Goal: Transaction & Acquisition: Subscribe to service/newsletter

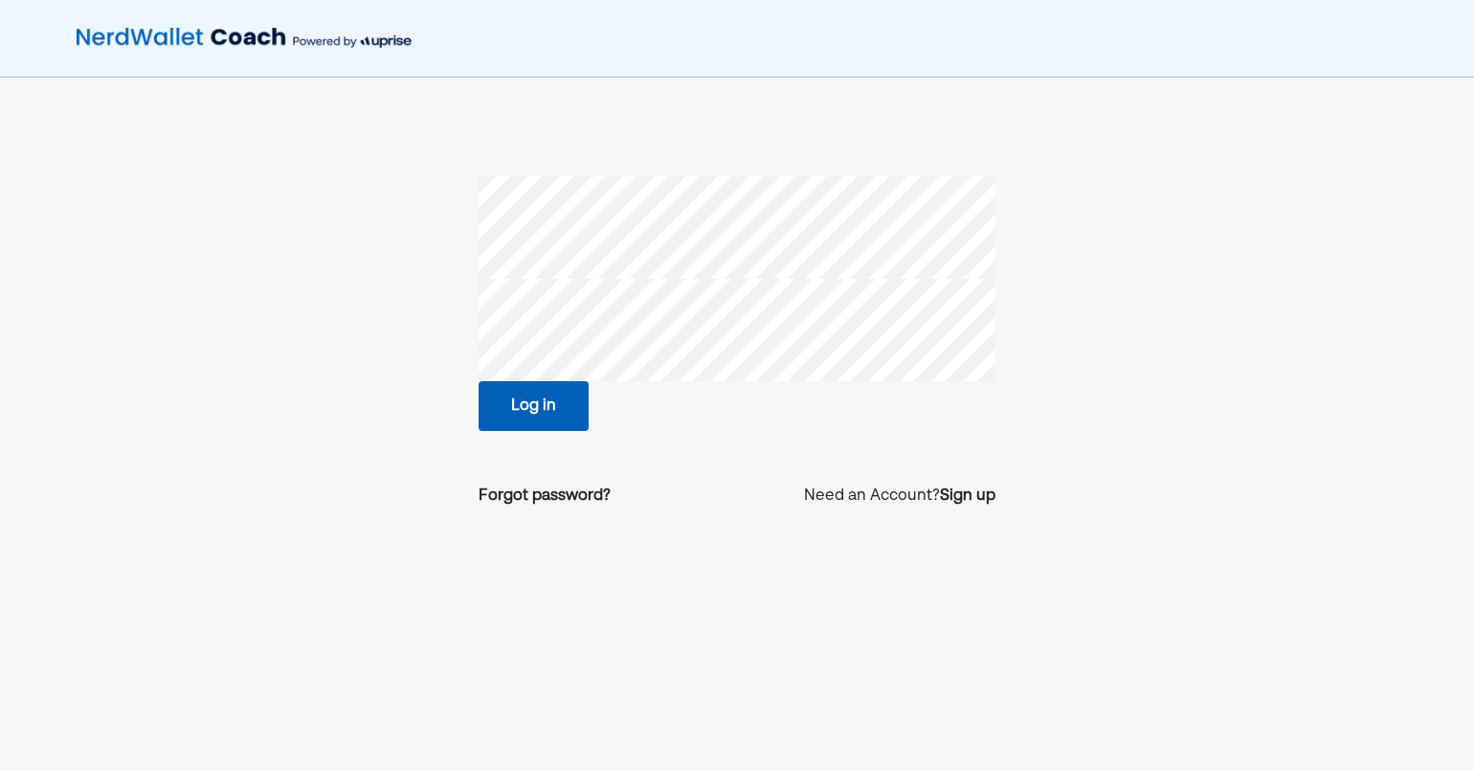
click at [514, 400] on button "Log in" at bounding box center [534, 406] width 110 height 50
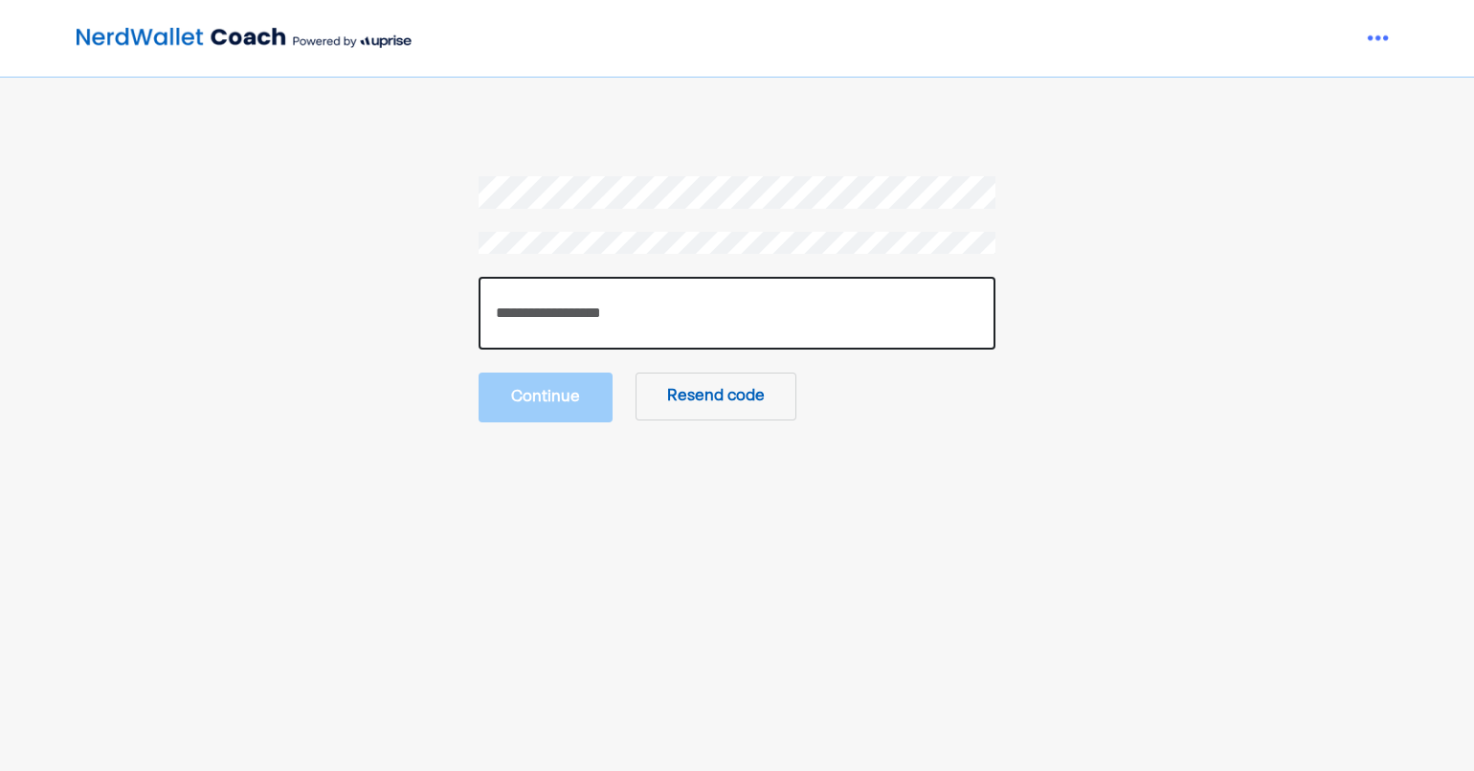
click at [525, 306] on input "number" at bounding box center [737, 313] width 517 height 73
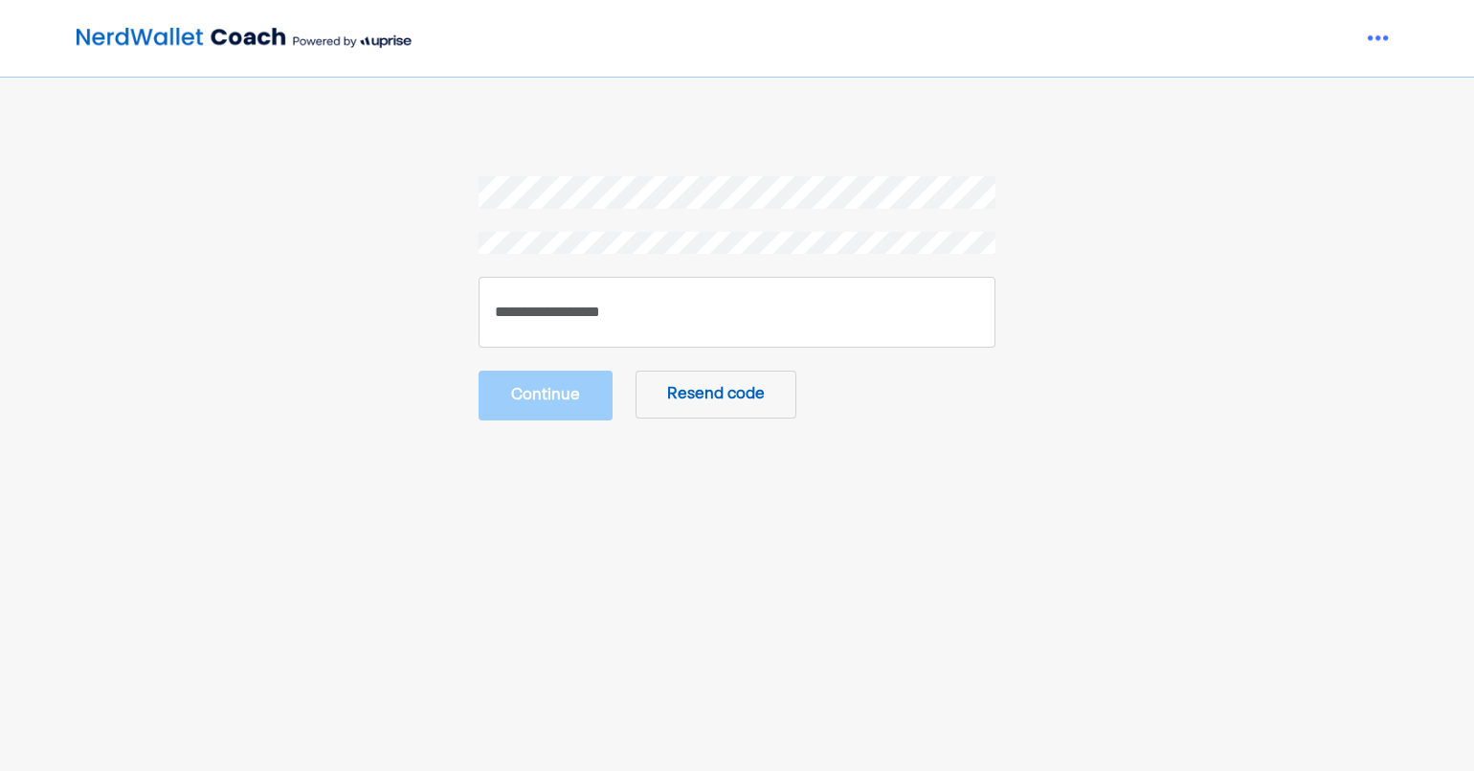
click at [681, 407] on button "Resend code" at bounding box center [716, 395] width 161 height 48
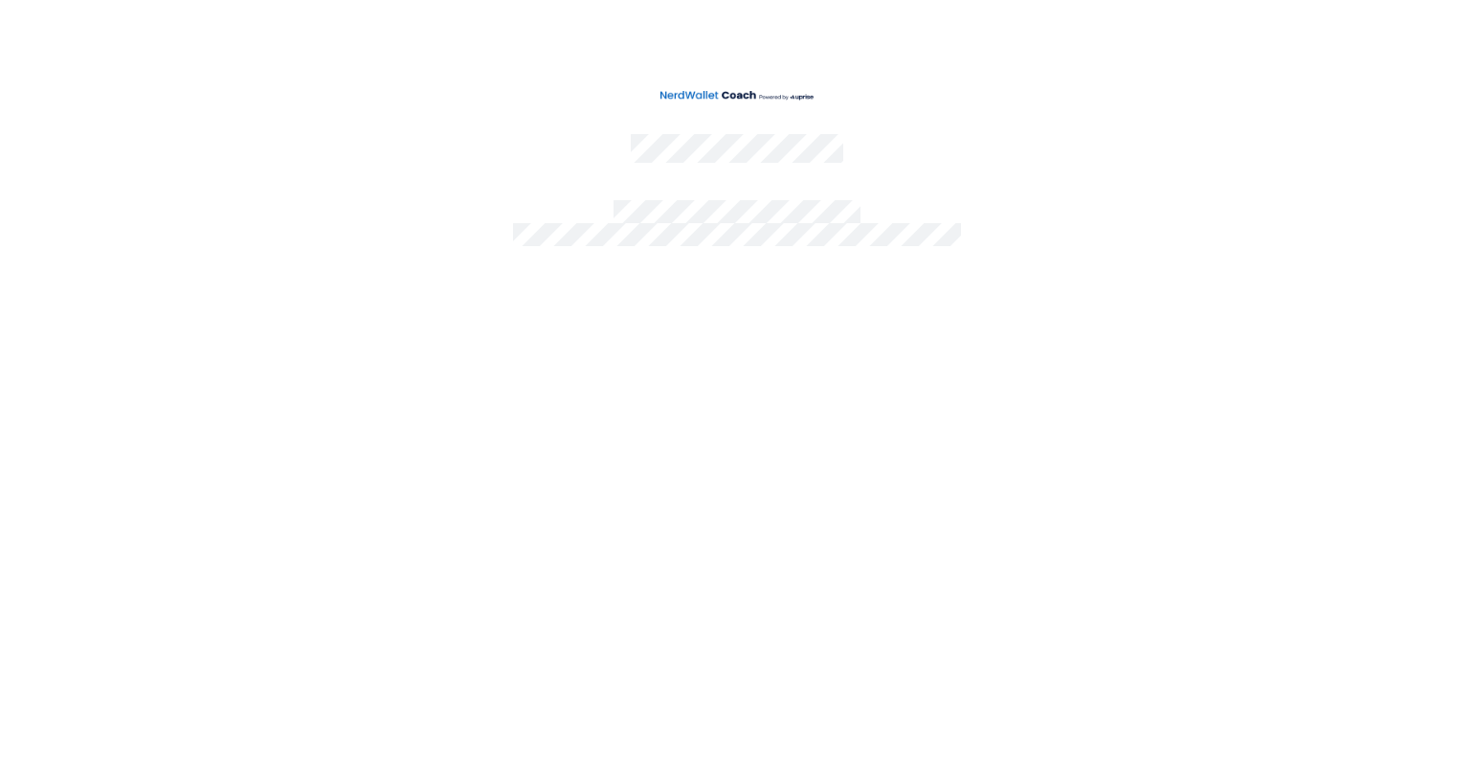
click at [681, 407] on div at bounding box center [737, 385] width 1474 height 771
drag, startPoint x: 681, startPoint y: 407, endPoint x: 842, endPoint y: 350, distance: 171.4
click at [842, 350] on div at bounding box center [737, 385] width 1474 height 771
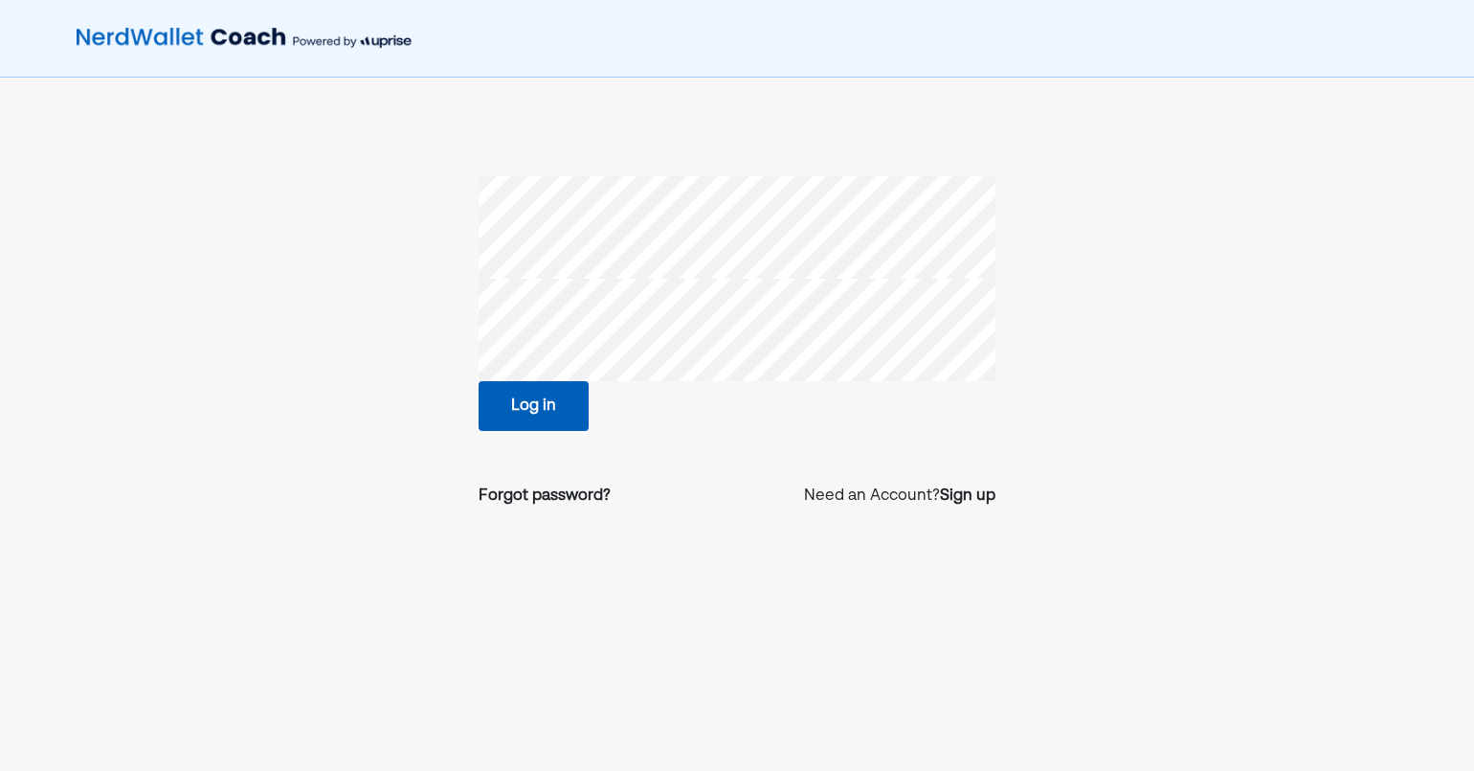
click at [513, 409] on button "Log in" at bounding box center [534, 406] width 110 height 50
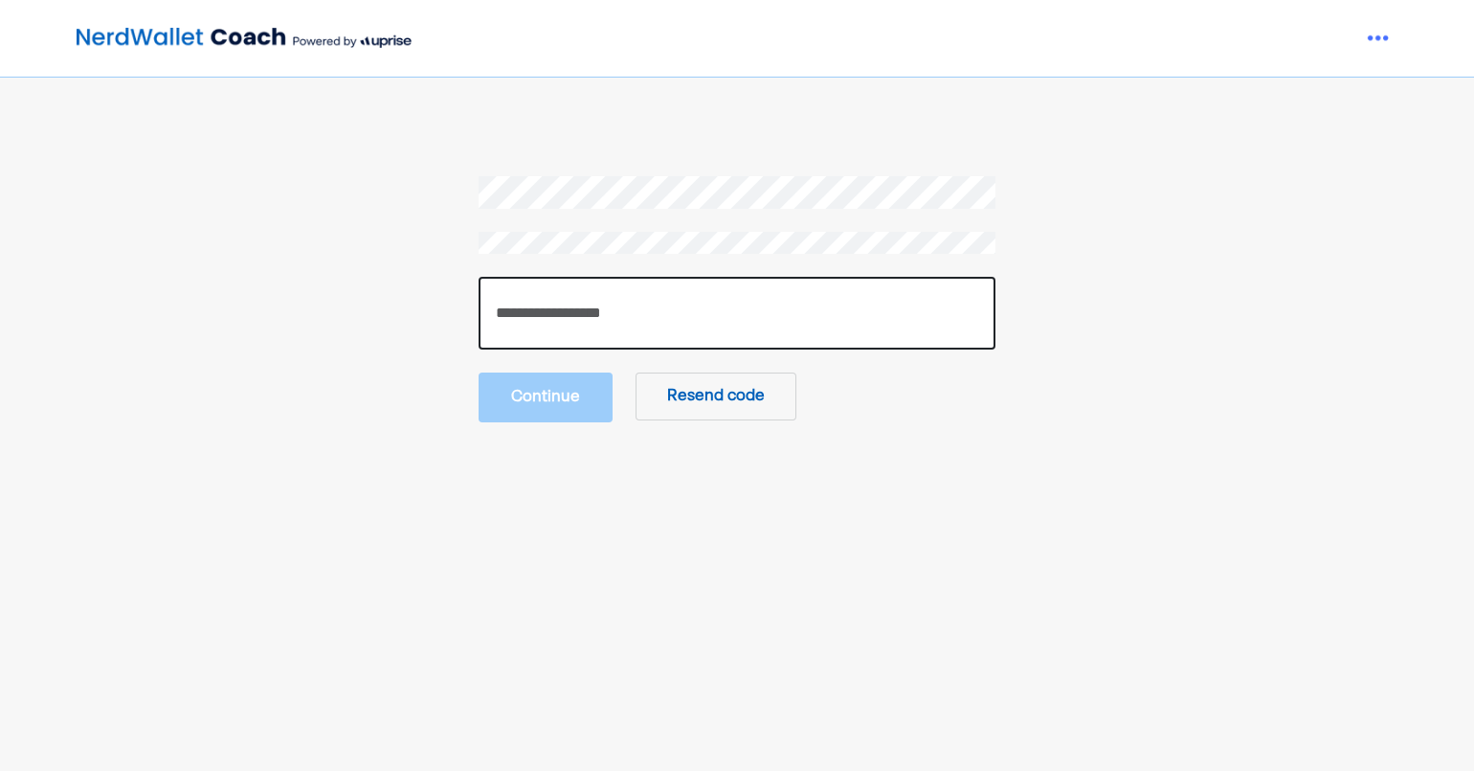
click at [517, 309] on input "number" at bounding box center [737, 313] width 517 height 73
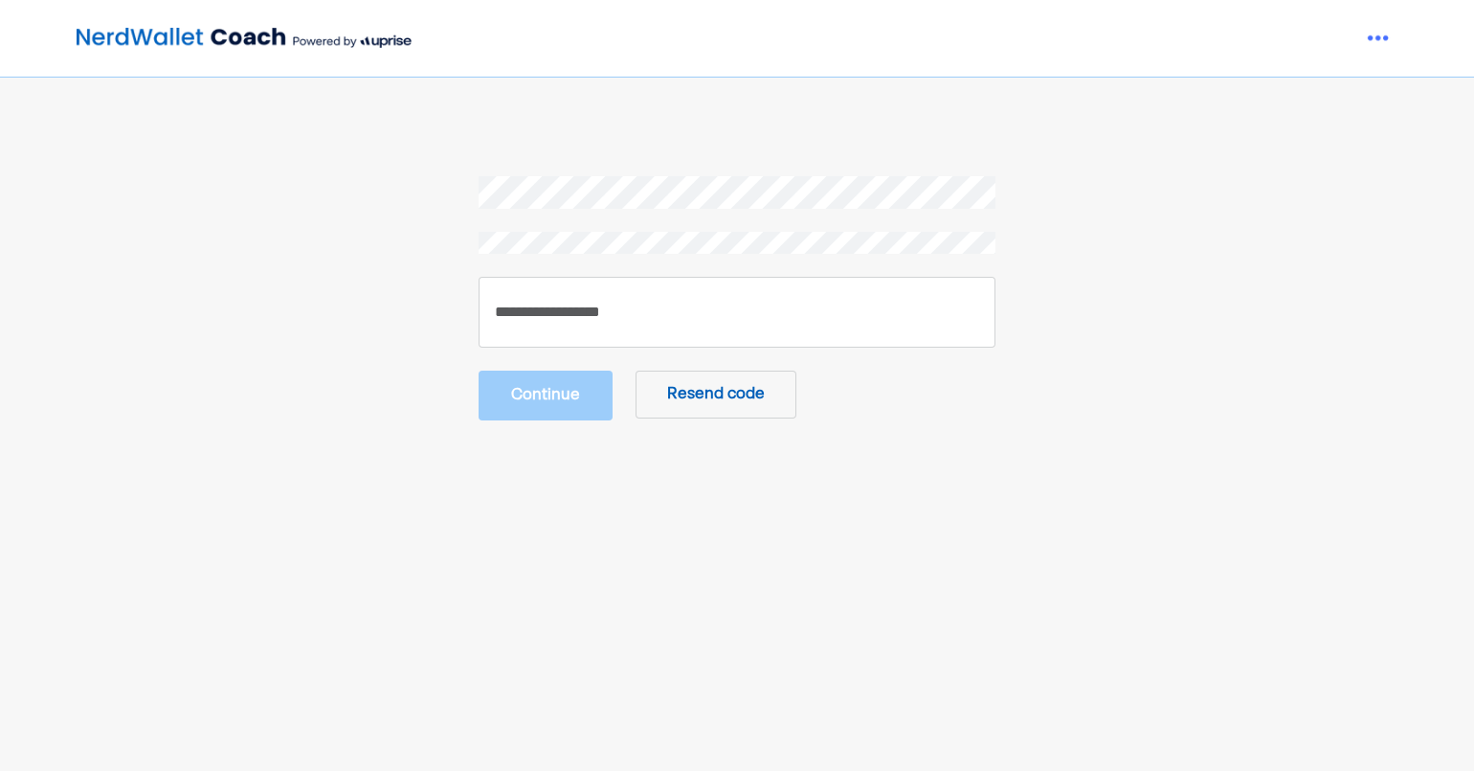
click at [735, 395] on button "Resend code" at bounding box center [716, 395] width 161 height 48
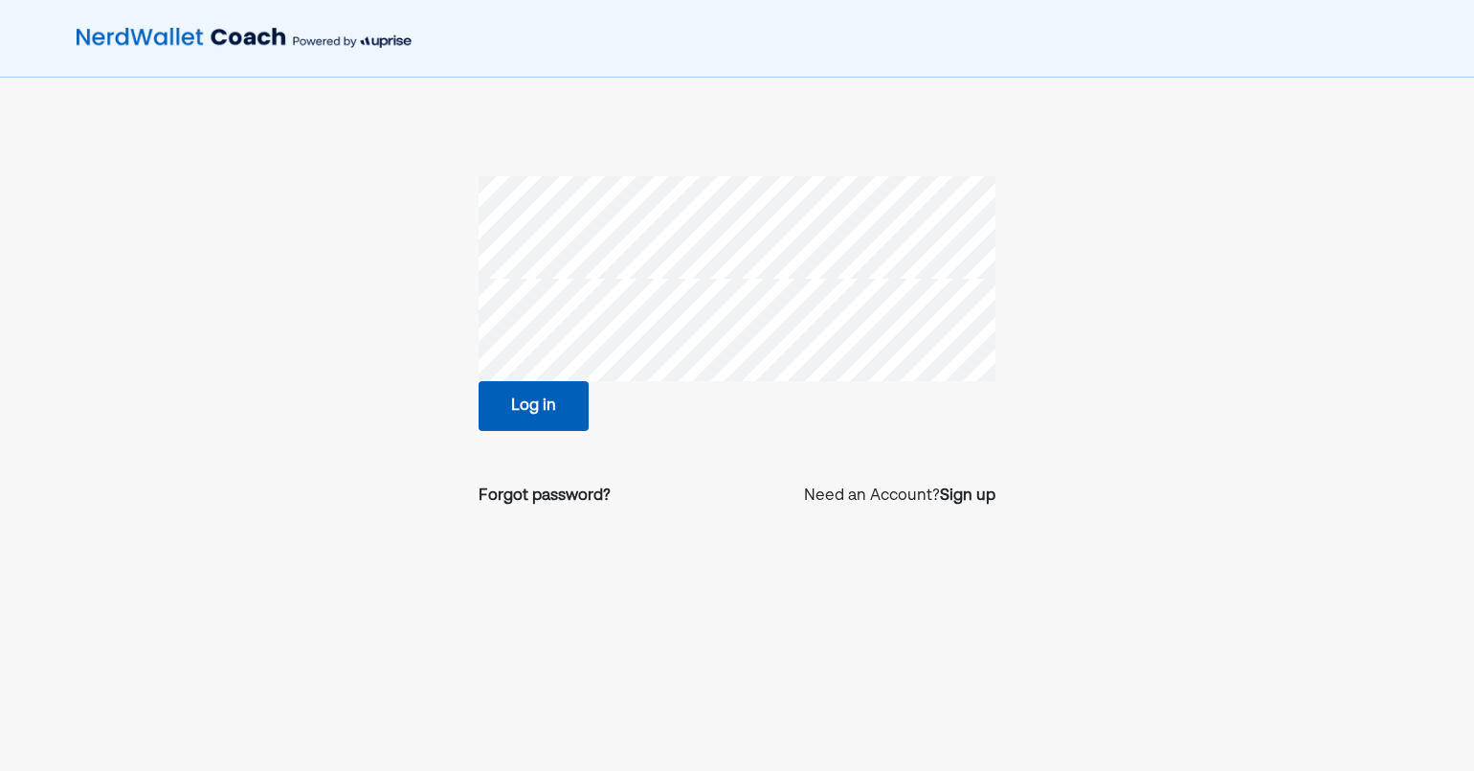
click at [535, 398] on button "Log in" at bounding box center [534, 406] width 110 height 50
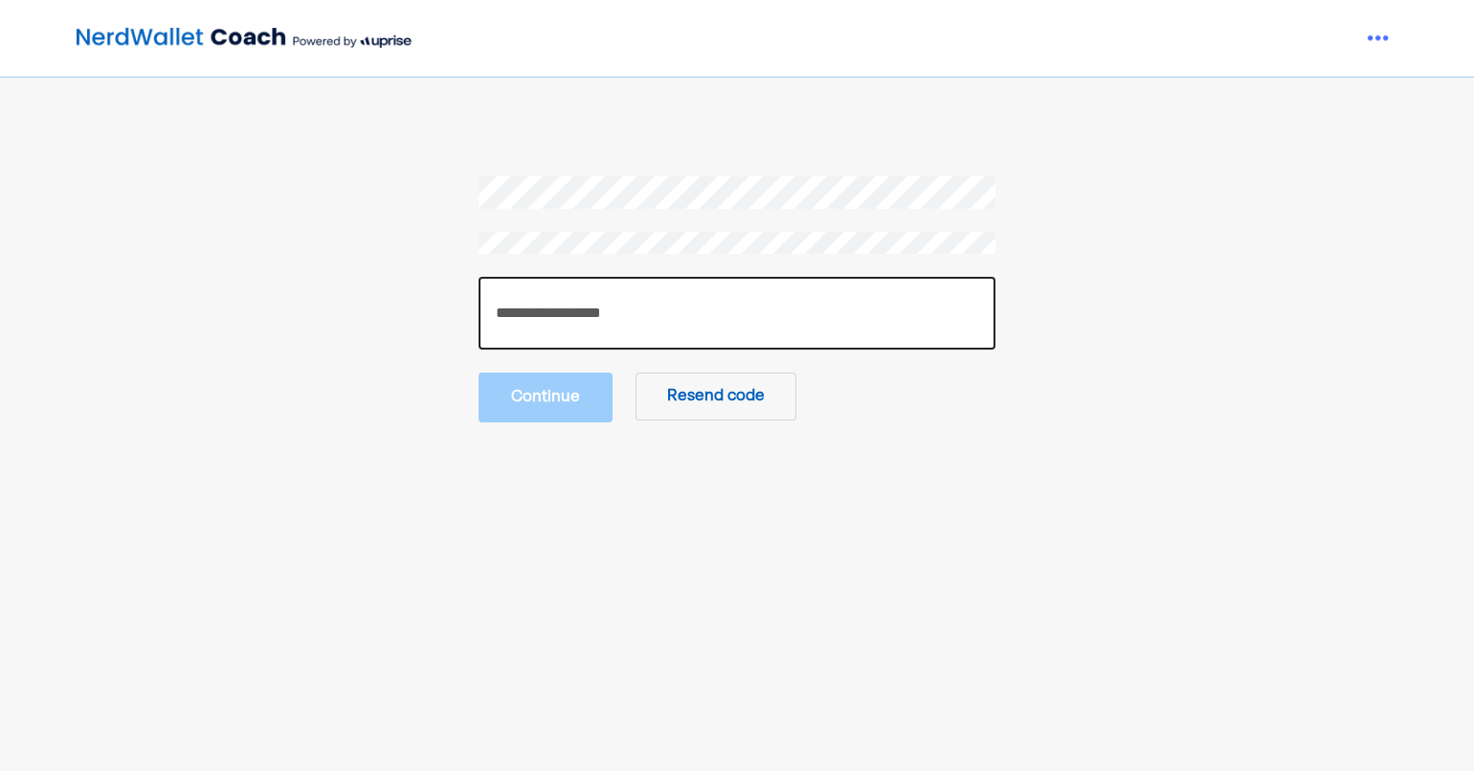
click at [514, 312] on input "number" at bounding box center [737, 313] width 517 height 73
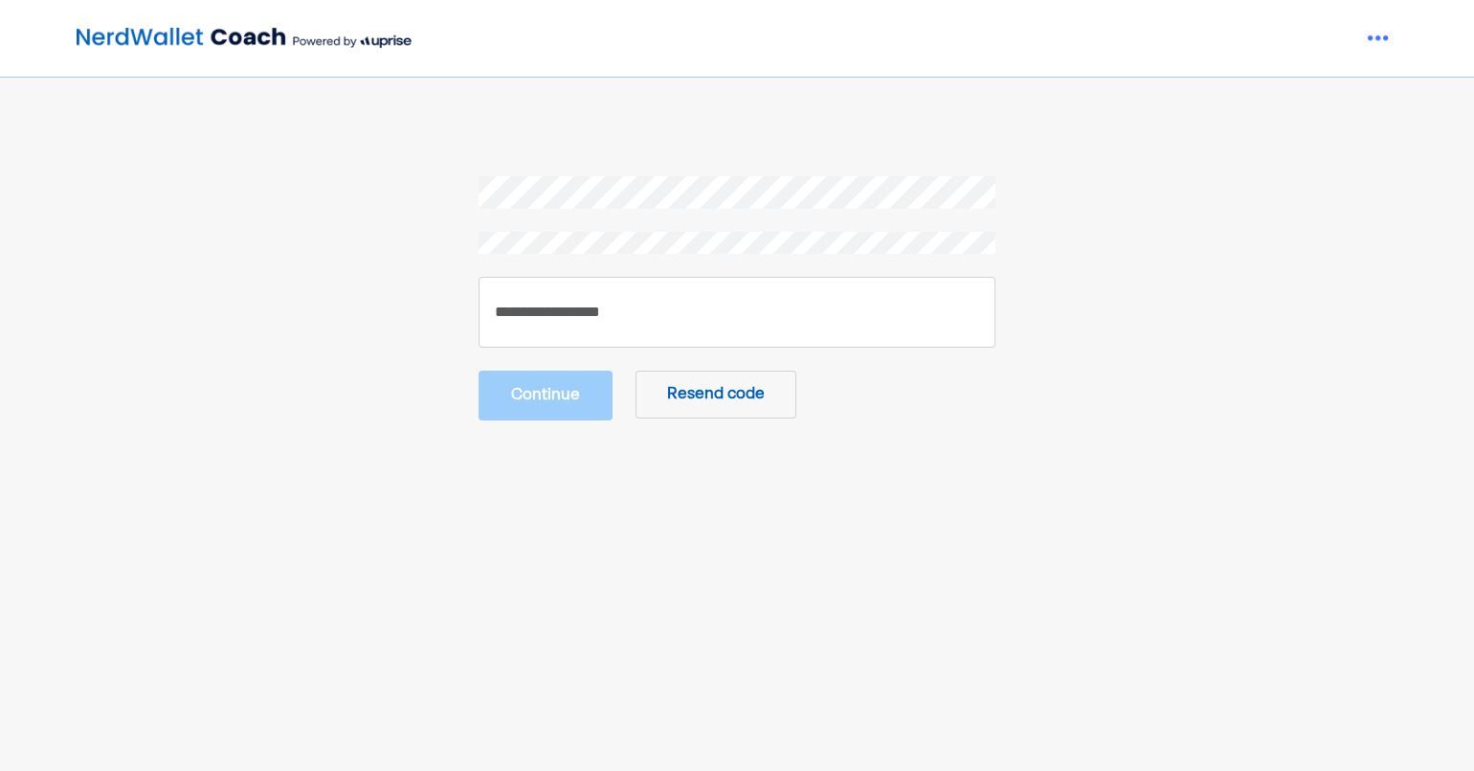
click at [702, 407] on button "Resend code" at bounding box center [716, 395] width 161 height 48
click at [671, 390] on button "Resend code" at bounding box center [716, 395] width 161 height 48
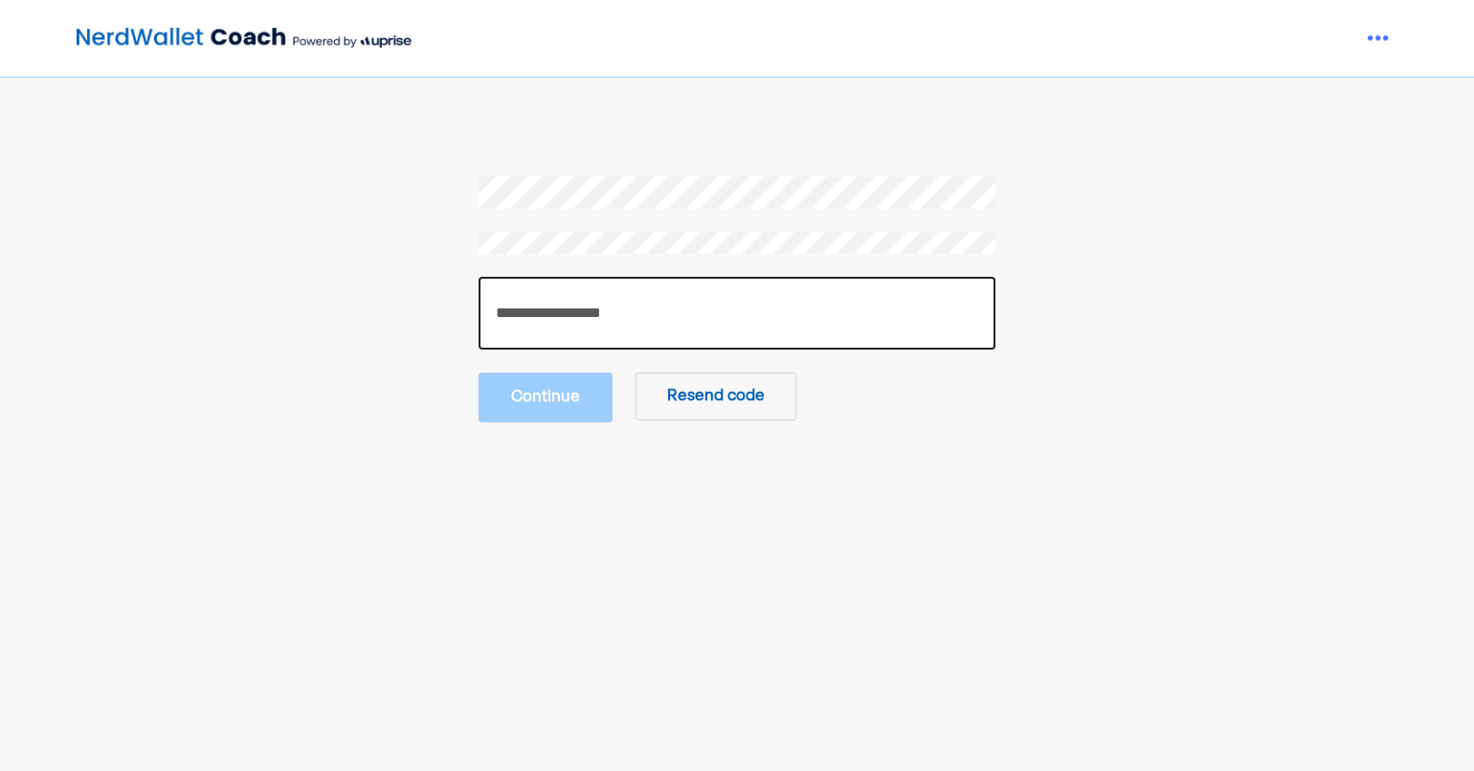
click at [529, 319] on input "number" at bounding box center [737, 313] width 517 height 73
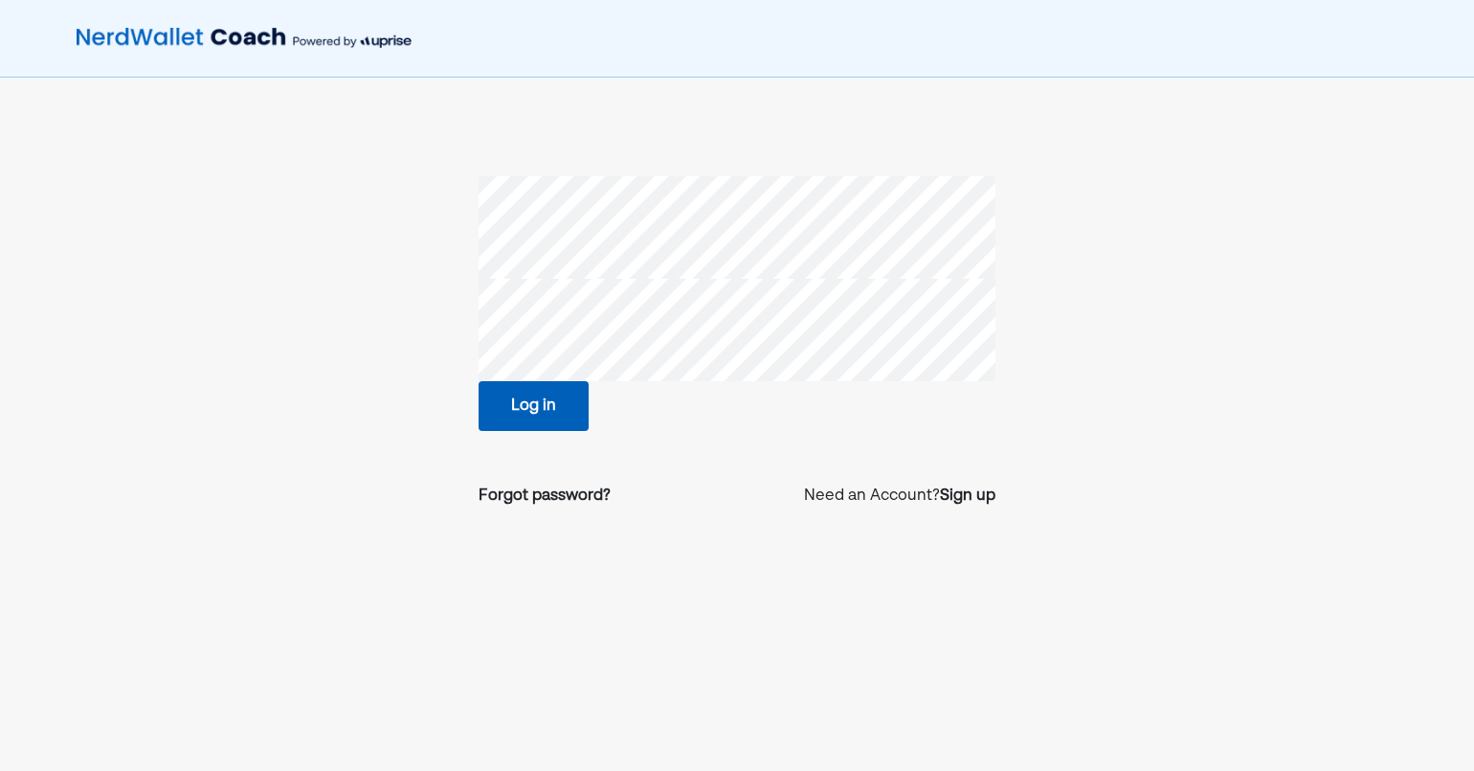
click at [525, 404] on button "Log in" at bounding box center [534, 406] width 110 height 50
click at [518, 406] on button "Log in" at bounding box center [534, 406] width 110 height 50
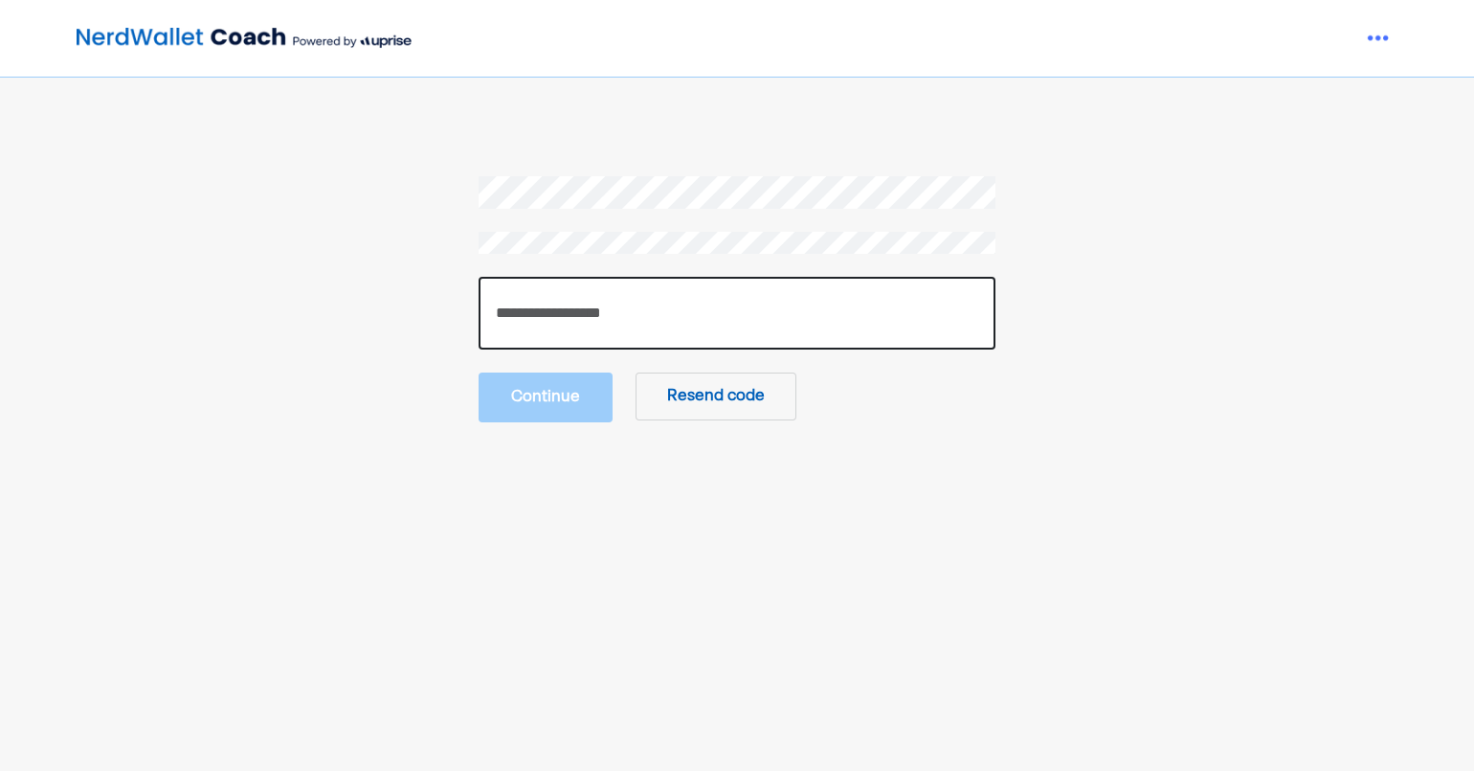
click at [761, 338] on input "number" at bounding box center [737, 313] width 517 height 73
type input "******"
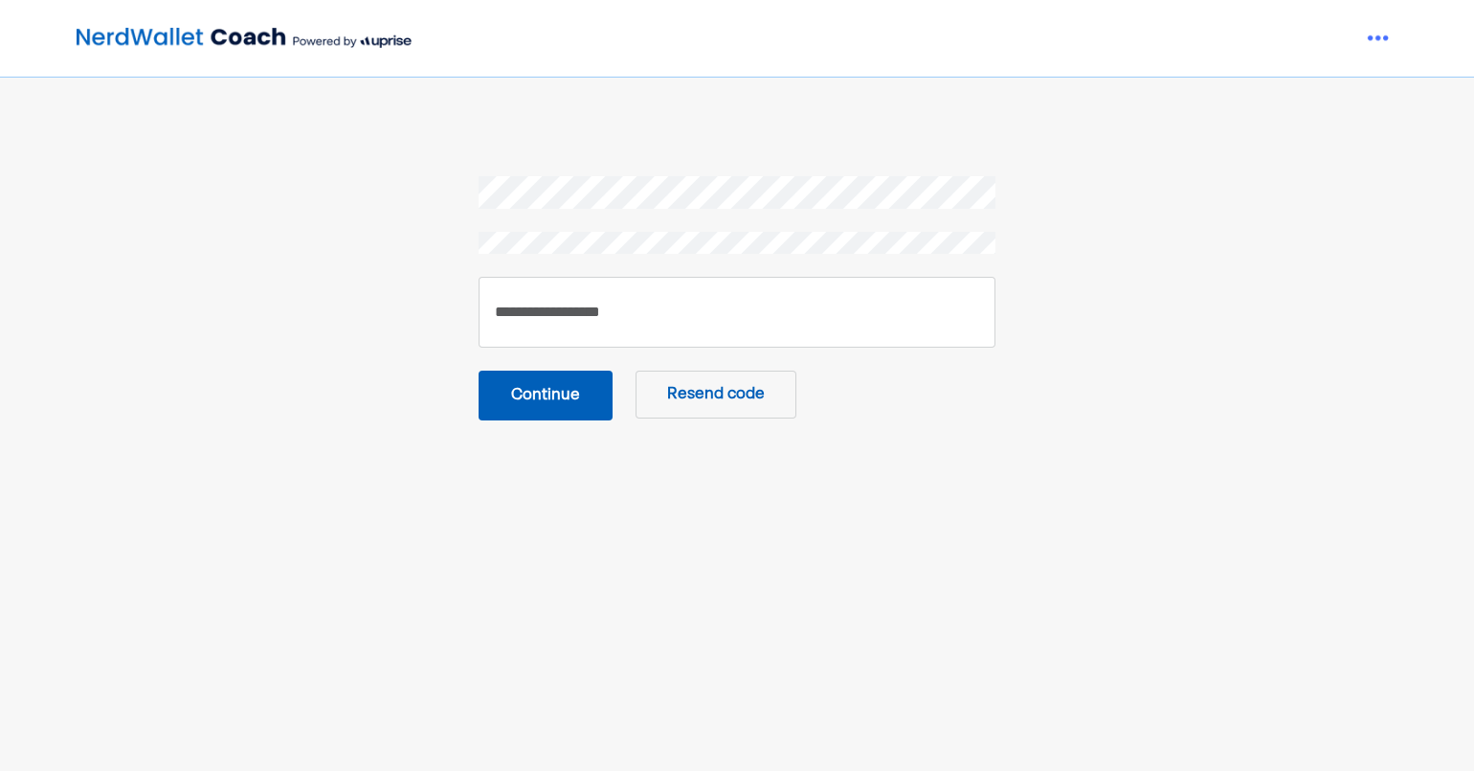
click at [523, 395] on button "Continue" at bounding box center [546, 396] width 134 height 50
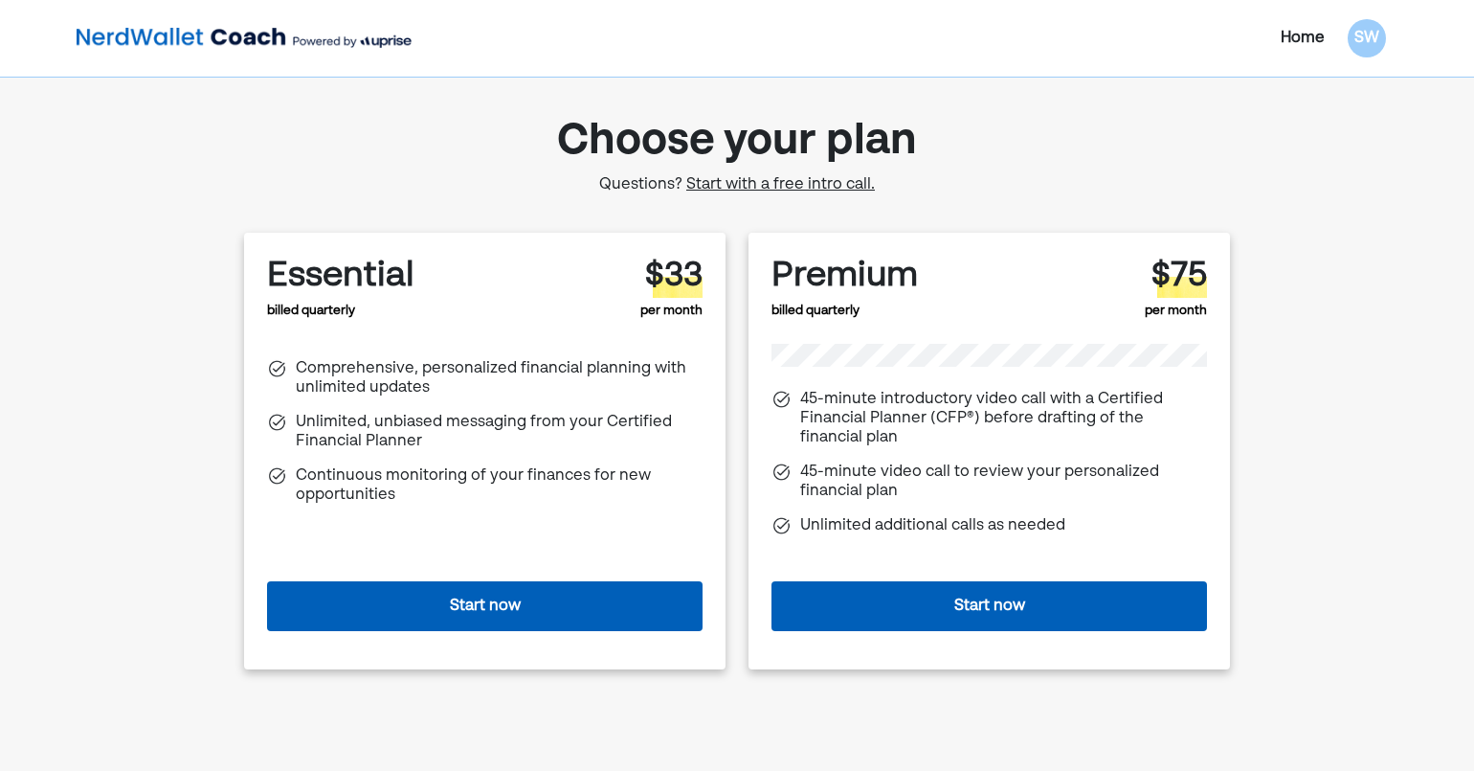
click at [874, 589] on button "Start now" at bounding box center [990, 606] width 436 height 50
click at [540, 605] on button "Start now" at bounding box center [485, 606] width 436 height 50
click at [465, 611] on button "Start now" at bounding box center [485, 606] width 436 height 50
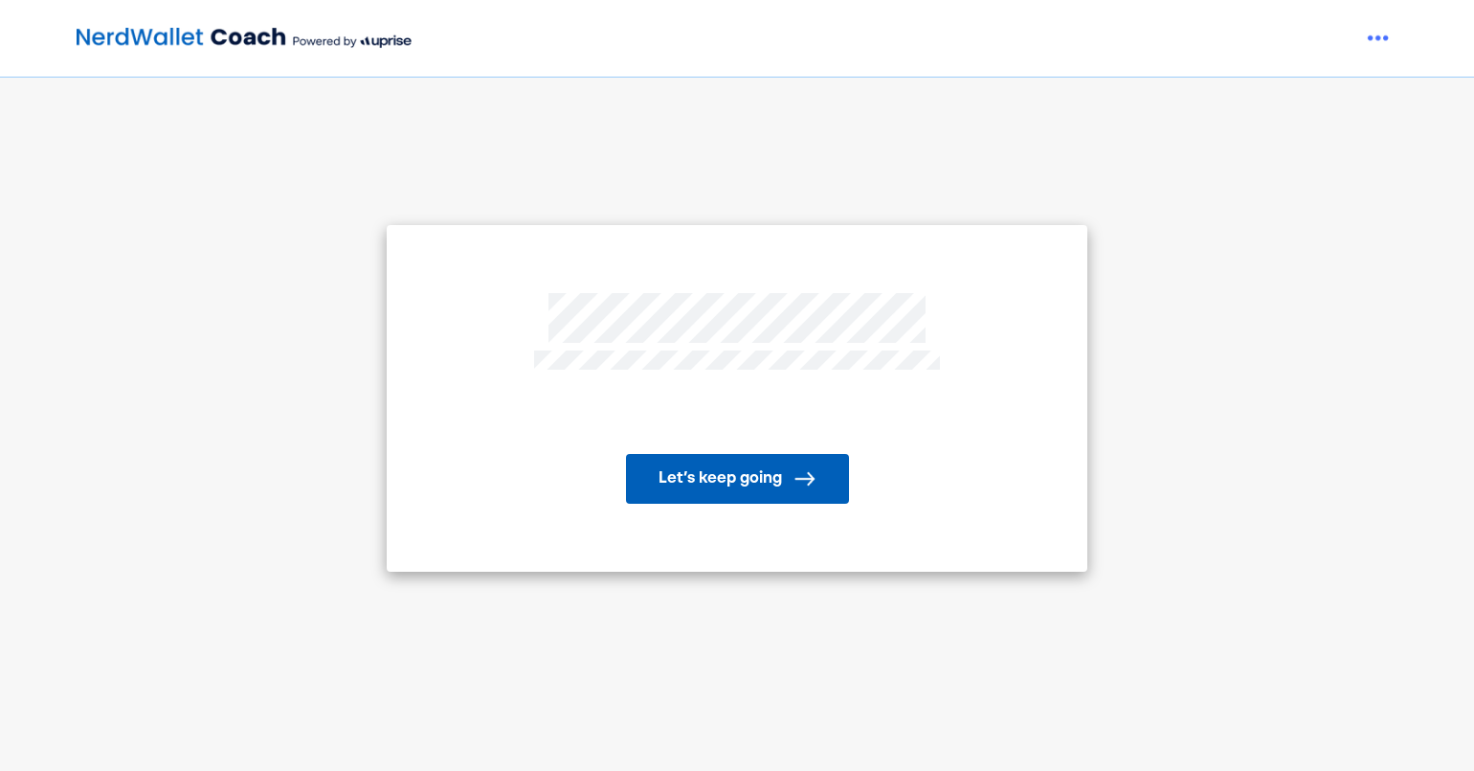
click at [747, 483] on button "Let’s keep going" at bounding box center [737, 479] width 223 height 50
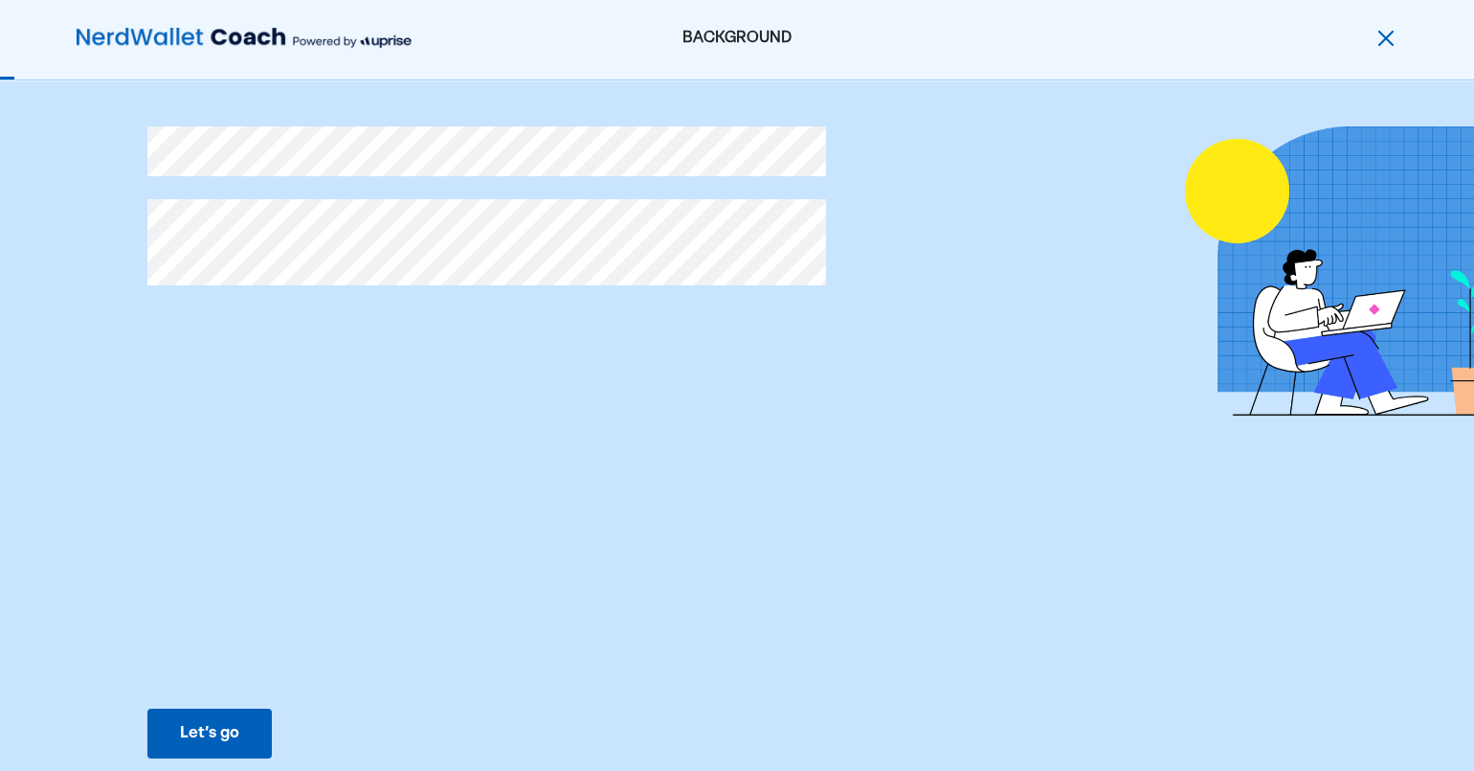
click at [191, 726] on div "Let’s go" at bounding box center [209, 733] width 59 height 23
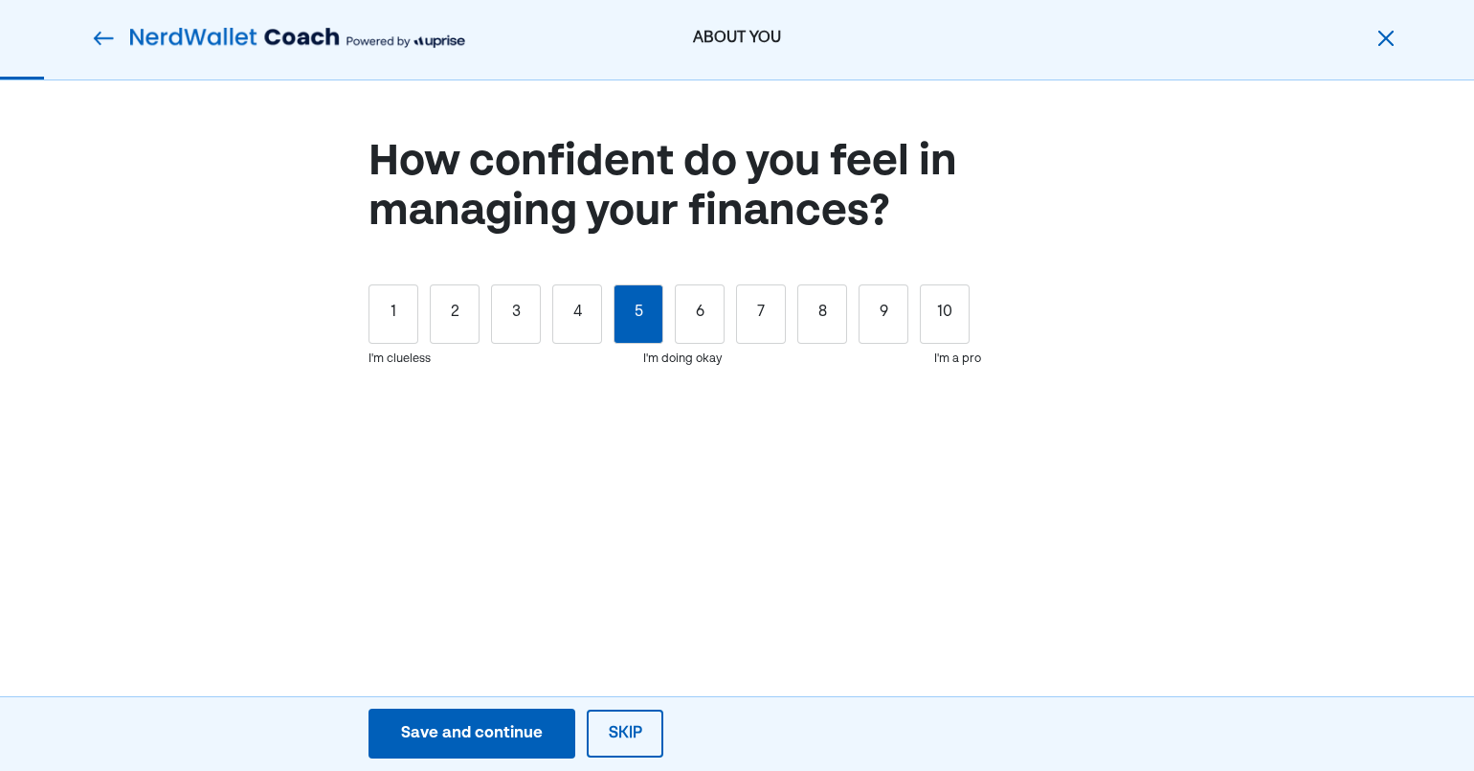
click at [654, 323] on div "5" at bounding box center [639, 313] width 50 height 59
click at [501, 746] on button "Save and continue Save Save and continue" at bounding box center [472, 733] width 207 height 50
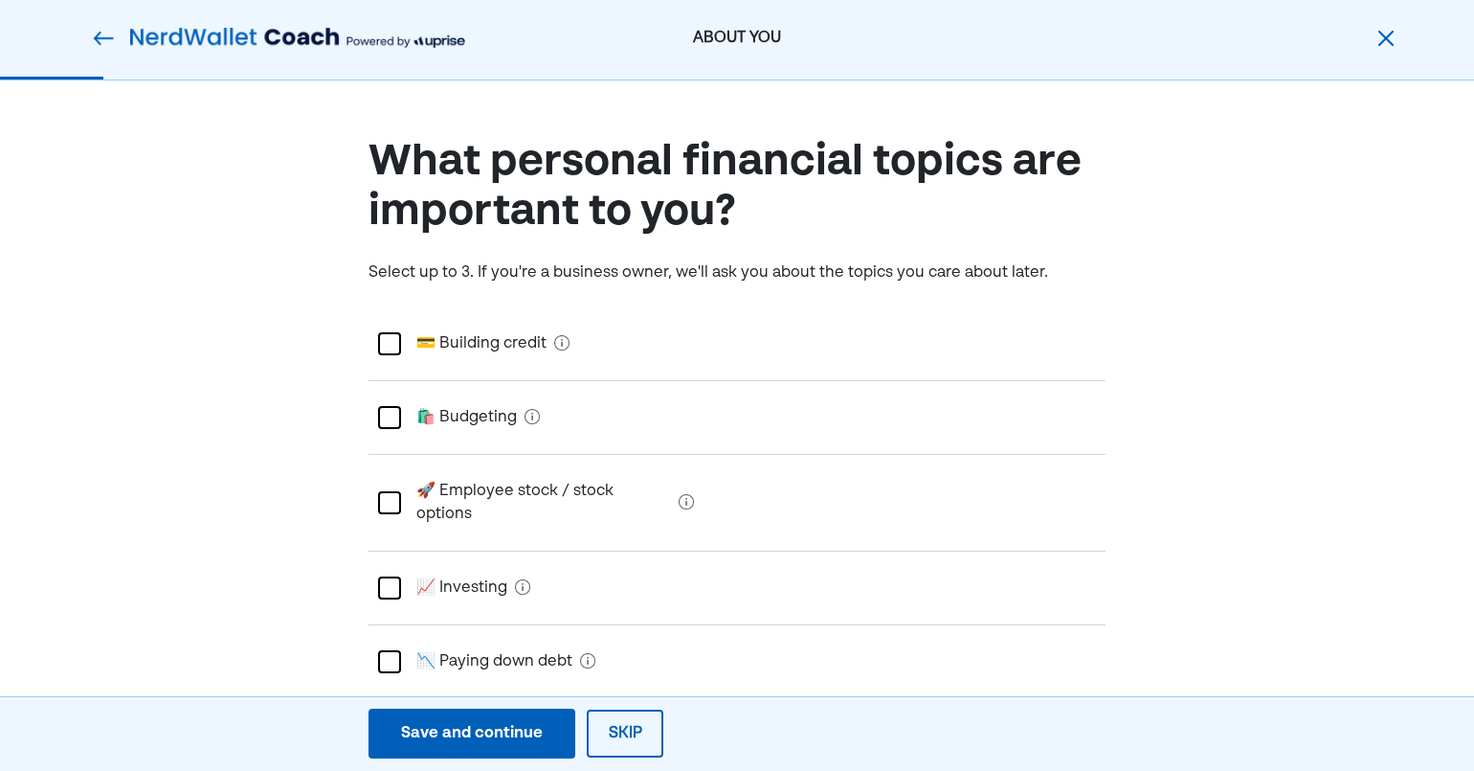
click at [384, 337] on div at bounding box center [389, 343] width 23 height 23
click at [393, 415] on div at bounding box center [389, 417] width 23 height 23
click at [393, 491] on div at bounding box center [389, 502] width 23 height 23
click at [390, 576] on div at bounding box center [389, 587] width 23 height 23
click at [388, 650] on div at bounding box center [389, 661] width 23 height 23
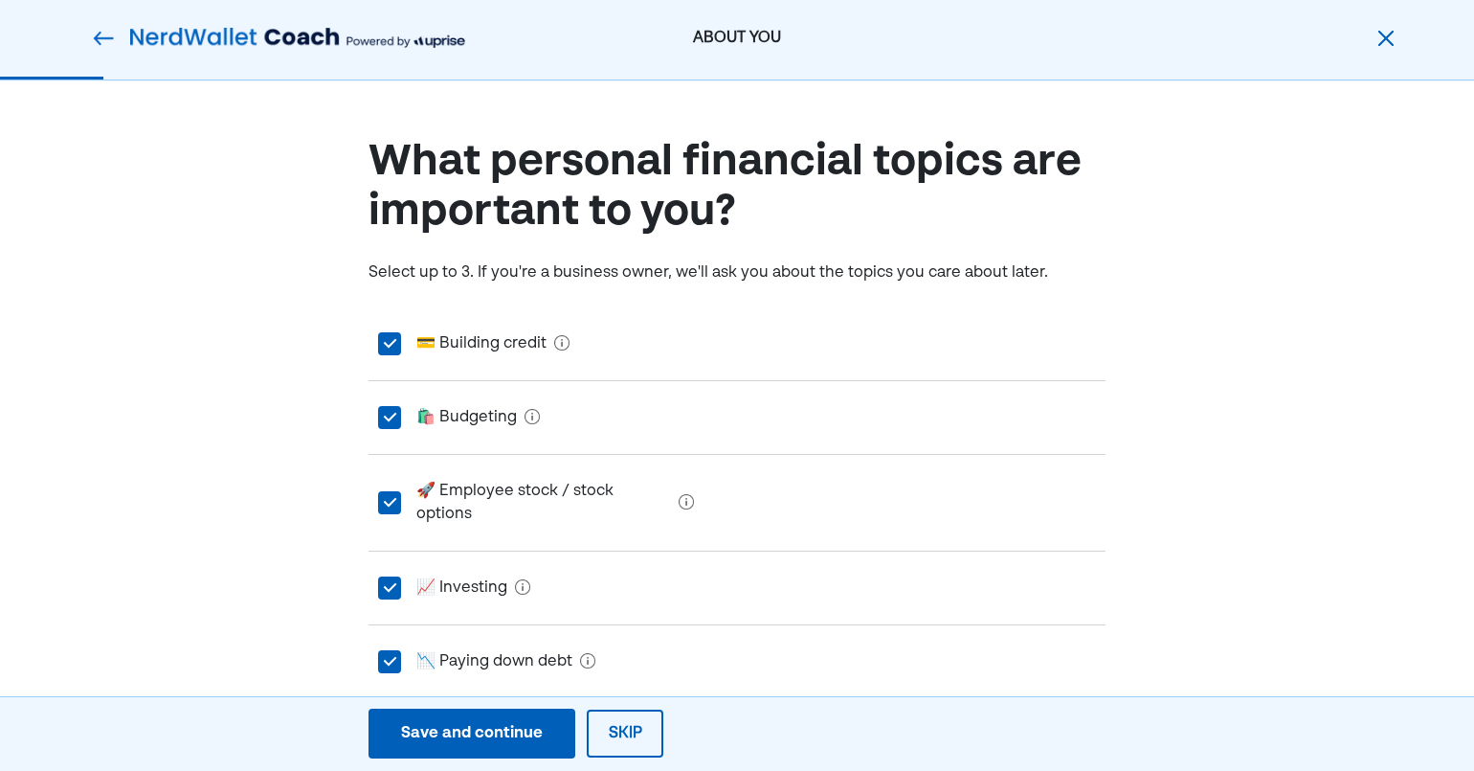
click at [454, 737] on div "Save and continue" at bounding box center [472, 733] width 142 height 23
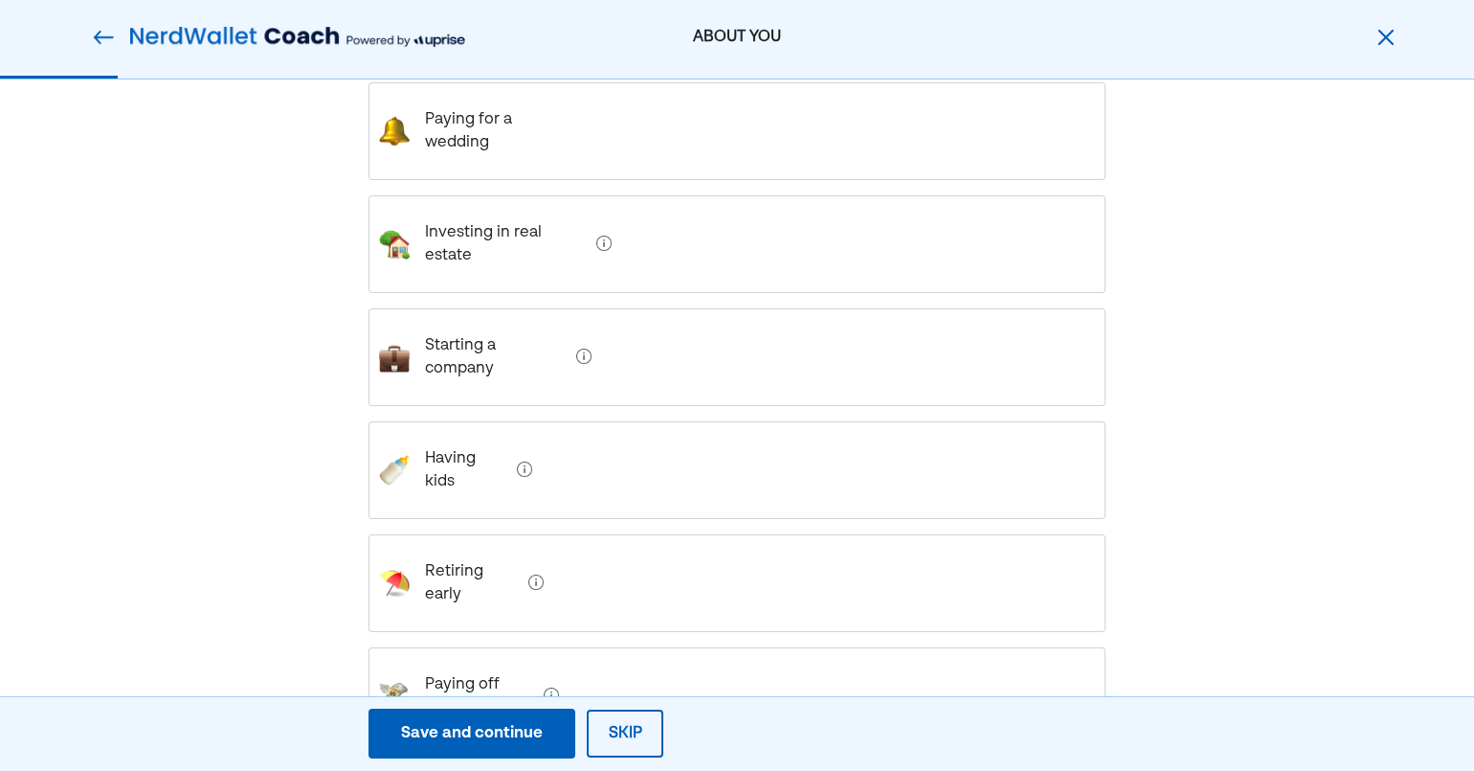
scroll to position [414, 0]
click at [392, 679] on img at bounding box center [394, 694] width 31 height 31
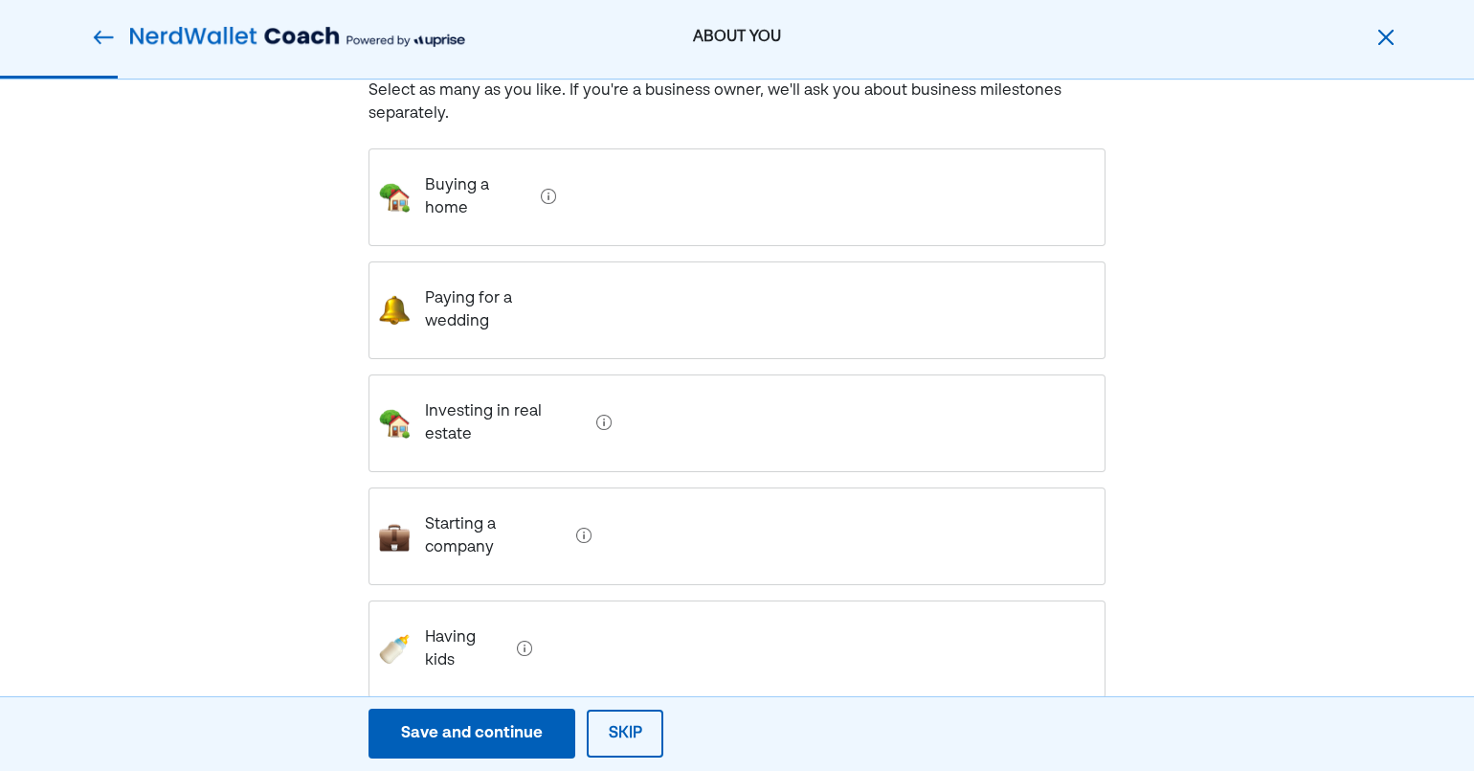
scroll to position [234, 0]
click at [436, 170] on home "Buying a home" at bounding box center [472, 196] width 124 height 77
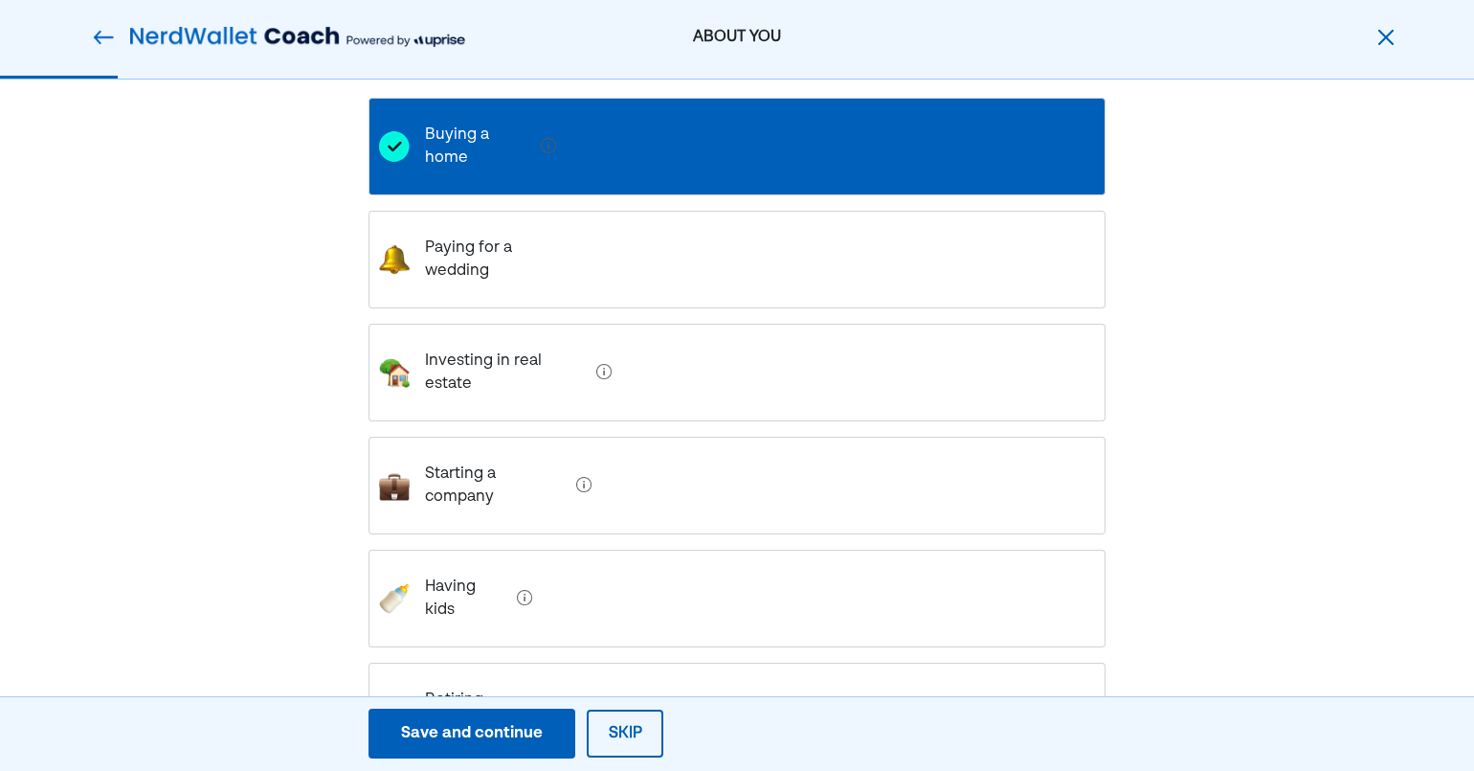
scroll to position [414, 0]
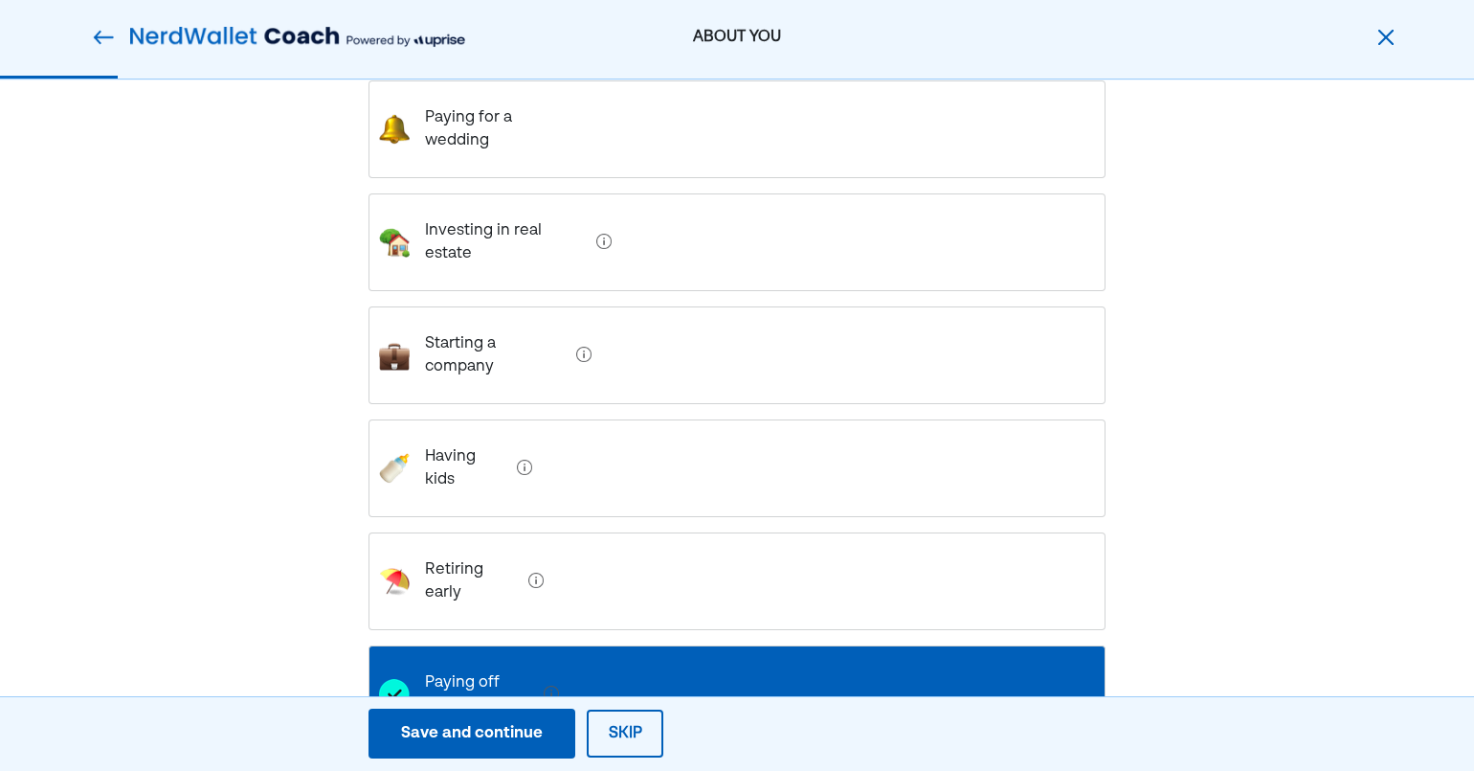
click at [503, 727] on div "Save and continue" at bounding box center [472, 733] width 142 height 23
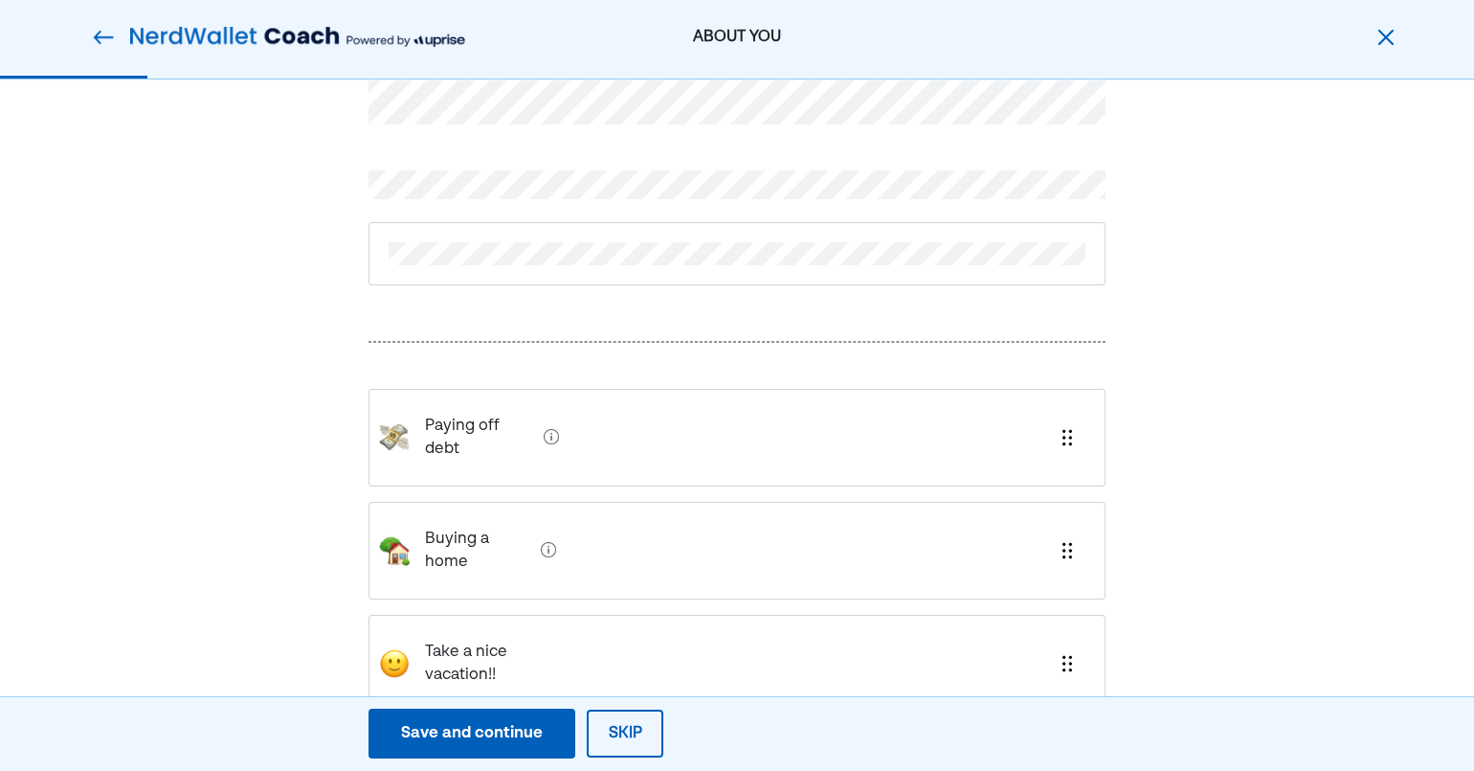
scroll to position [61, 0]
click at [468, 732] on div "Save and continue" at bounding box center [472, 733] width 142 height 23
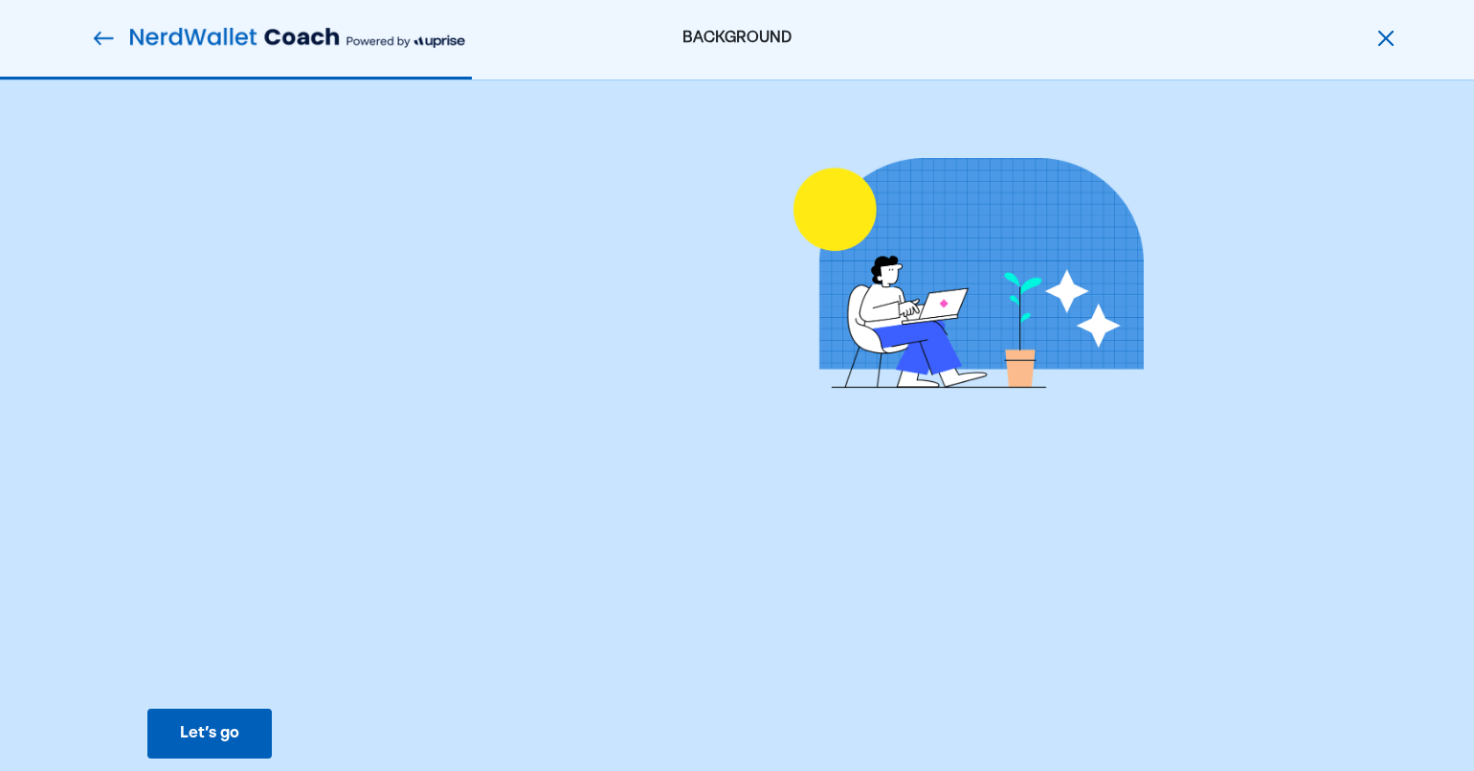
scroll to position [0, 0]
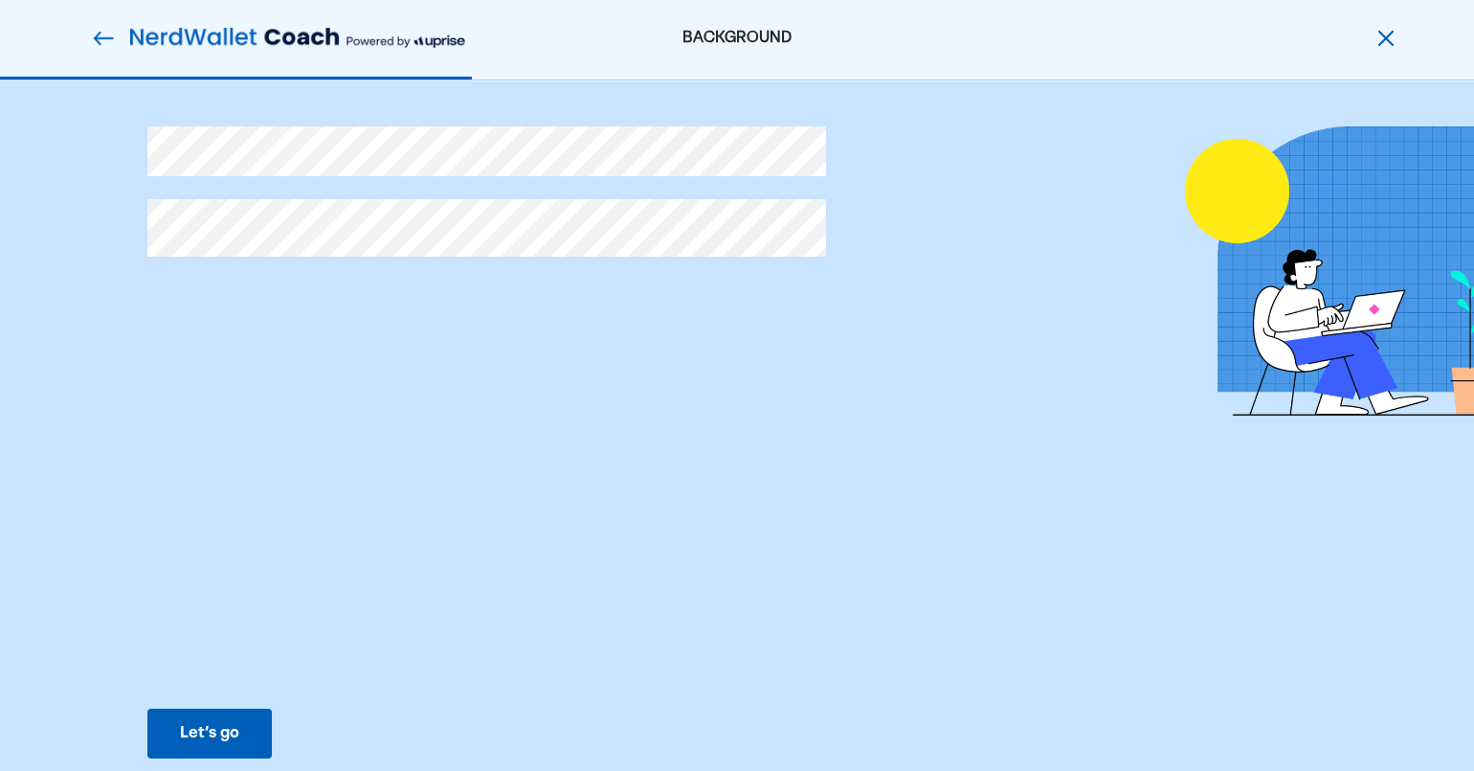
click at [207, 719] on button "Let’s go Save Let’s go" at bounding box center [209, 733] width 124 height 50
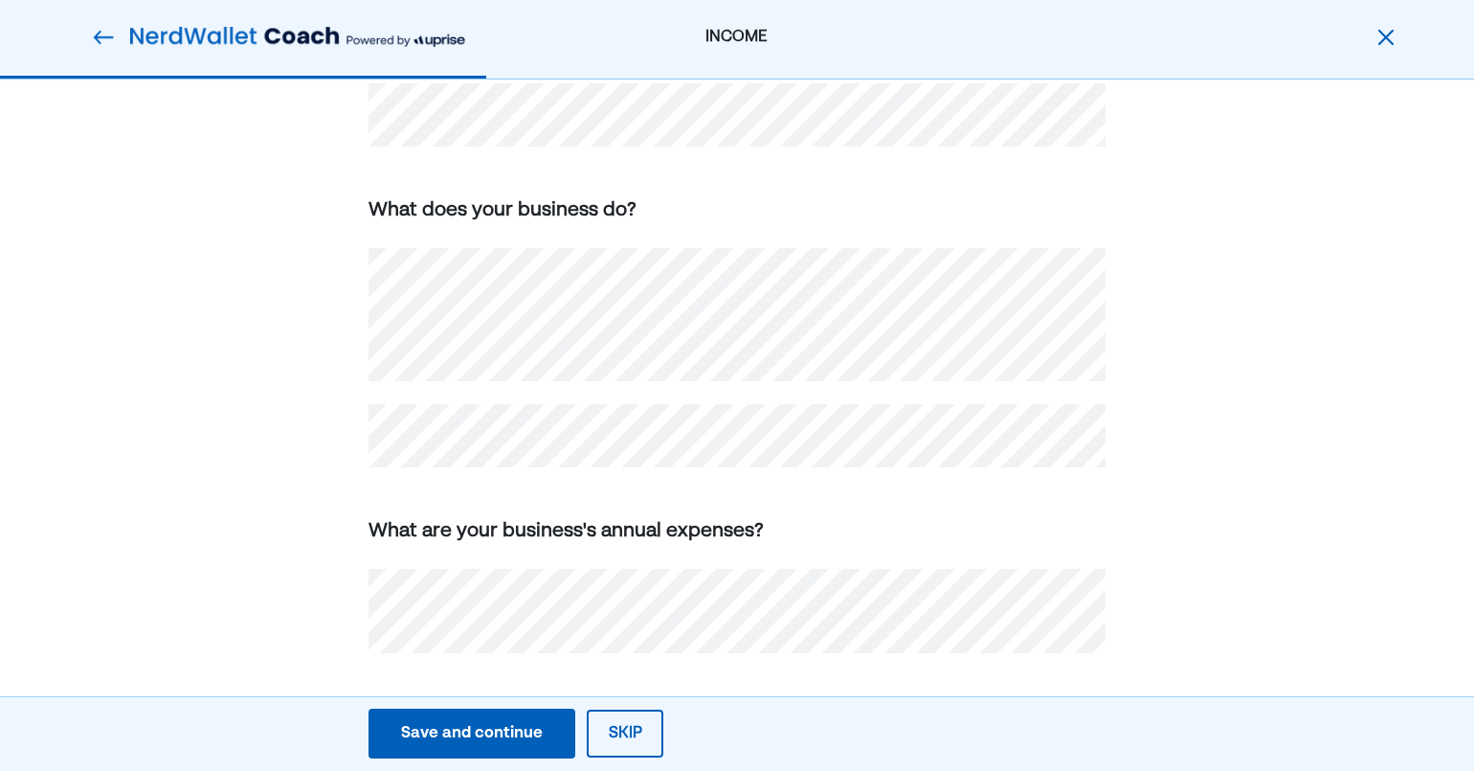
scroll to position [605, 0]
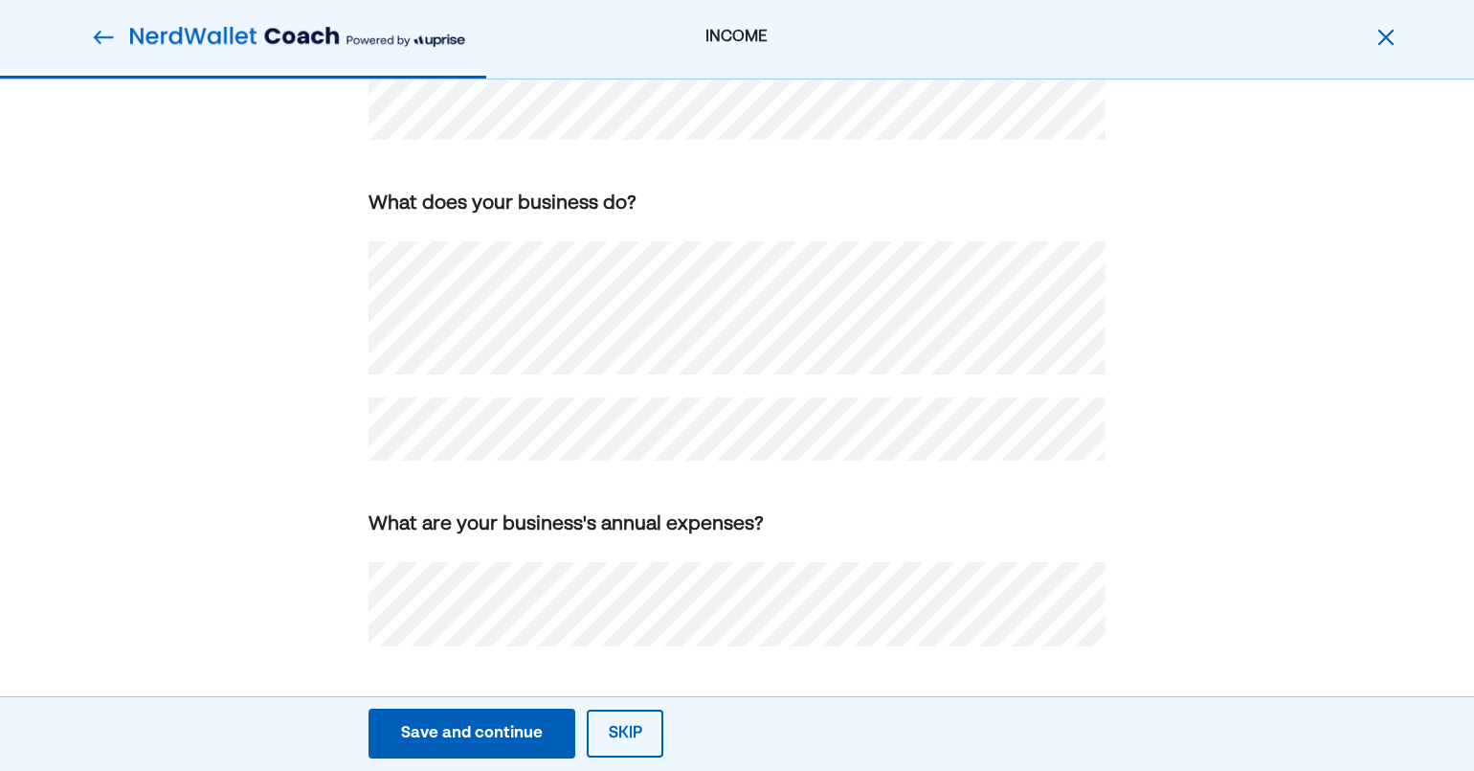
click at [461, 737] on div "Save and continue" at bounding box center [472, 733] width 142 height 23
click at [230, 453] on div "How do you make money ? What is your primary source of income? Self-employed/bu…" at bounding box center [737, 122] width 1474 height 1295
click at [489, 732] on div "Save and continue" at bounding box center [472, 733] width 142 height 23
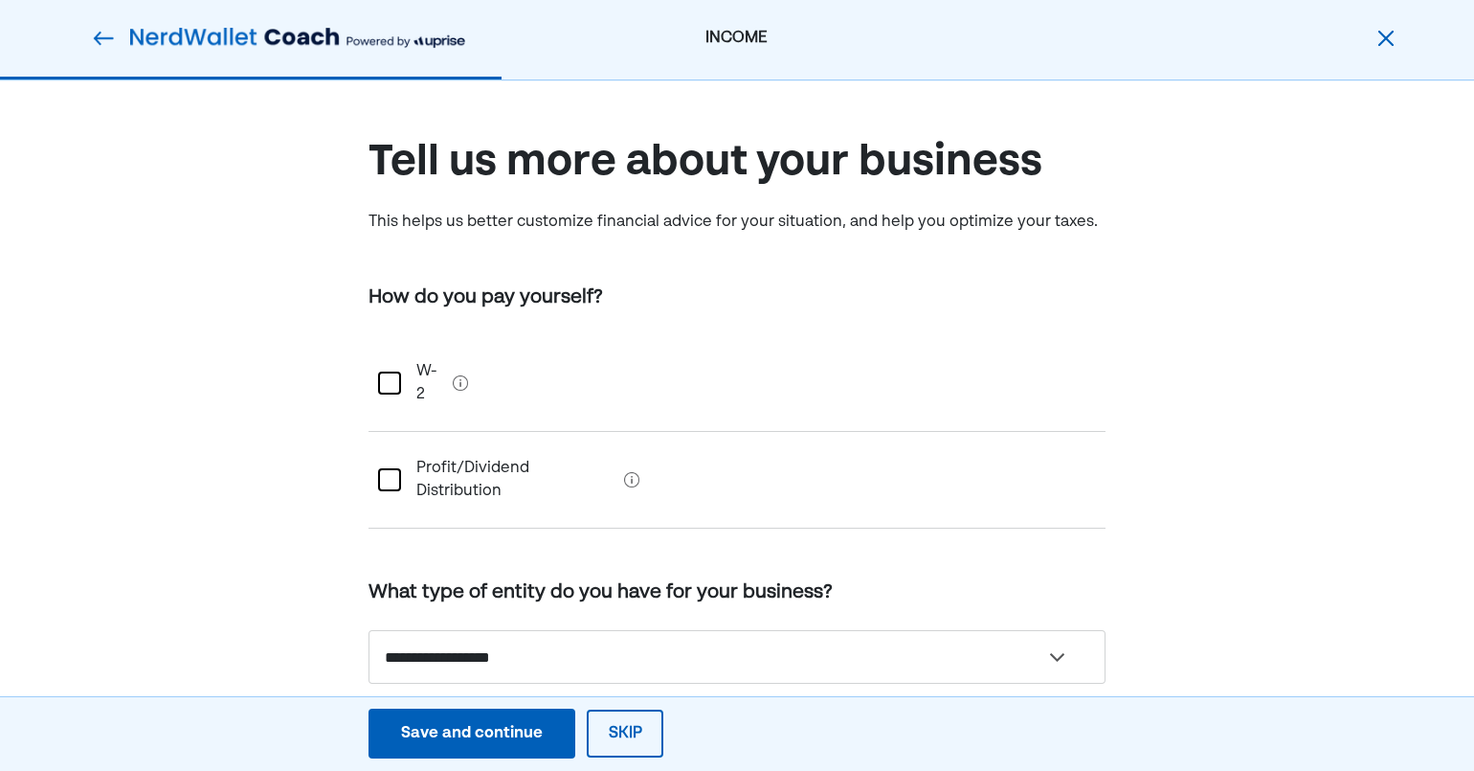
scroll to position [0, 0]
click at [390, 468] on div at bounding box center [389, 479] width 23 height 23
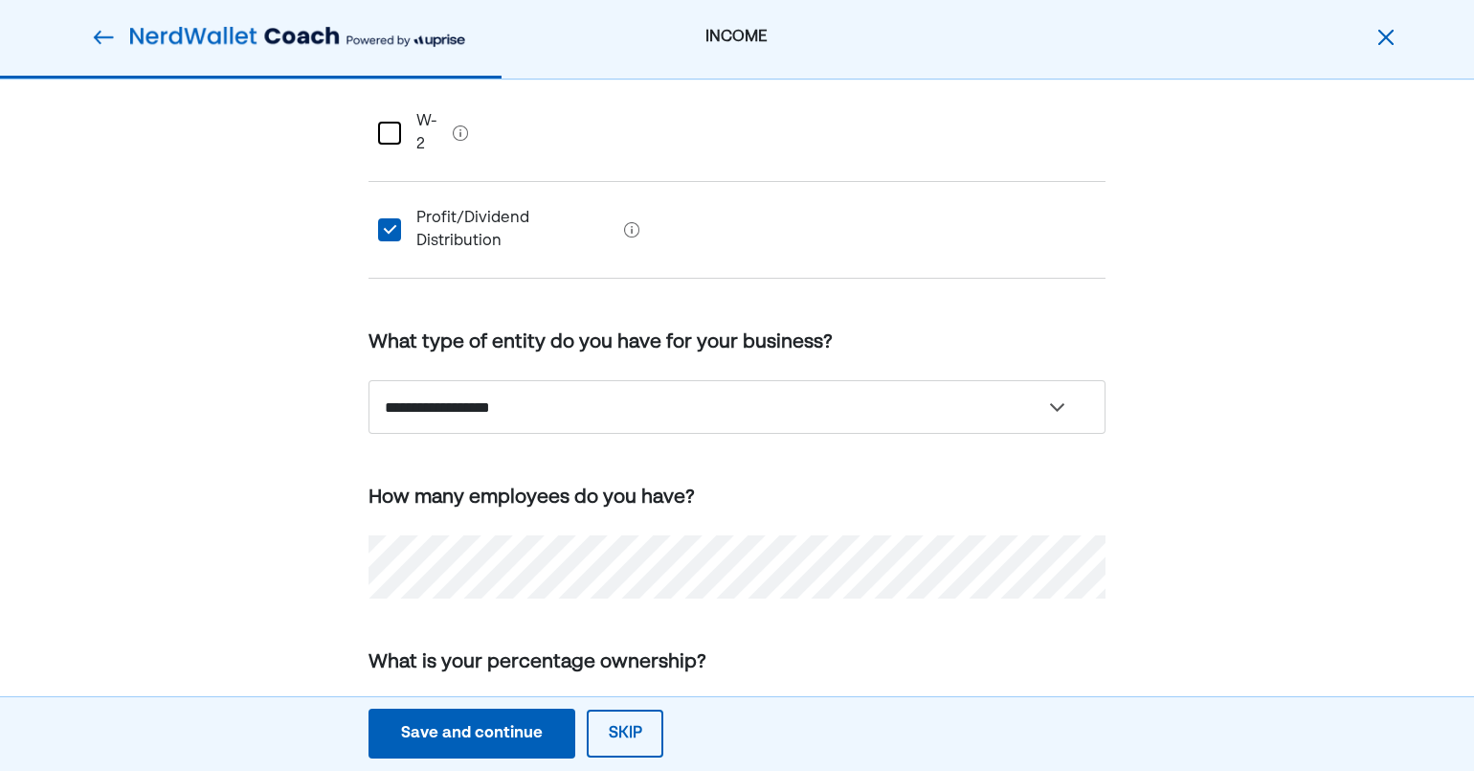
scroll to position [311, 0]
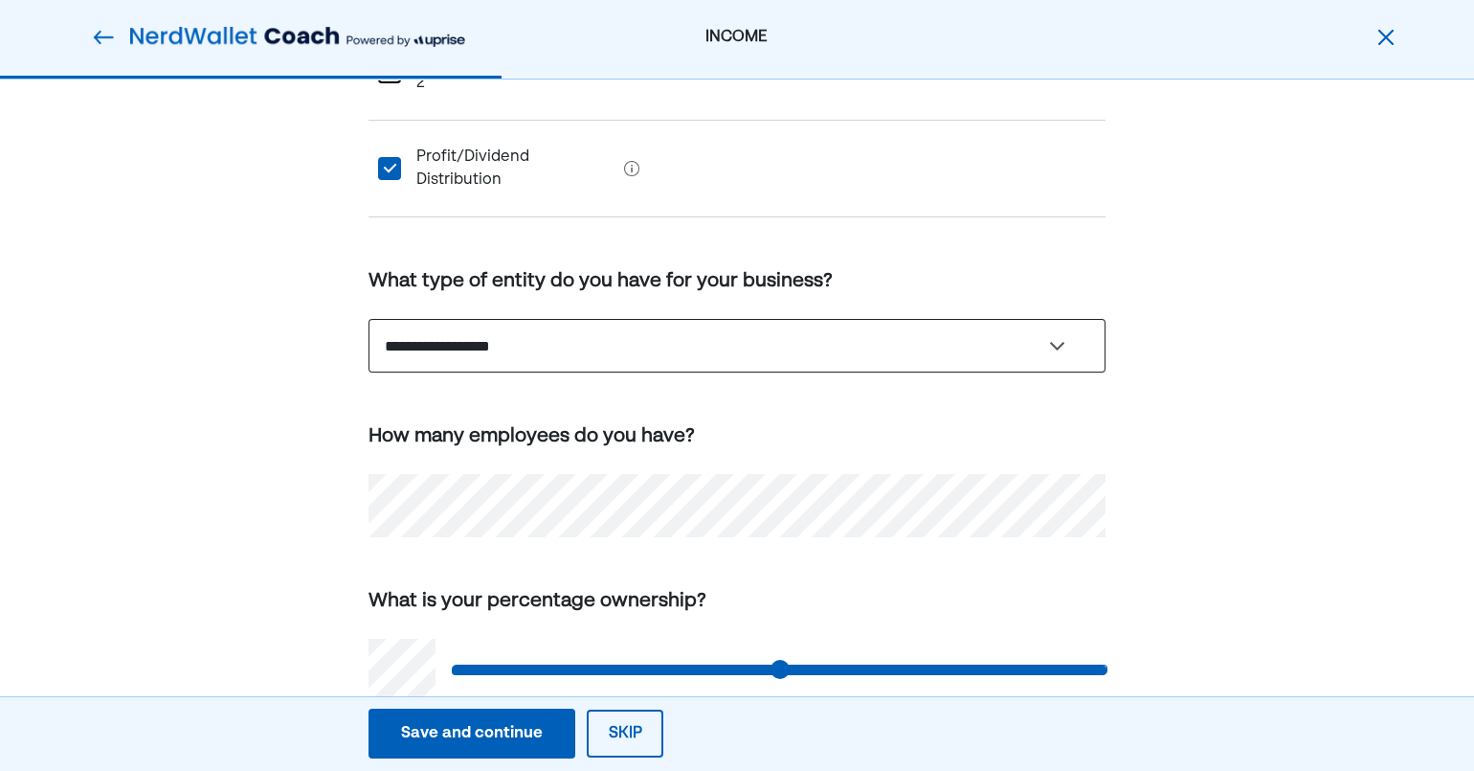
click at [1048, 319] on select "**********" at bounding box center [737, 346] width 737 height 54
select select "**********"
click at [369, 319] on select "**********" at bounding box center [737, 346] width 737 height 54
click at [431, 745] on div "Save and continue" at bounding box center [472, 733] width 142 height 23
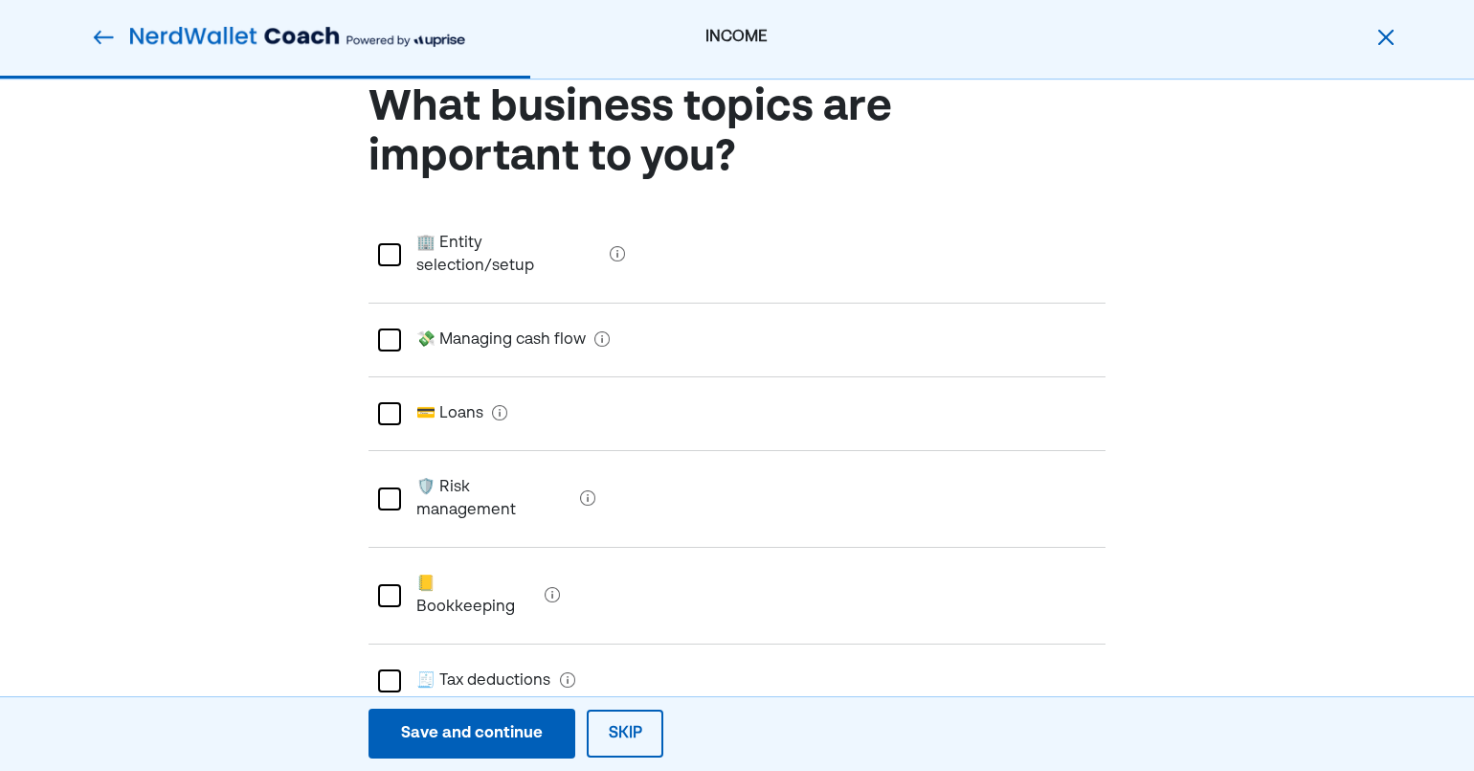
scroll to position [0, 0]
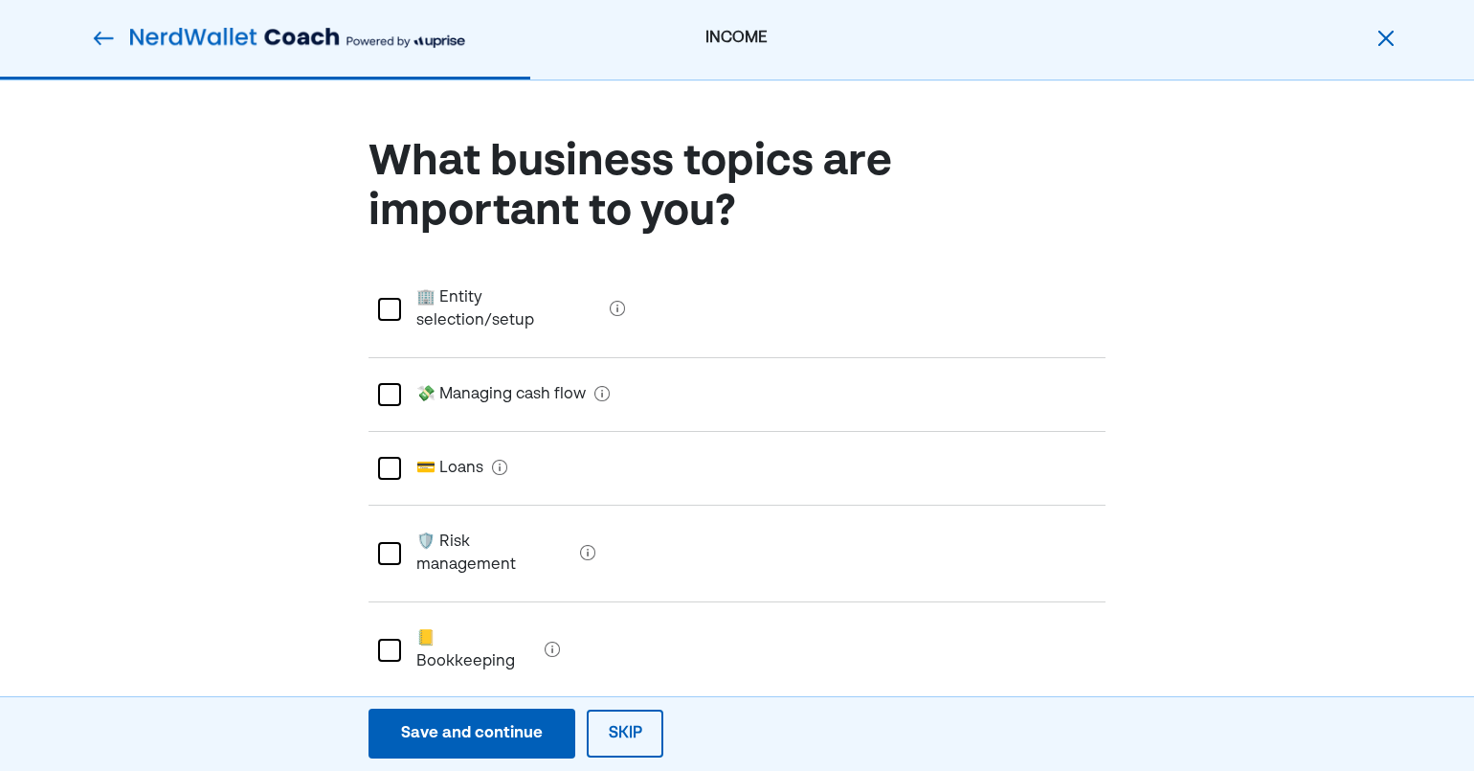
click at [397, 301] on div at bounding box center [389, 309] width 23 height 23
click at [387, 383] on div at bounding box center [389, 394] width 23 height 23
click at [393, 457] on div at bounding box center [389, 468] width 23 height 23
click at [390, 542] on div at bounding box center [389, 553] width 23 height 23
click at [386, 639] on div at bounding box center [389, 650] width 23 height 23
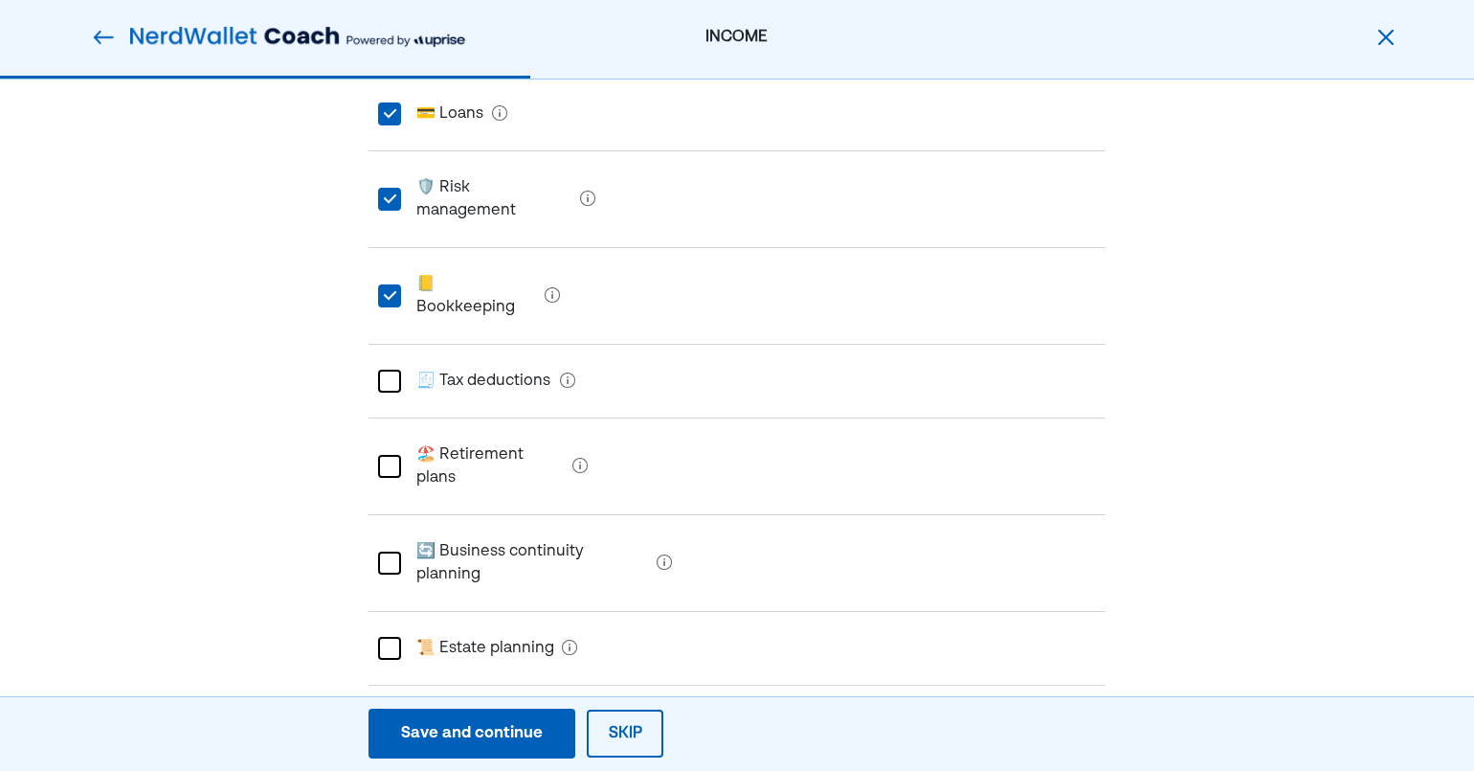
scroll to position [341, 0]
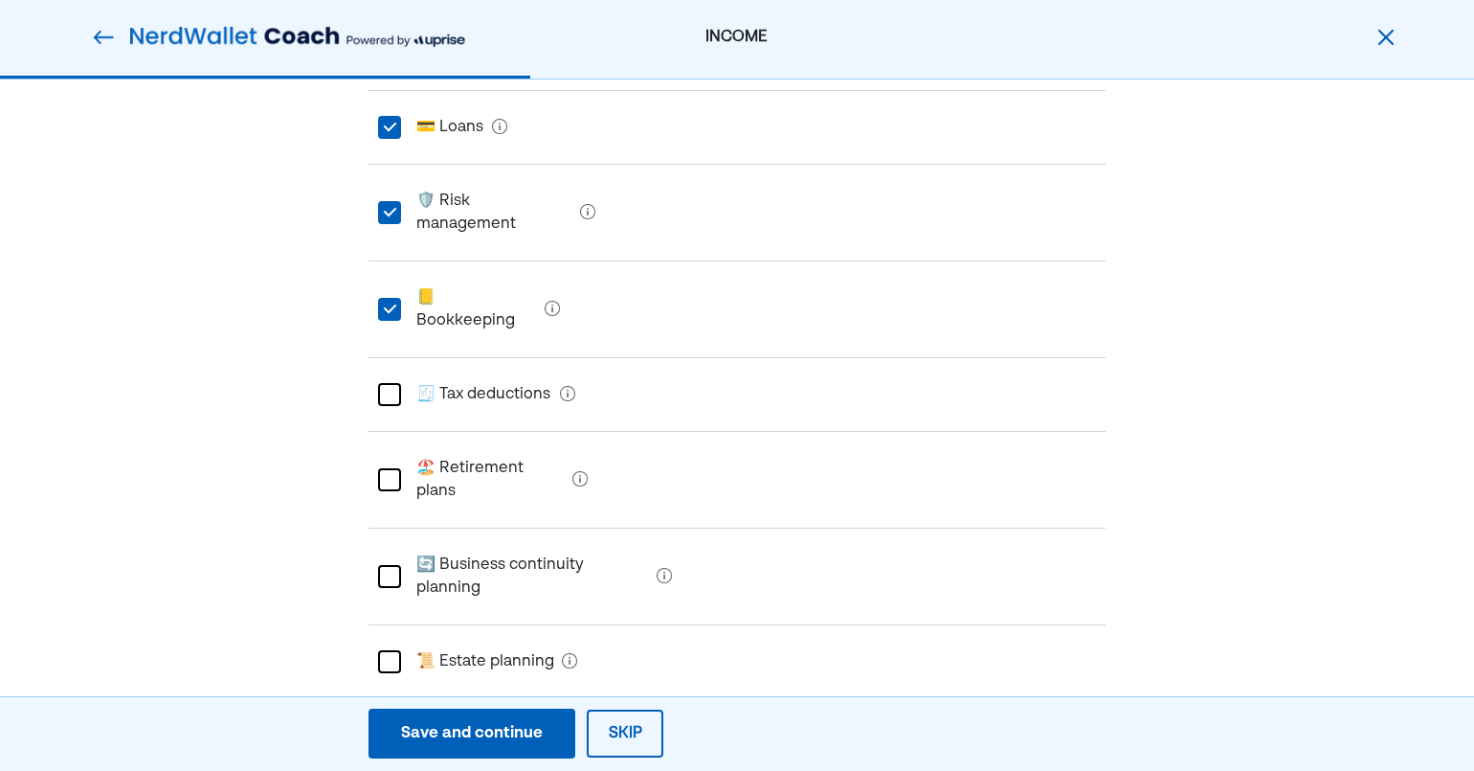
click at [379, 383] on div at bounding box center [389, 394] width 23 height 23
click at [397, 468] on div at bounding box center [389, 479] width 23 height 23
click at [392, 565] on div at bounding box center [389, 576] width 23 height 23
click at [393, 650] on div at bounding box center [389, 661] width 23 height 23
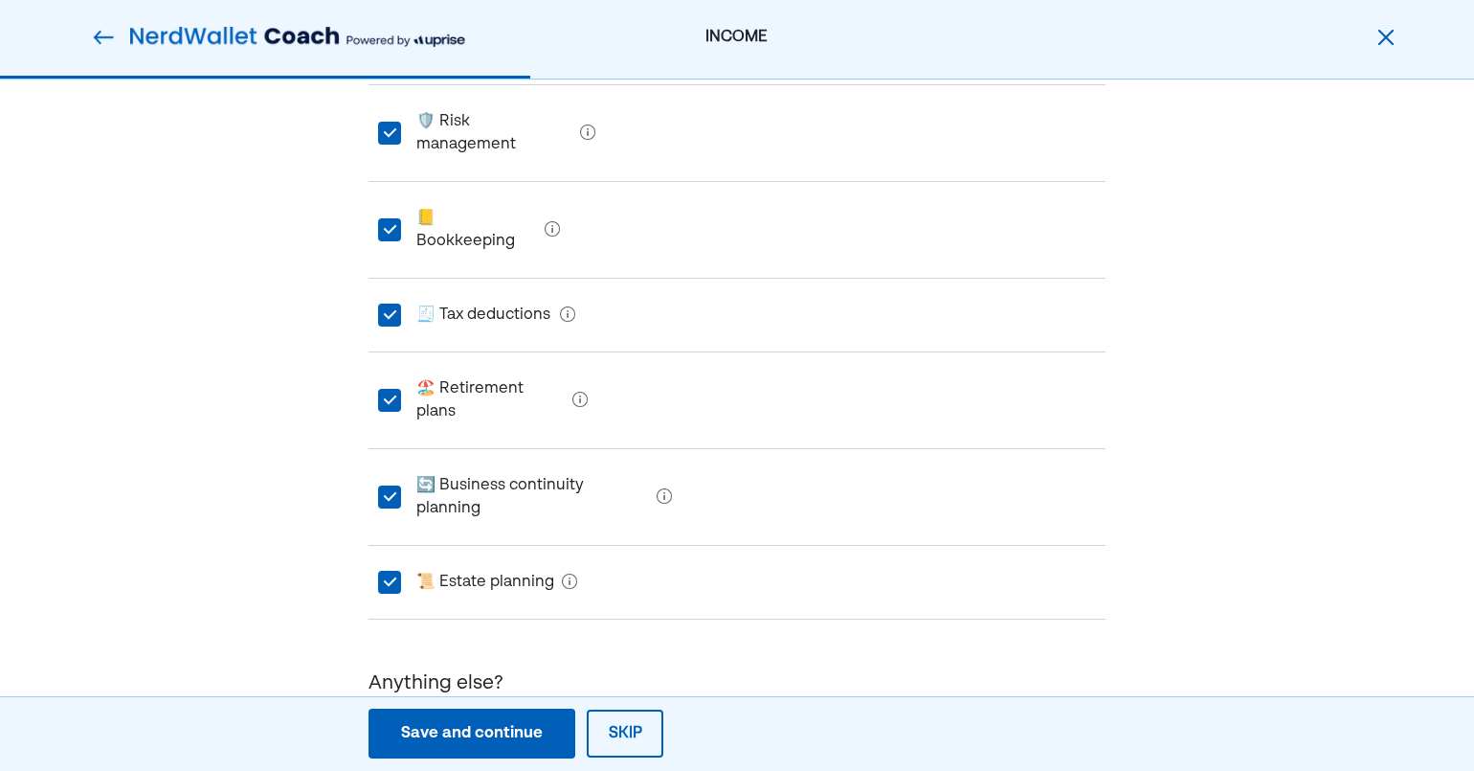
scroll to position [422, 0]
click at [452, 733] on div "Save and continue" at bounding box center [472, 733] width 142 height 23
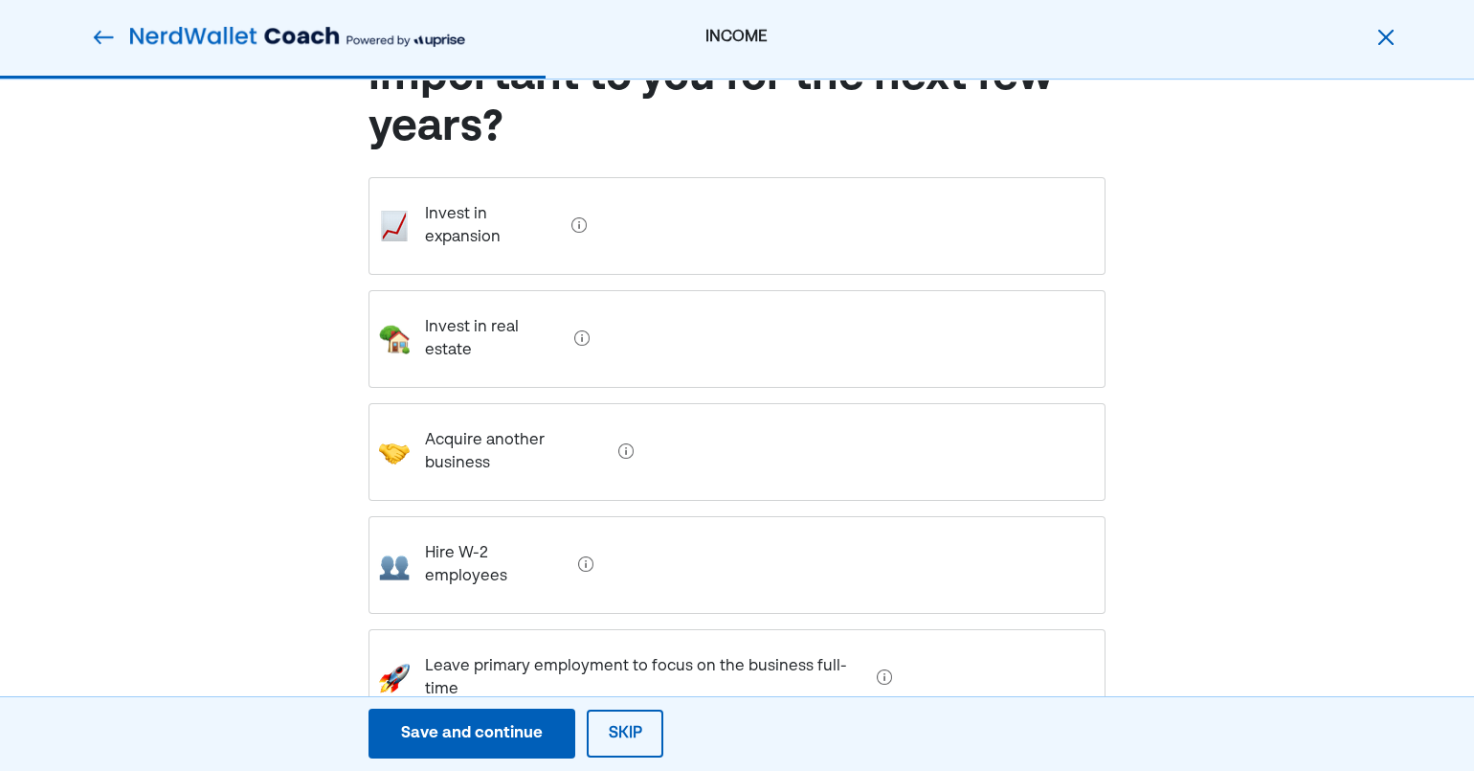
scroll to position [132, 0]
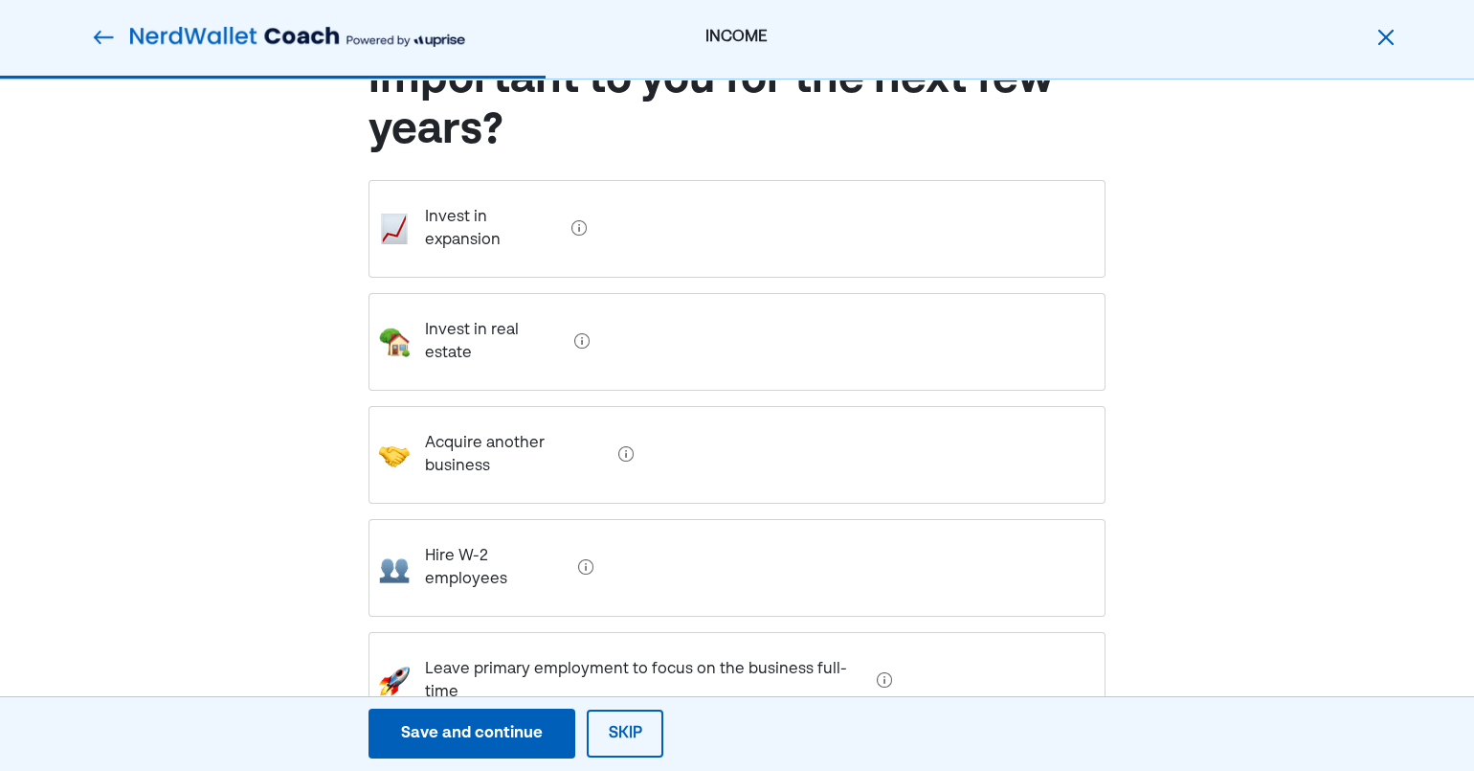
click at [474, 226] on expansion "Invest in expansion" at bounding box center [487, 229] width 154 height 77
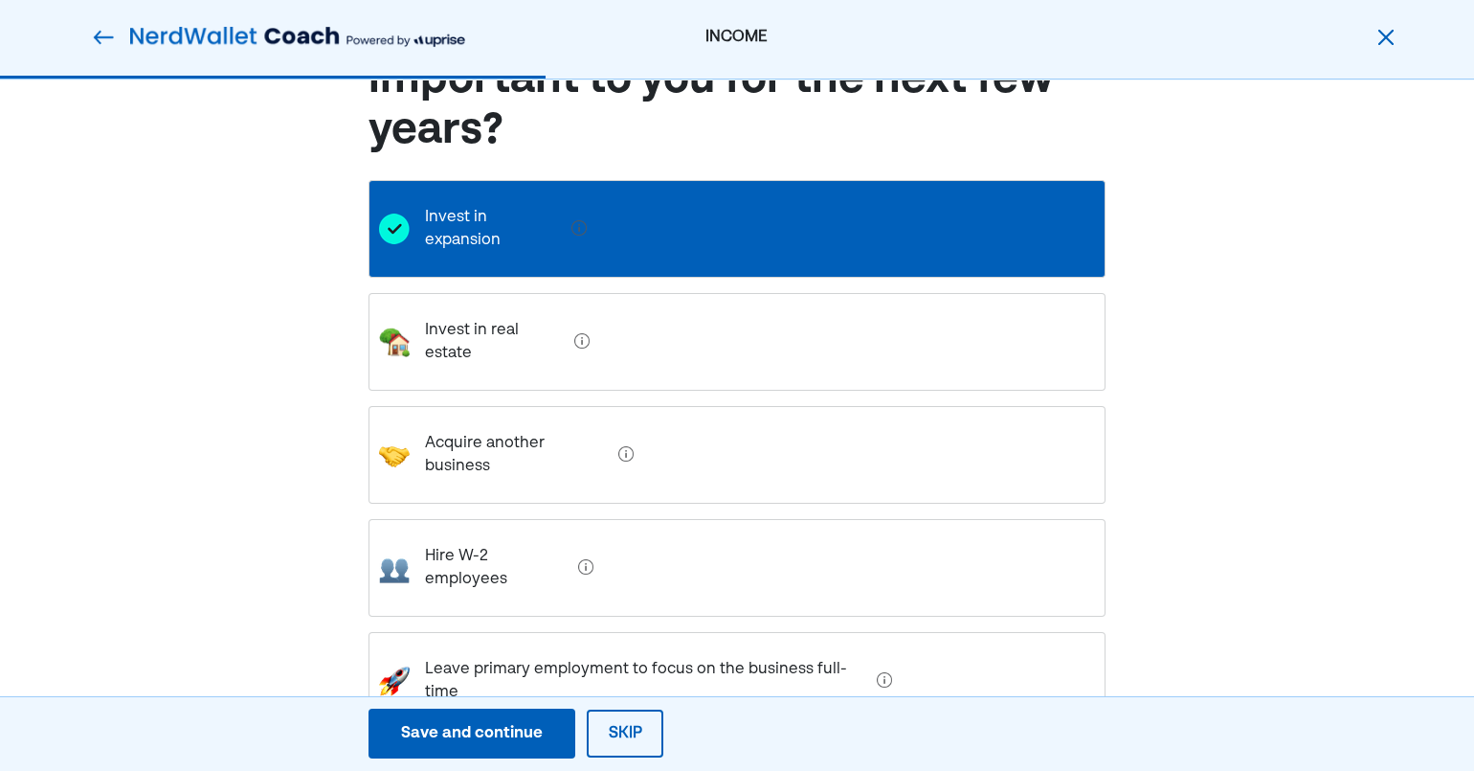
click at [494, 529] on employees "Hire W-2 employees" at bounding box center [490, 567] width 161 height 77
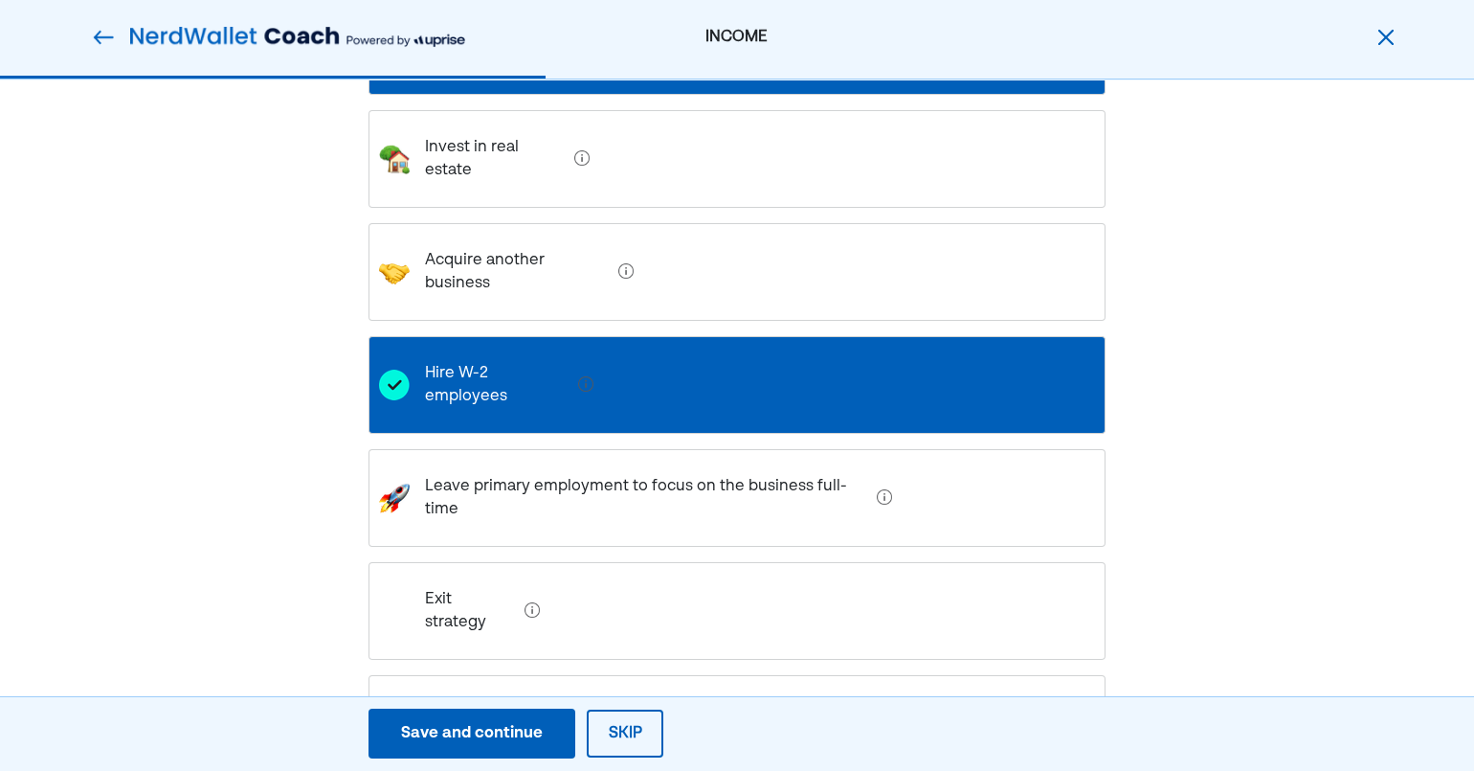
scroll to position [345, 0]
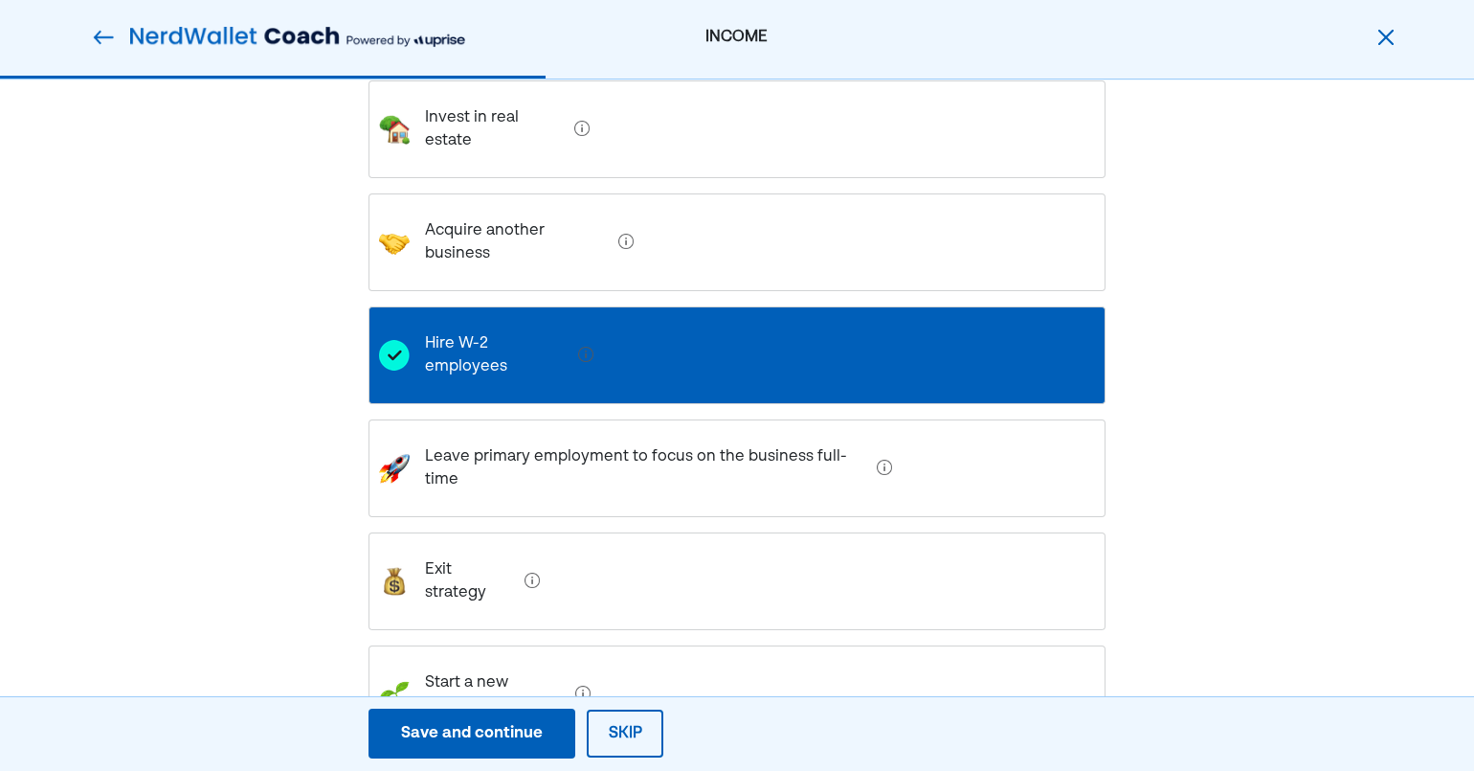
click at [474, 543] on strategy "Exit strategy" at bounding box center [463, 581] width 107 height 77
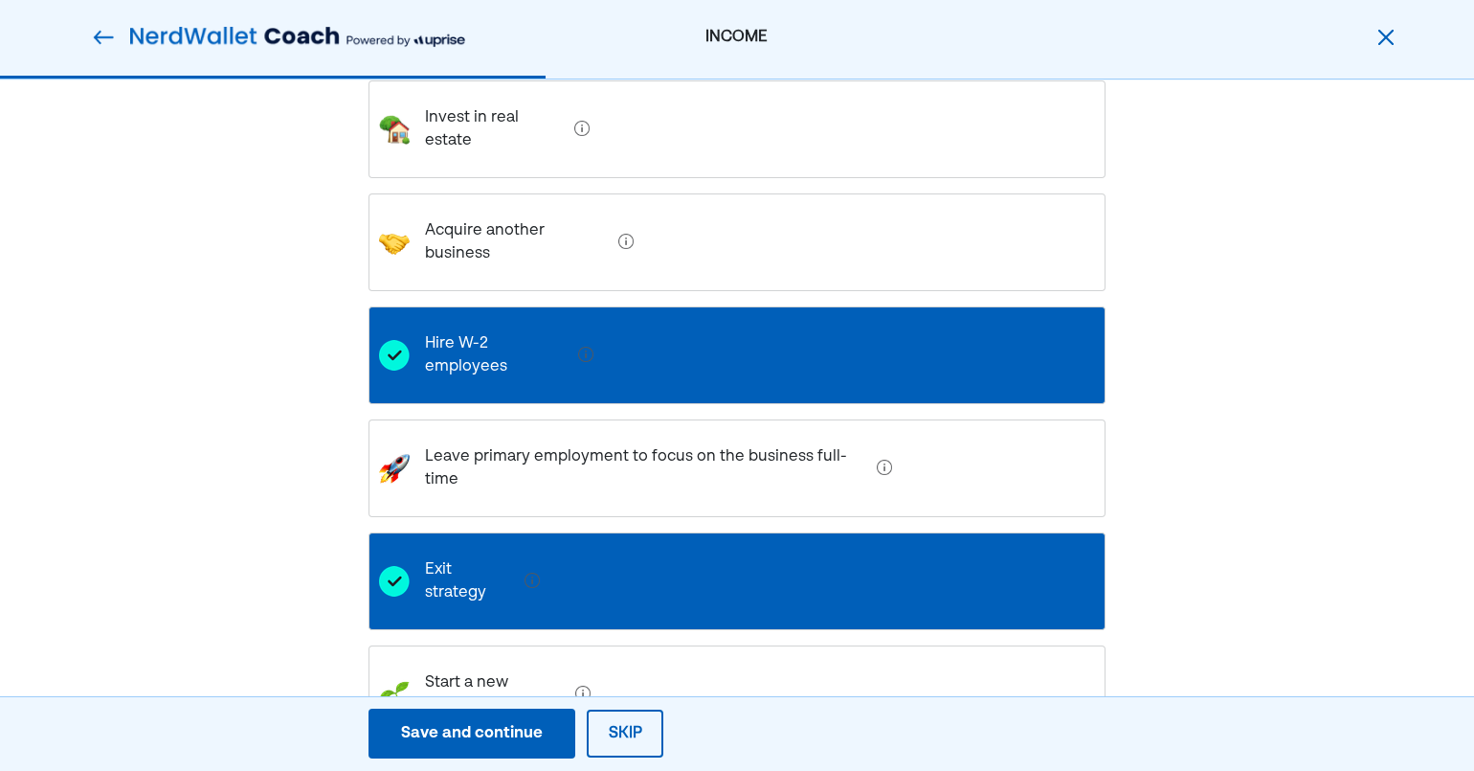
click at [485, 725] on div "Save and continue" at bounding box center [472, 733] width 142 height 23
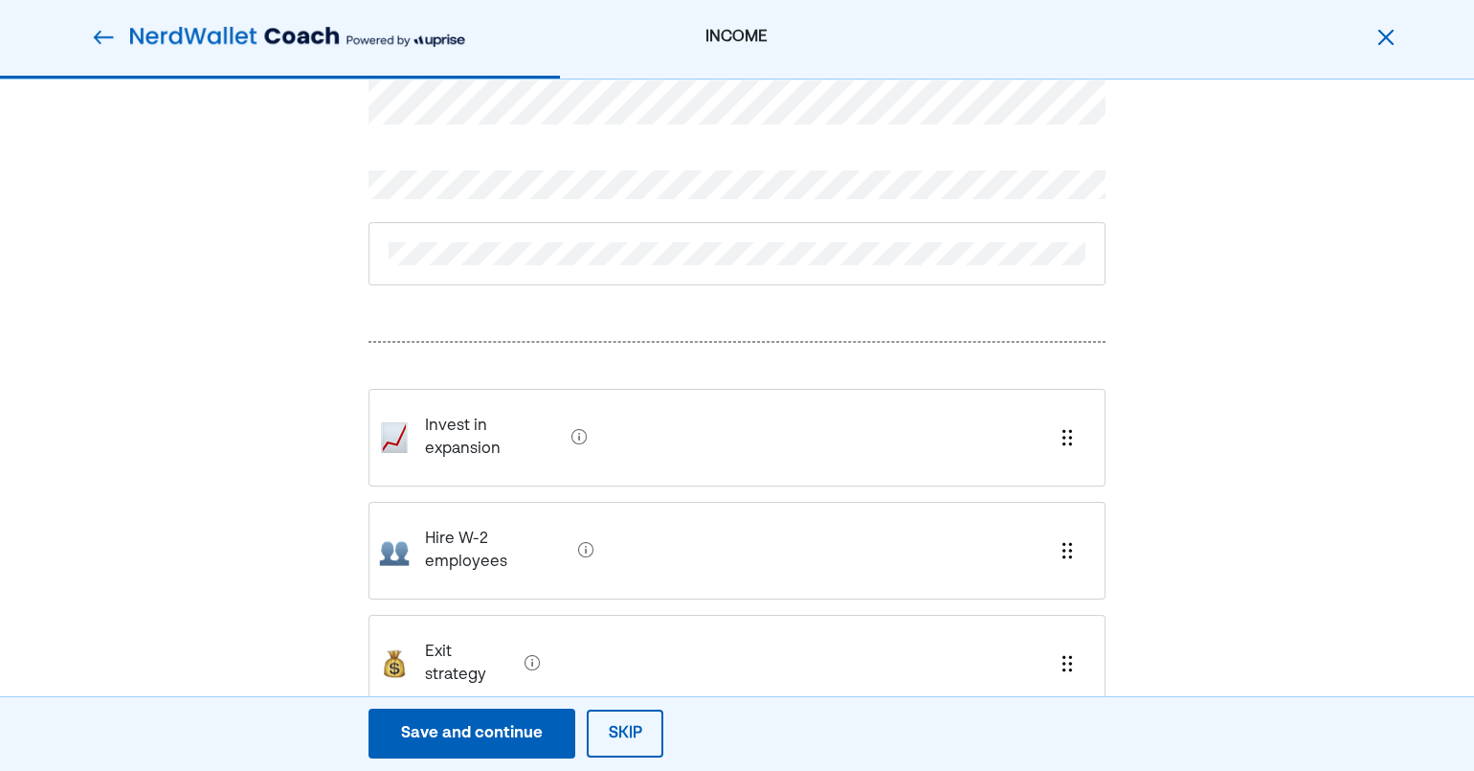
scroll to position [61, 0]
click at [488, 732] on div "Save and continue" at bounding box center [472, 733] width 142 height 23
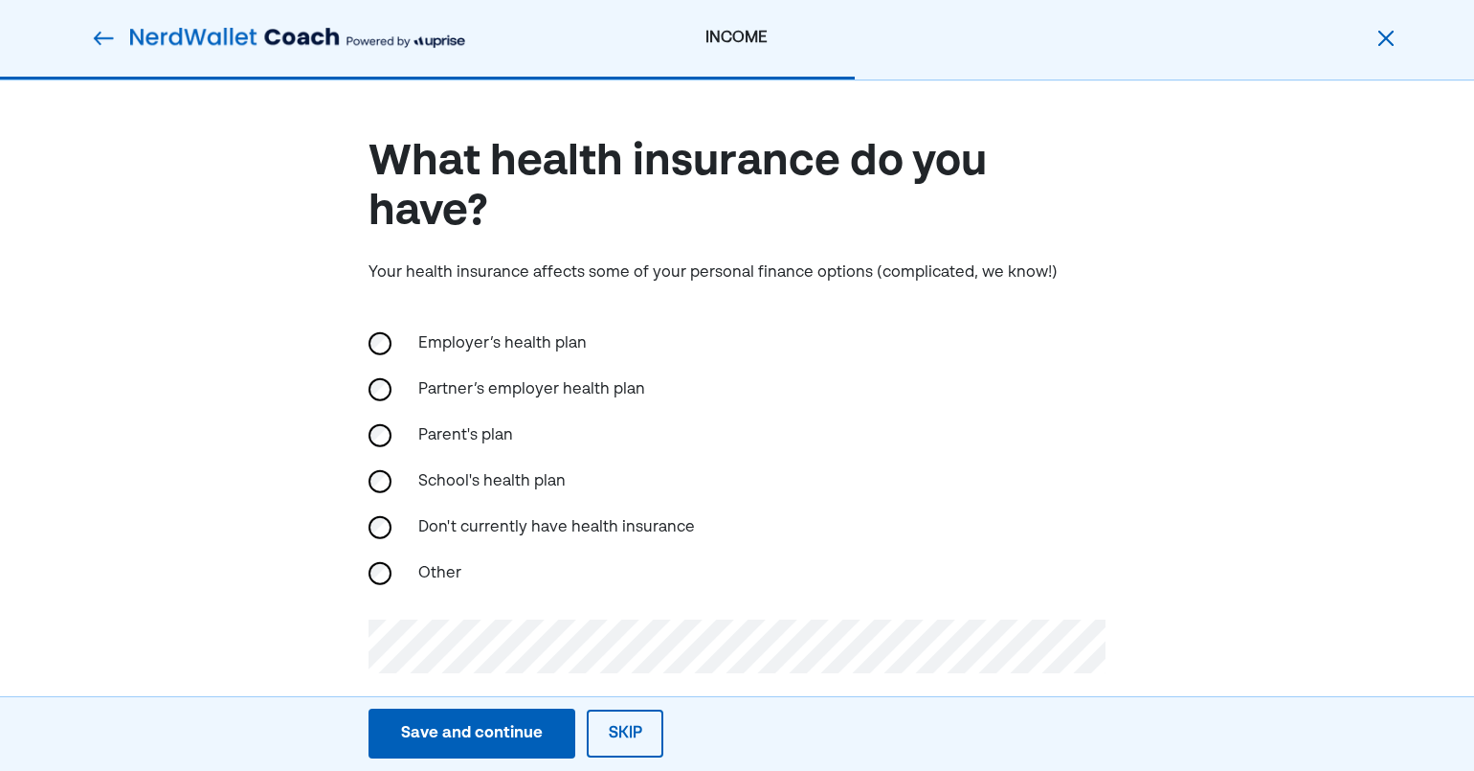
click at [445, 741] on div "Save and continue" at bounding box center [472, 733] width 142 height 23
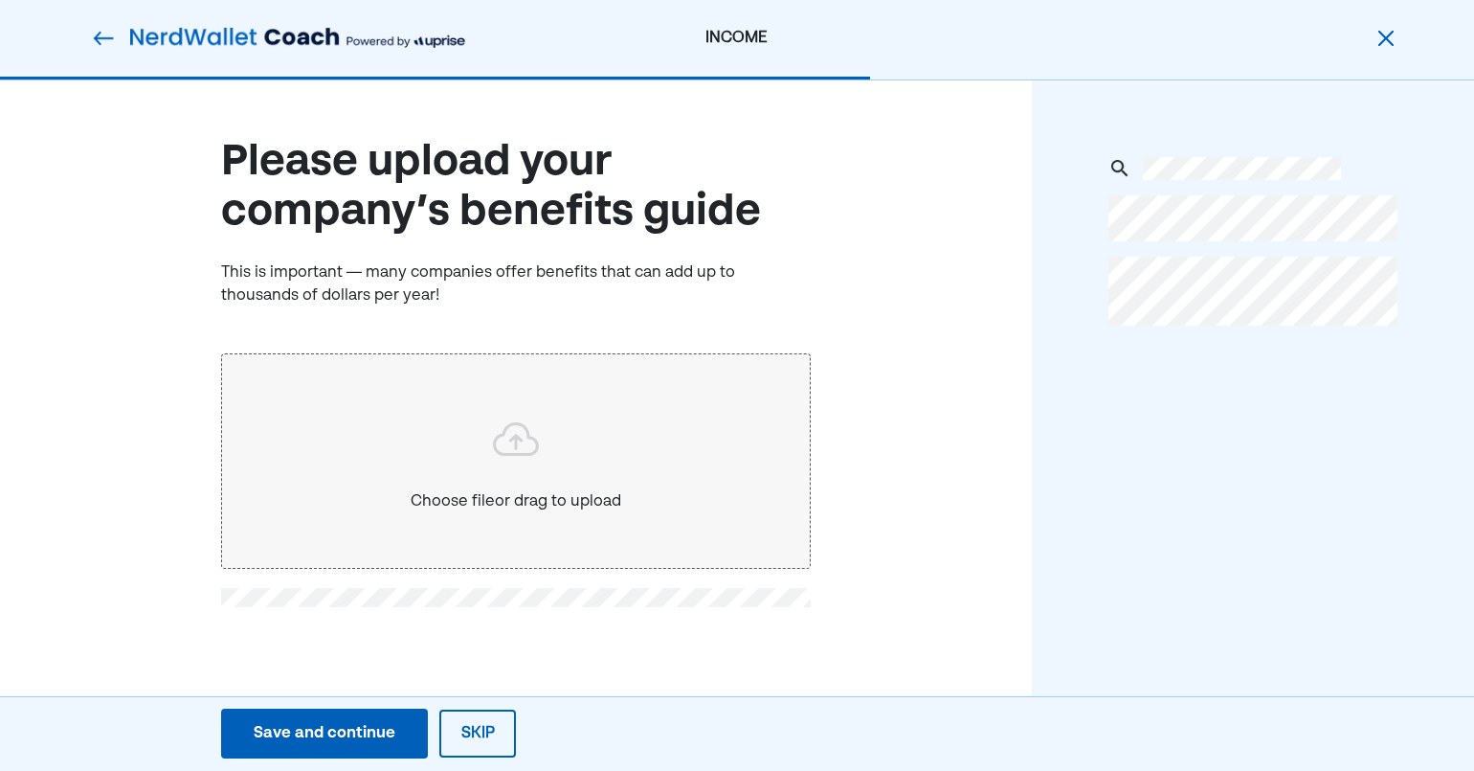
click at [486, 732] on button "Skip" at bounding box center [477, 733] width 77 height 48
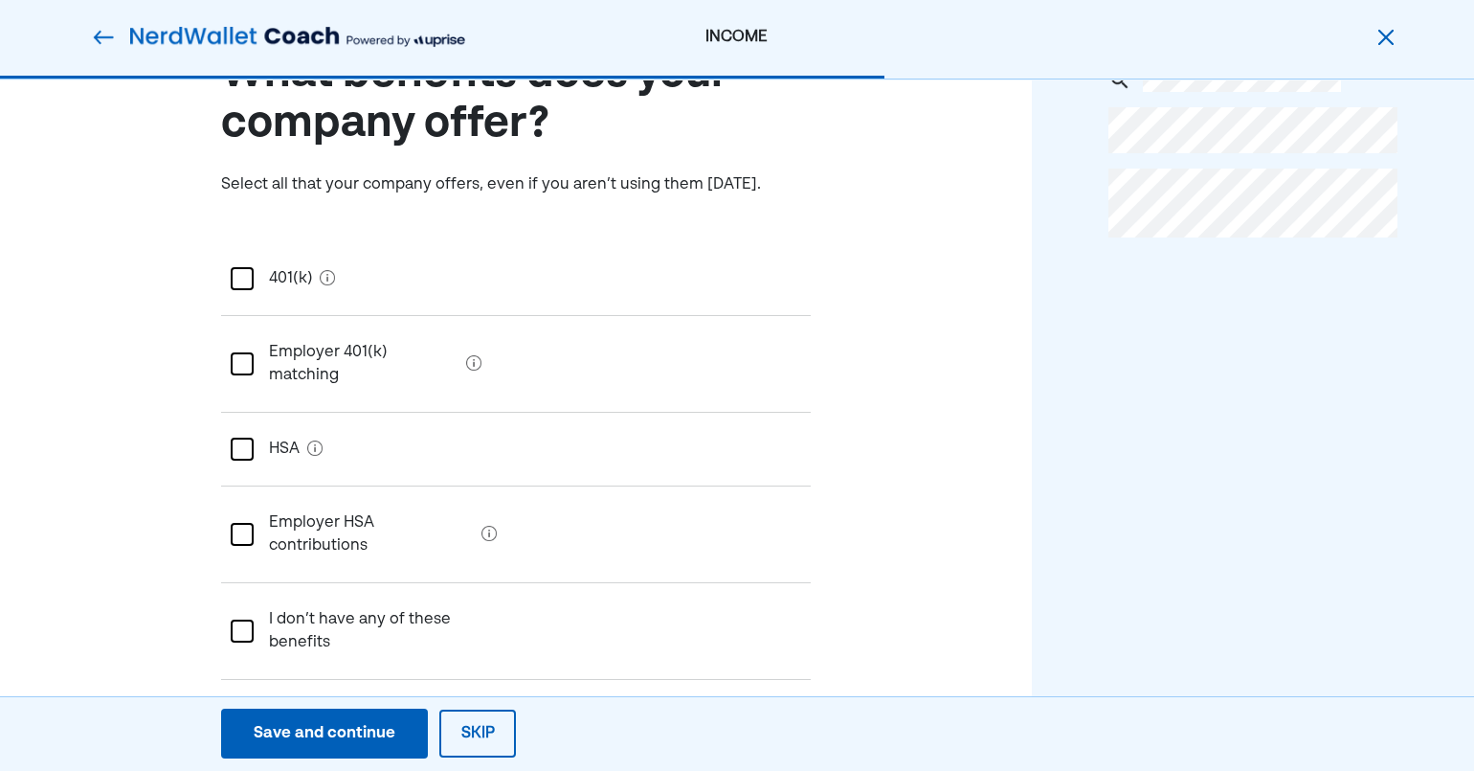
scroll to position [115, 0]
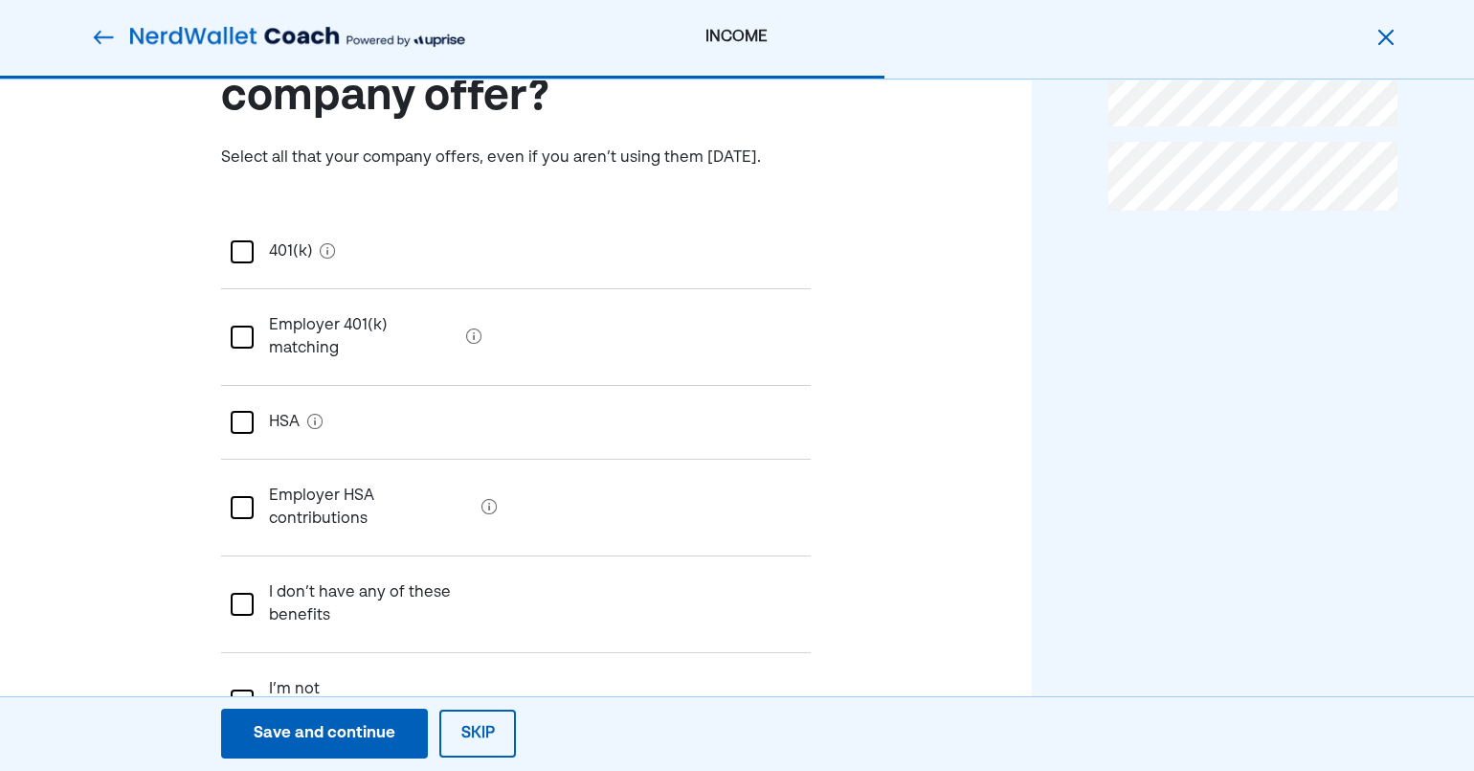
click at [247, 250] on div at bounding box center [242, 251] width 23 height 23
click at [354, 732] on div "Save and continue" at bounding box center [325, 733] width 142 height 23
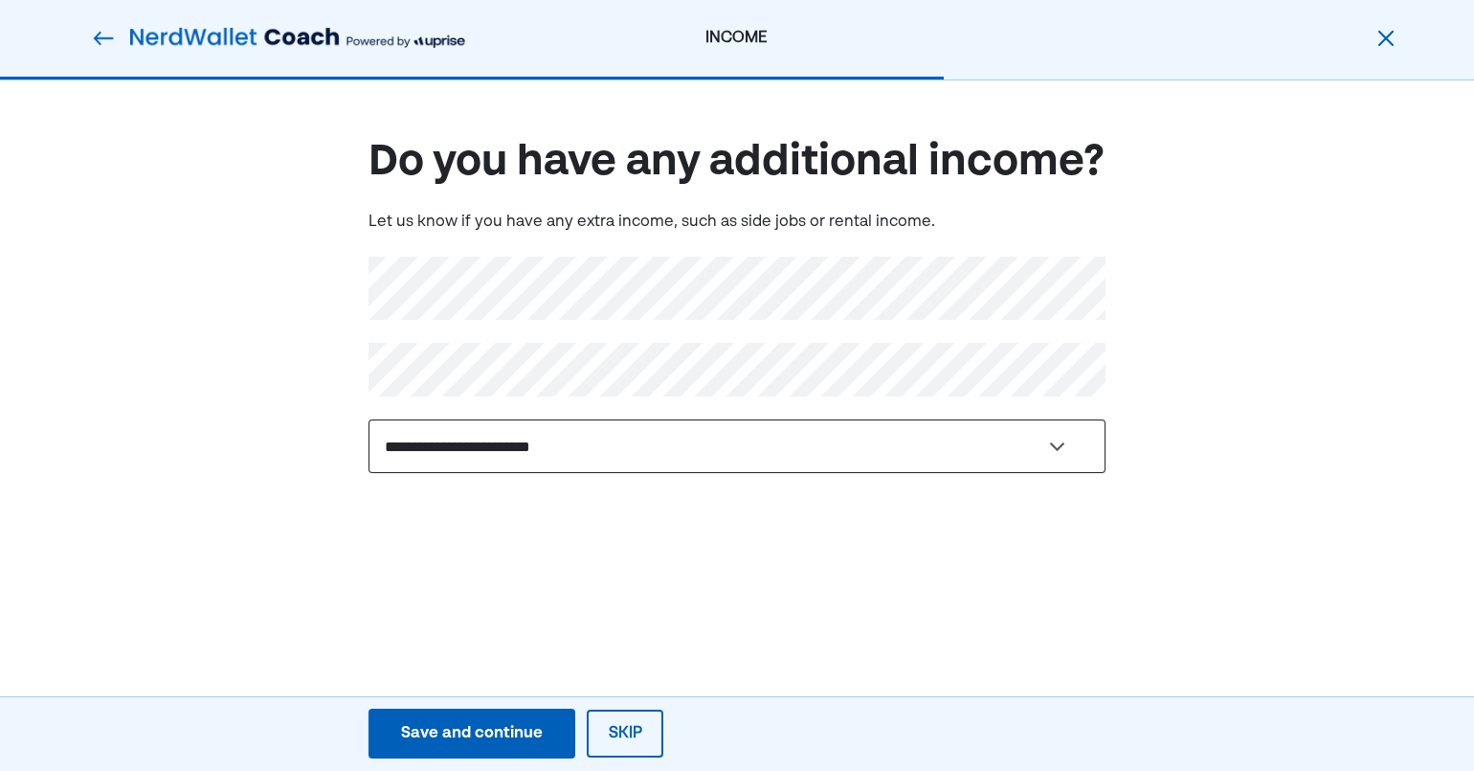
click at [1050, 453] on select "**********" at bounding box center [737, 446] width 737 height 54
select select "**********"
click at [369, 419] on select "**********" at bounding box center [737, 446] width 737 height 54
click at [506, 730] on div "Save and continue" at bounding box center [472, 733] width 142 height 23
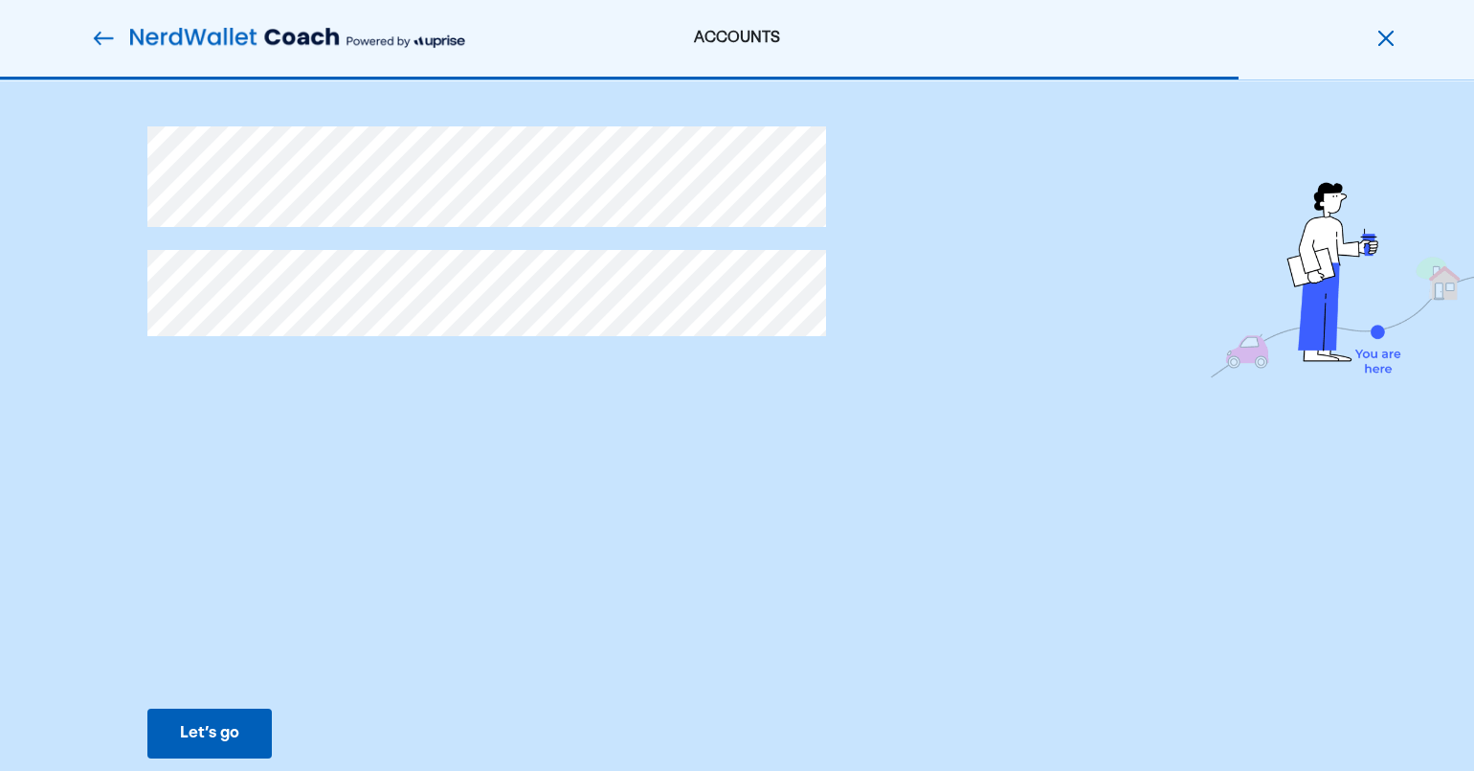
click at [237, 721] on button "Let’s go Save Let’s go" at bounding box center [209, 733] width 124 height 50
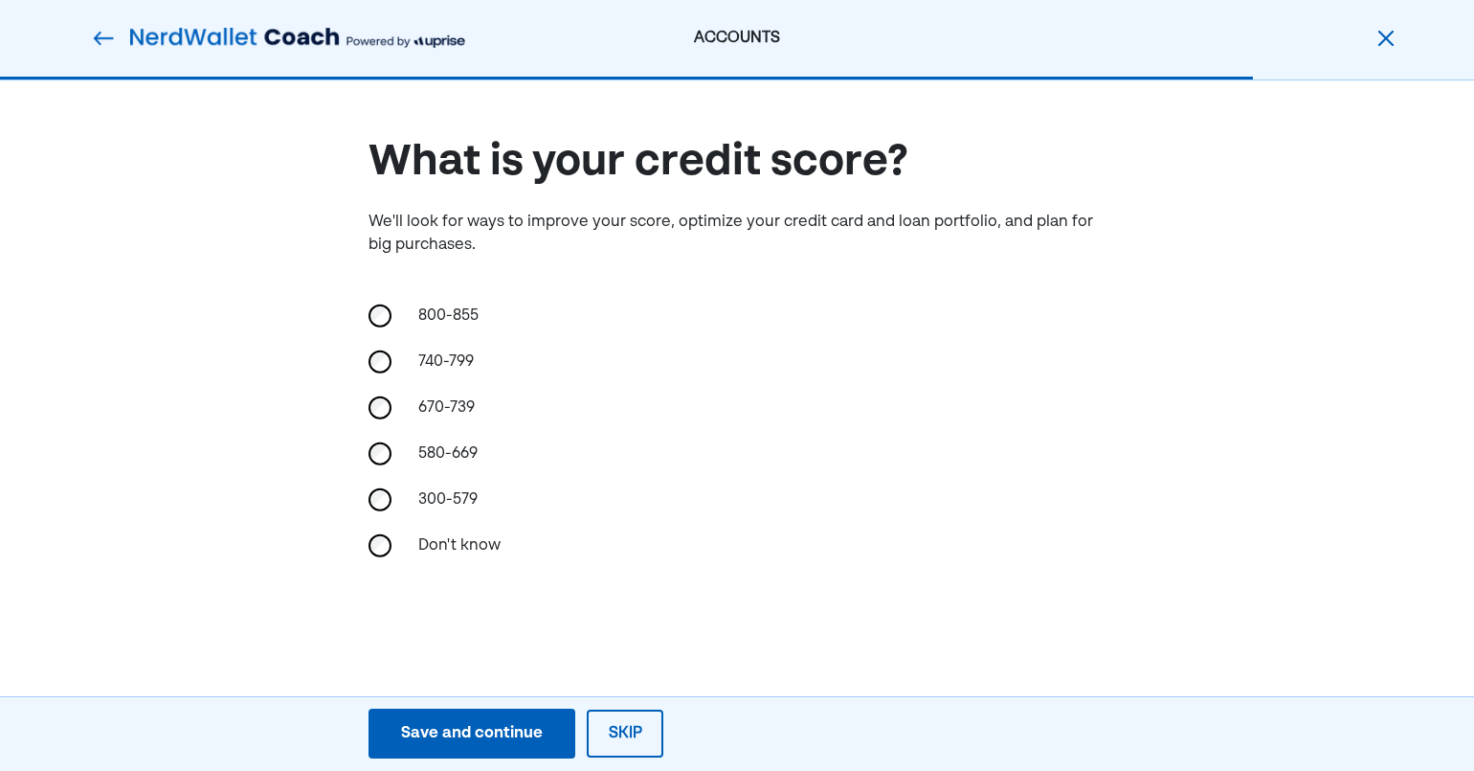
click at [454, 732] on div "Save and continue" at bounding box center [472, 733] width 142 height 23
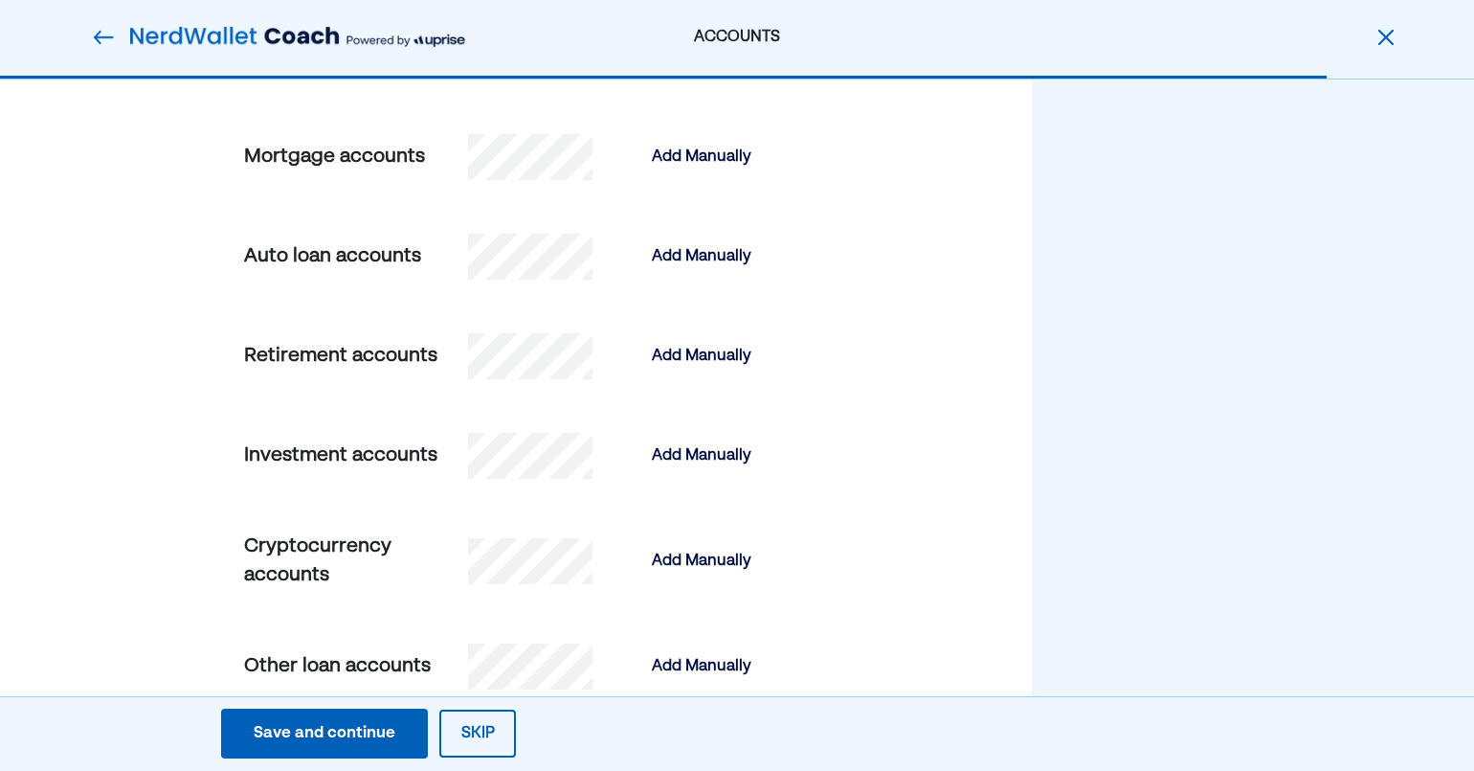
scroll to position [700, 0]
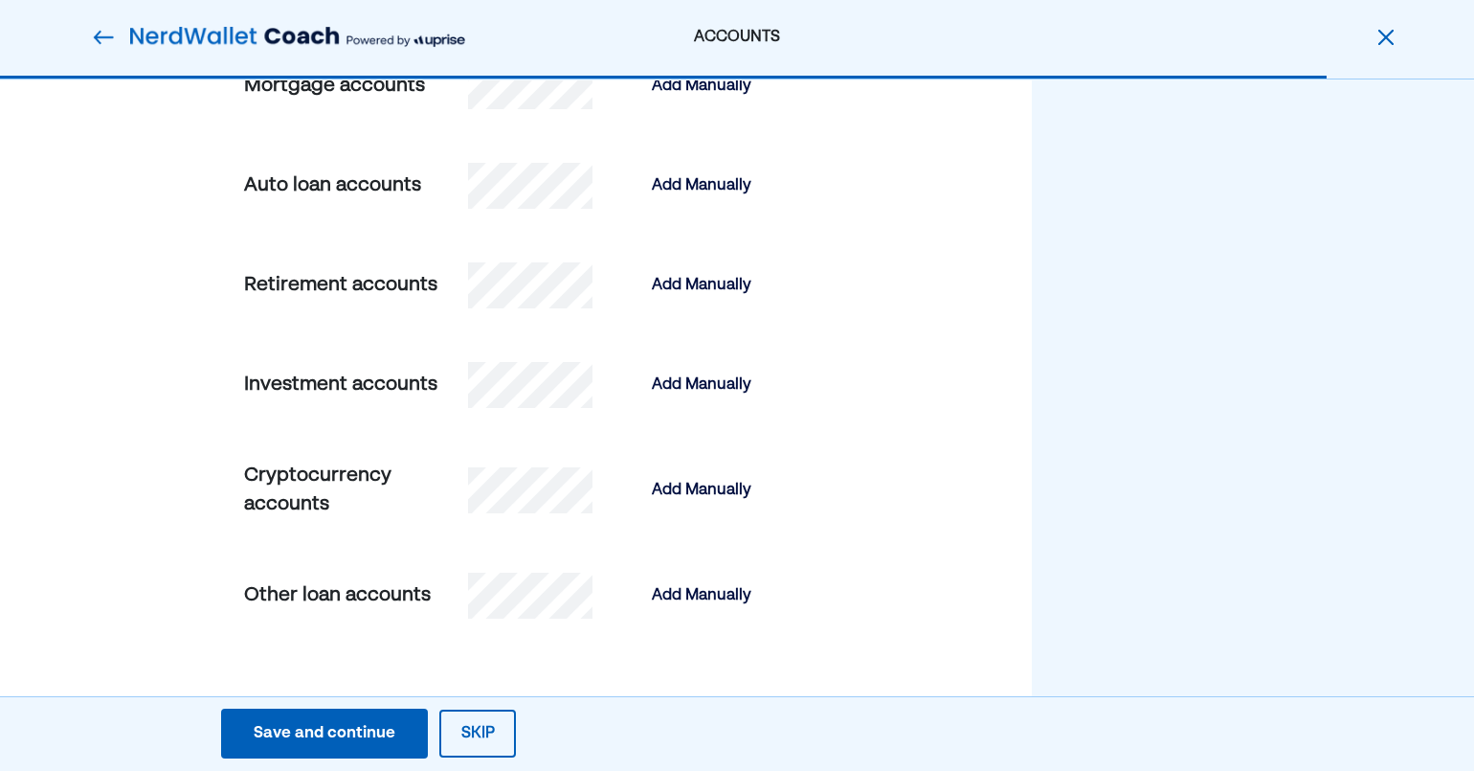
click at [488, 728] on button "Skip" at bounding box center [477, 733] width 77 height 48
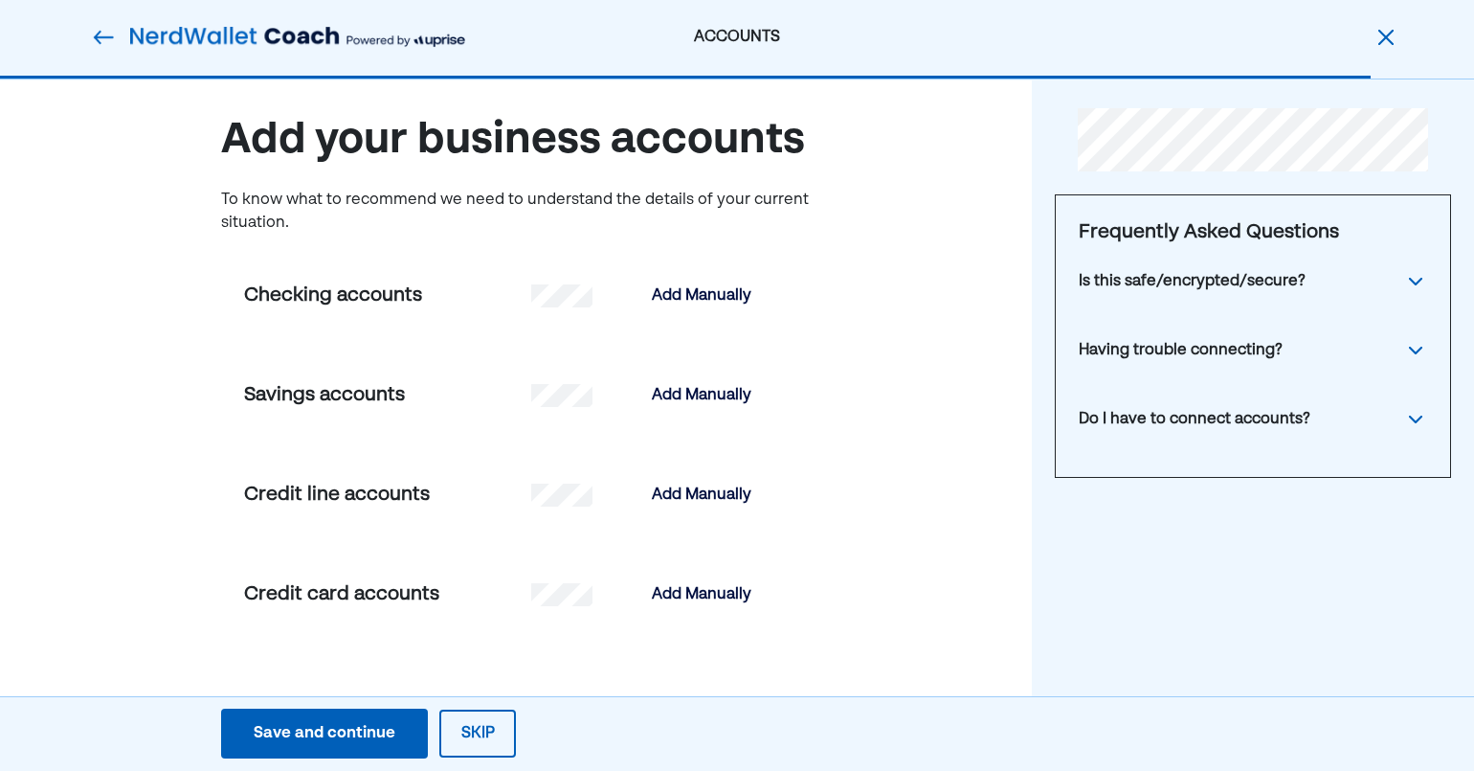
scroll to position [0, 0]
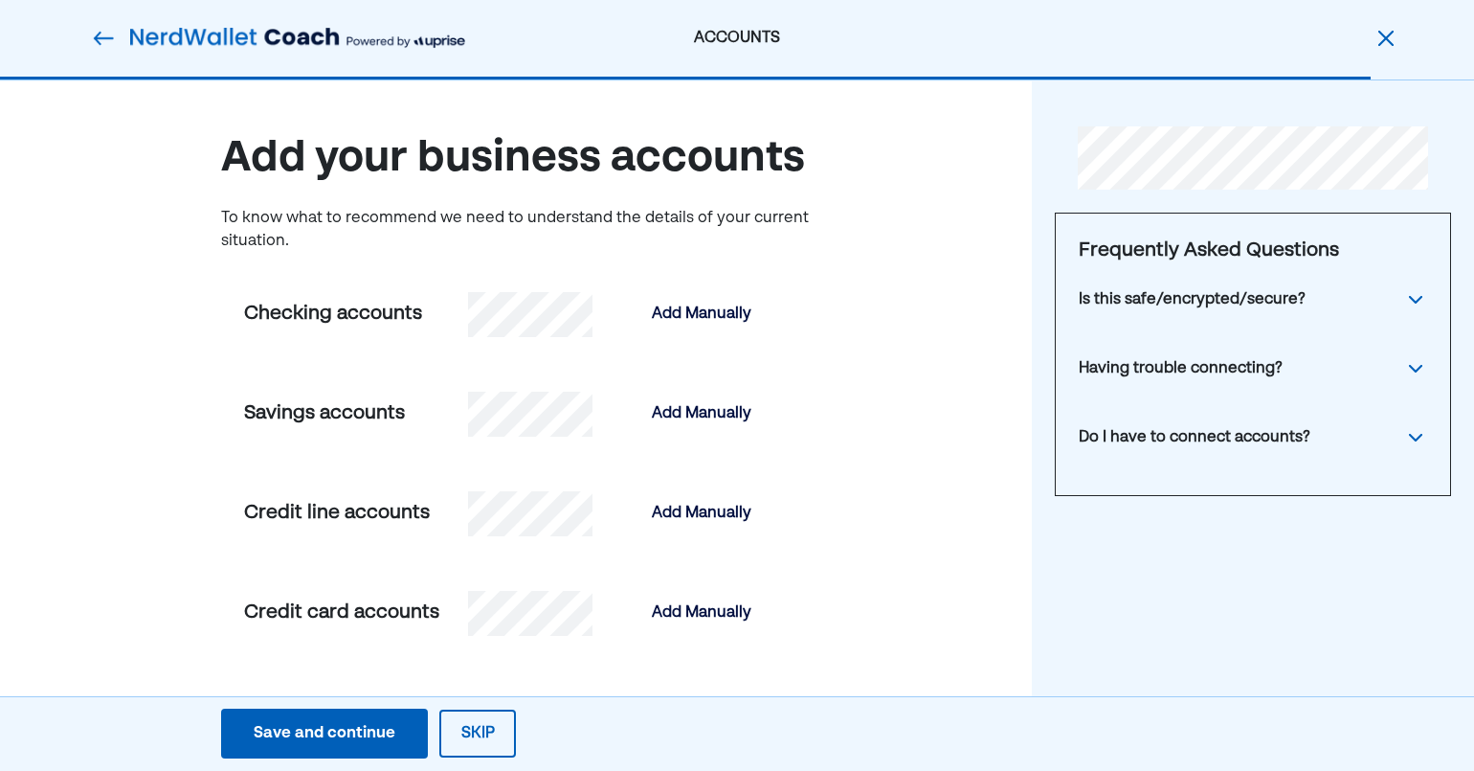
click at [488, 728] on button "Skip" at bounding box center [477, 733] width 77 height 48
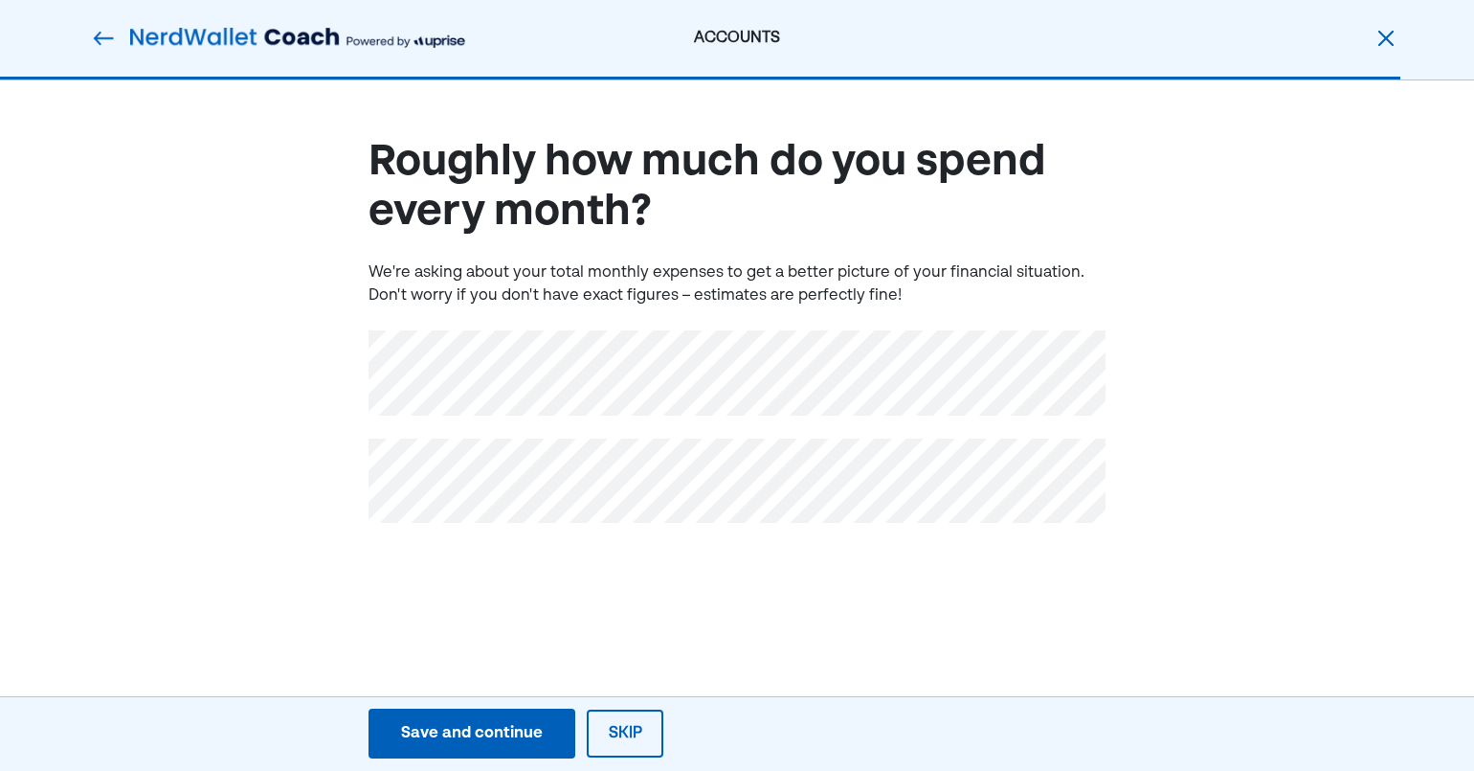
click at [459, 725] on div "Save and continue" at bounding box center [472, 733] width 142 height 23
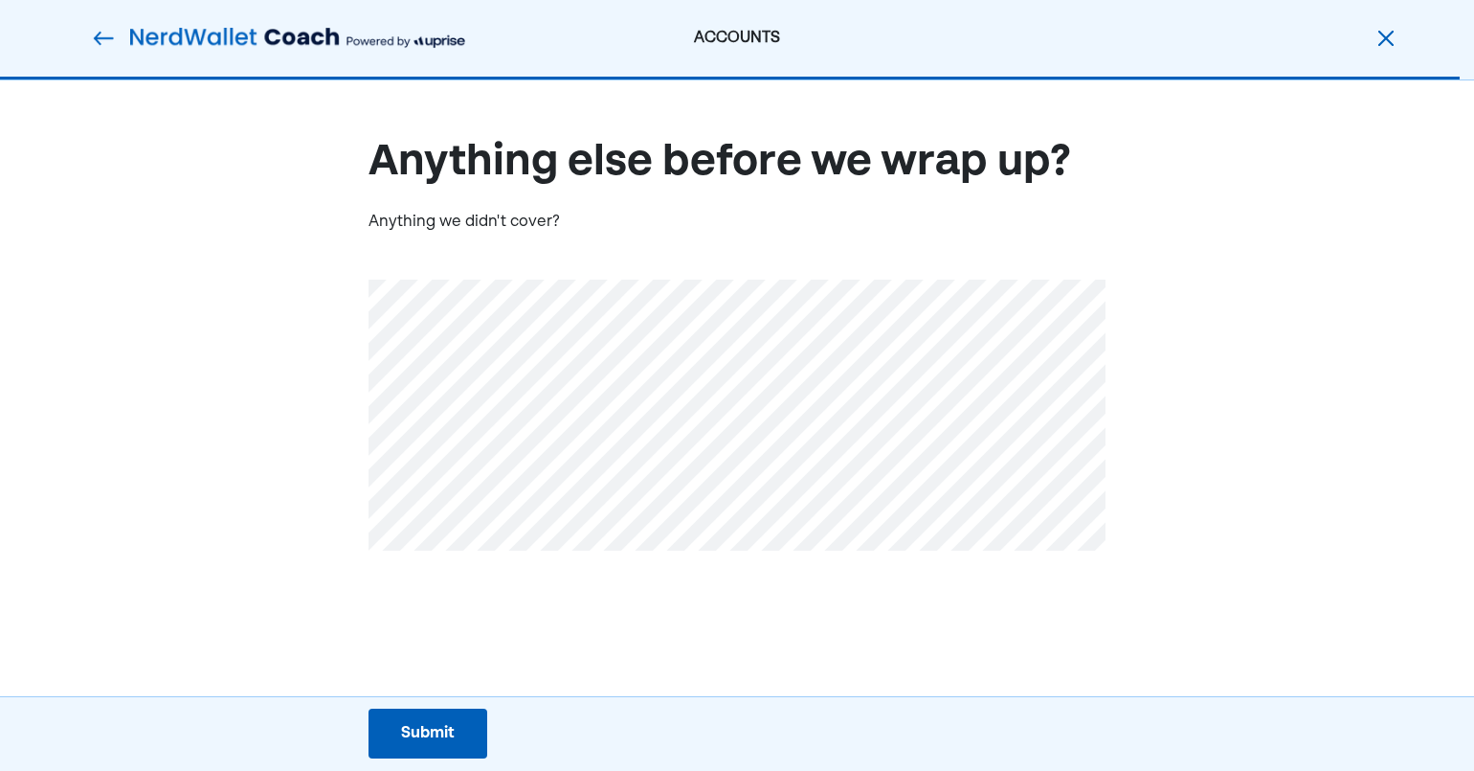
click at [459, 725] on button "Submit Submit Submit" at bounding box center [428, 733] width 119 height 50
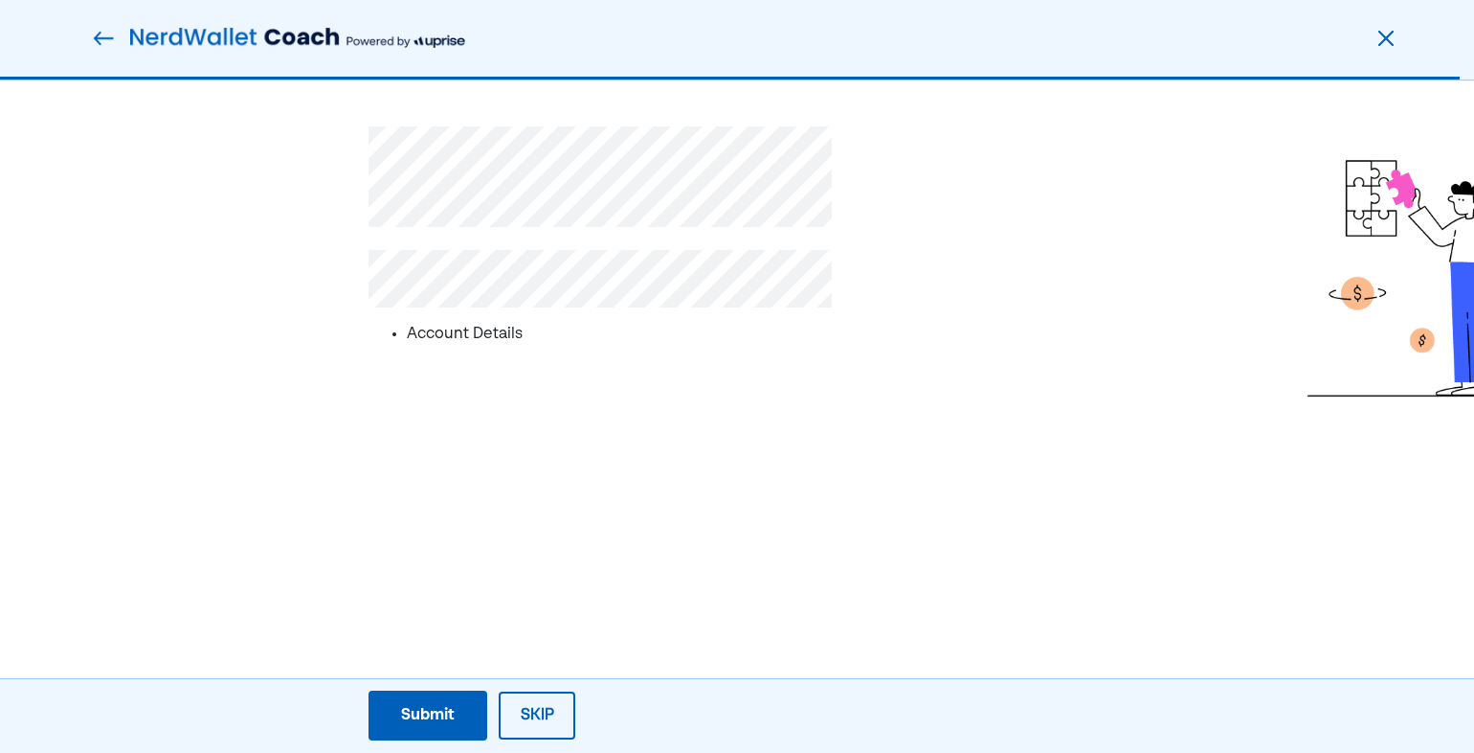
click at [459, 725] on button "Submit Submit Submit" at bounding box center [428, 715] width 119 height 50
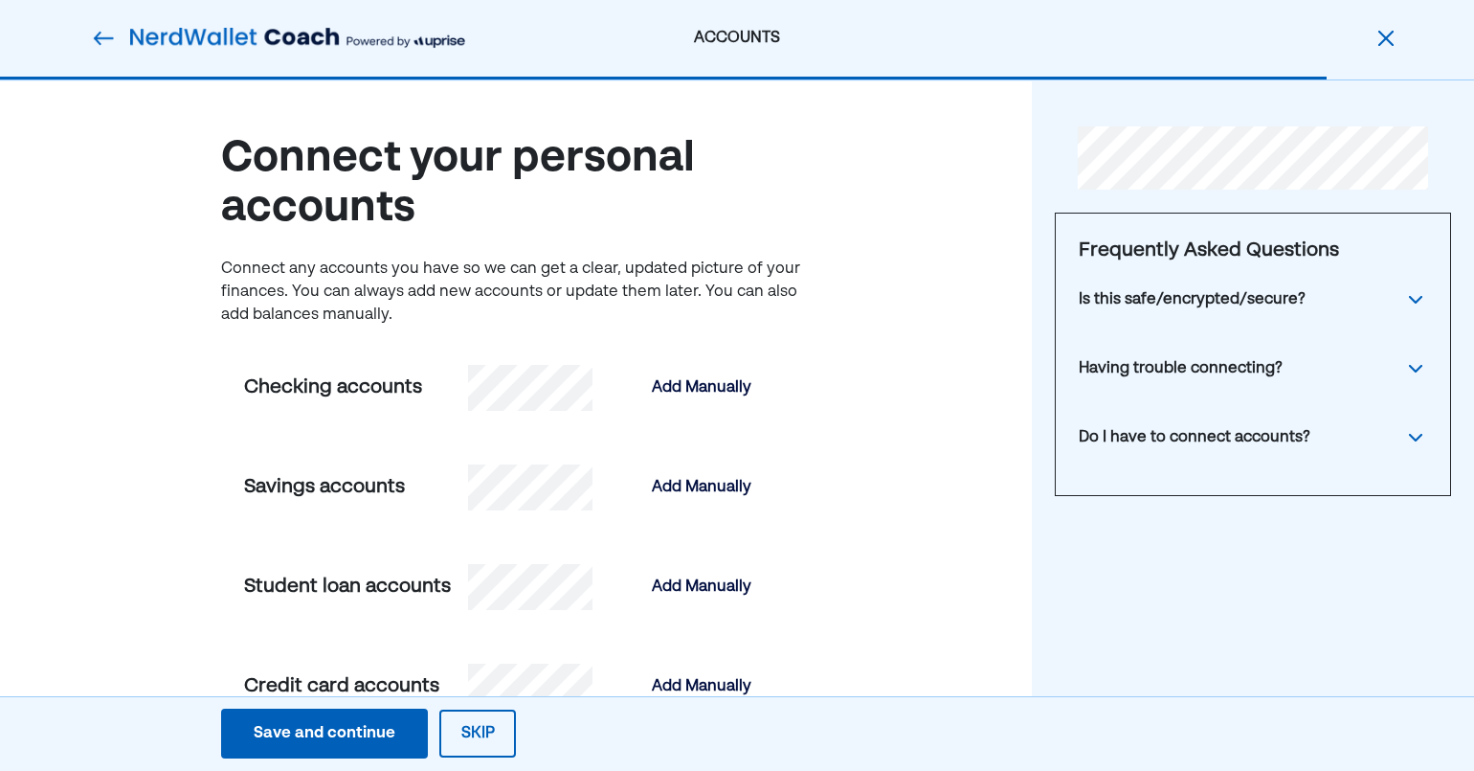
click at [385, 734] on div "Save and continue" at bounding box center [325, 733] width 142 height 23
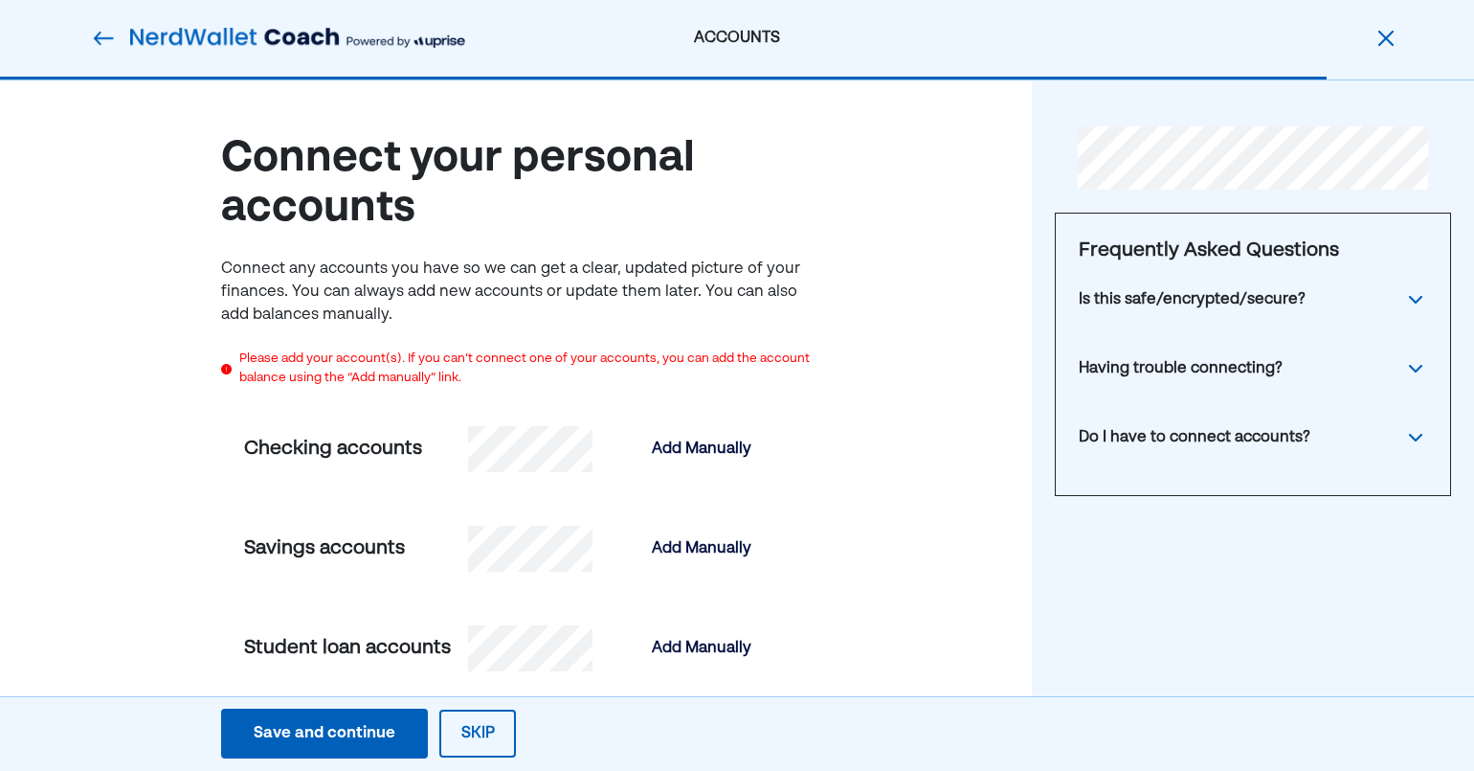
click at [469, 731] on button "Skip" at bounding box center [477, 733] width 77 height 48
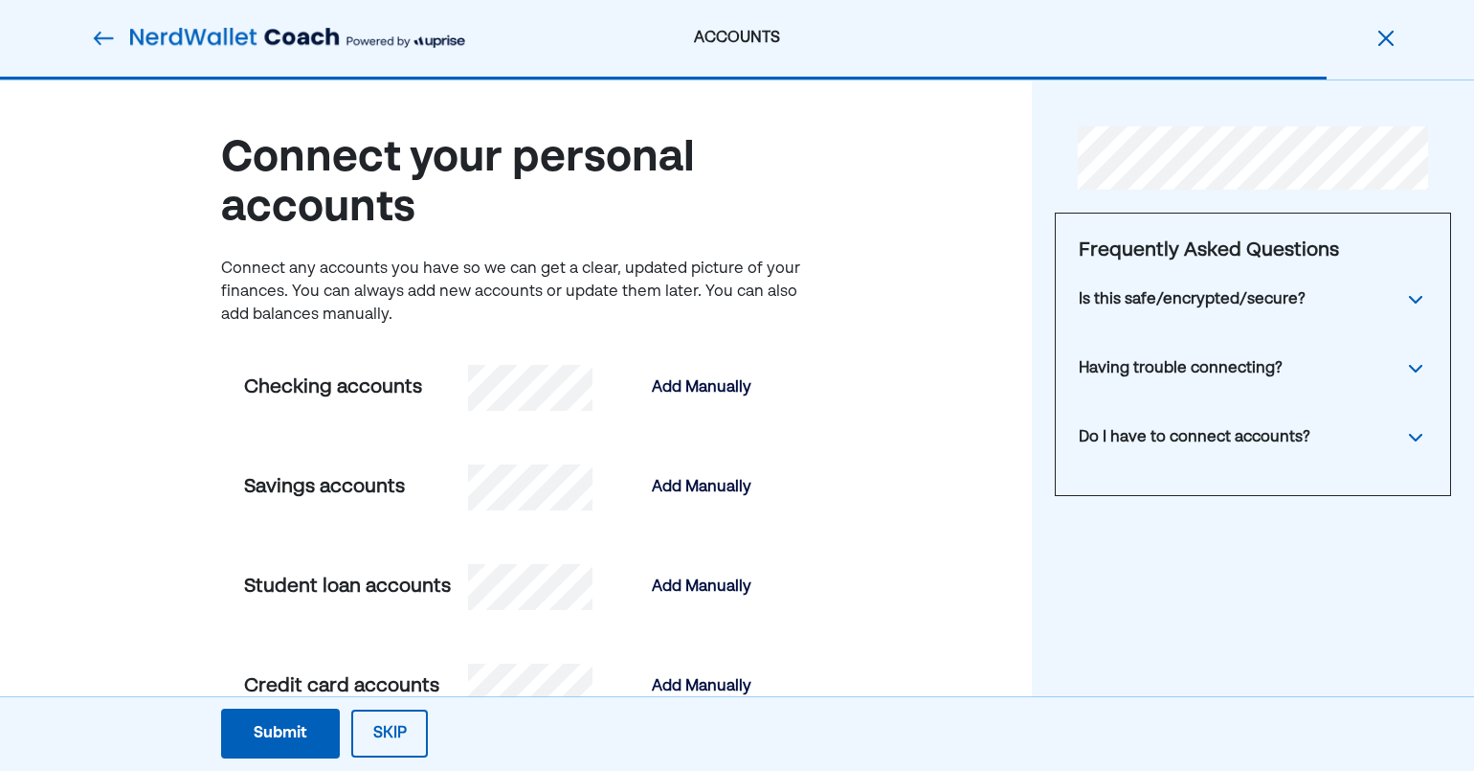
click at [402, 734] on button "Skip" at bounding box center [389, 733] width 77 height 48
click at [410, 729] on button "Skip" at bounding box center [389, 733] width 77 height 48
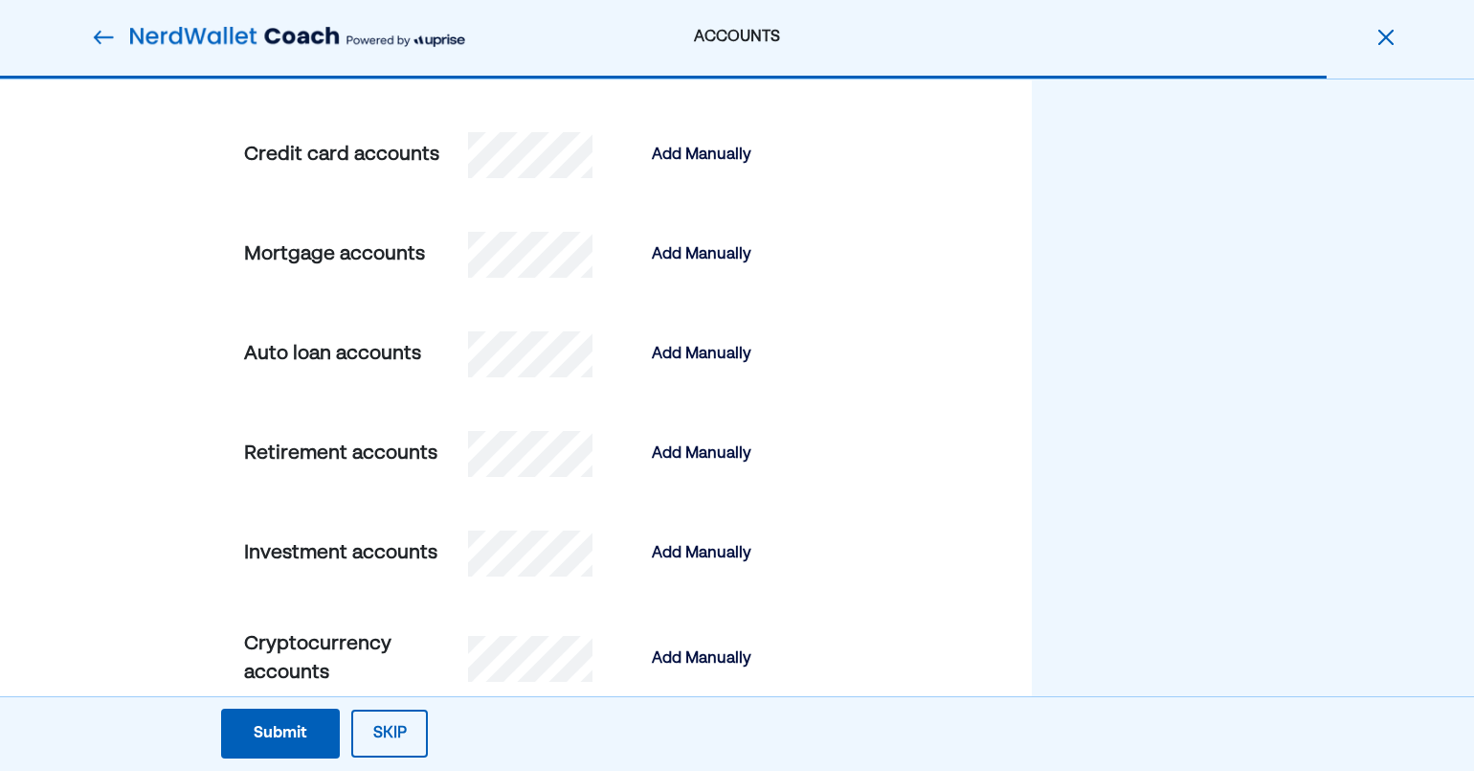
scroll to position [700, 0]
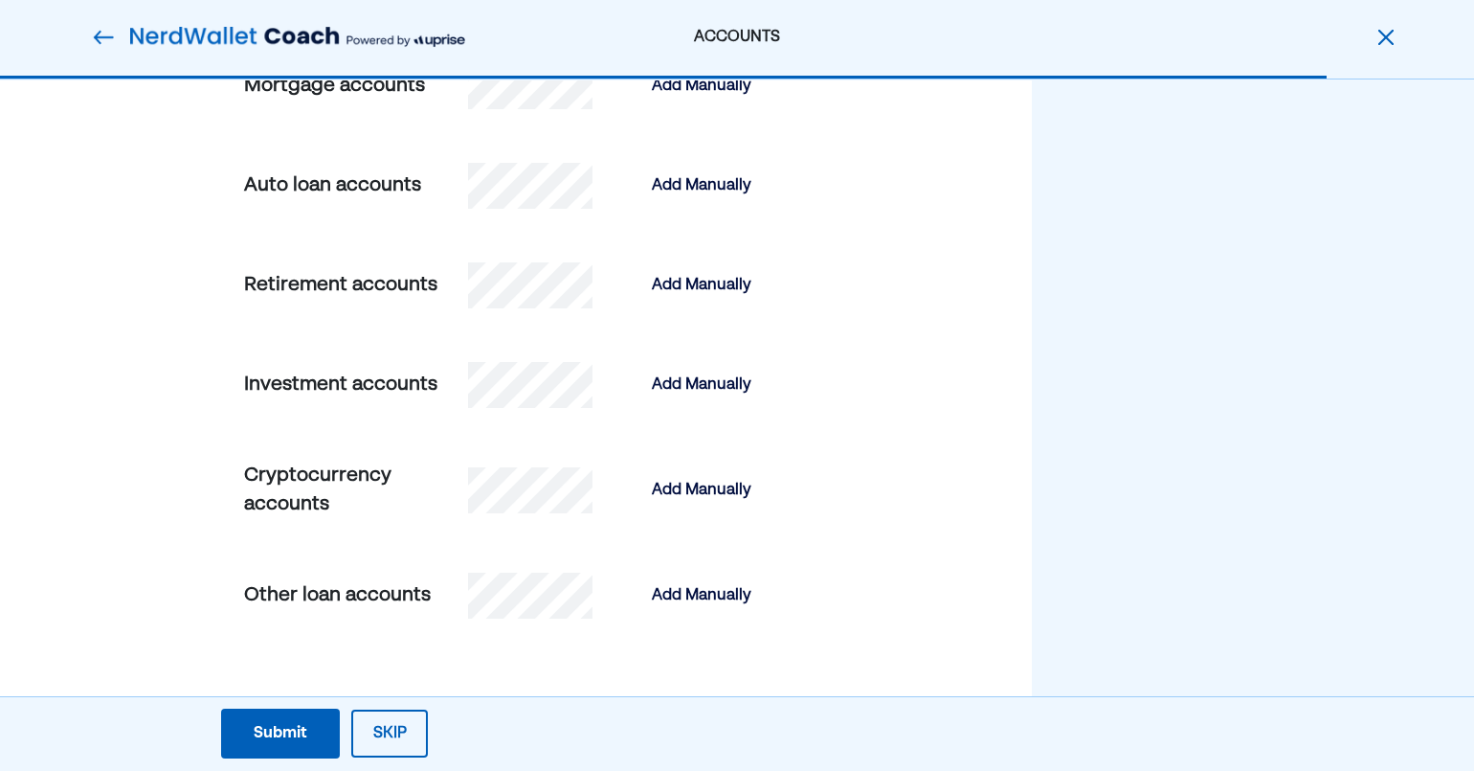
click at [397, 732] on button "Skip" at bounding box center [389, 733] width 77 height 48
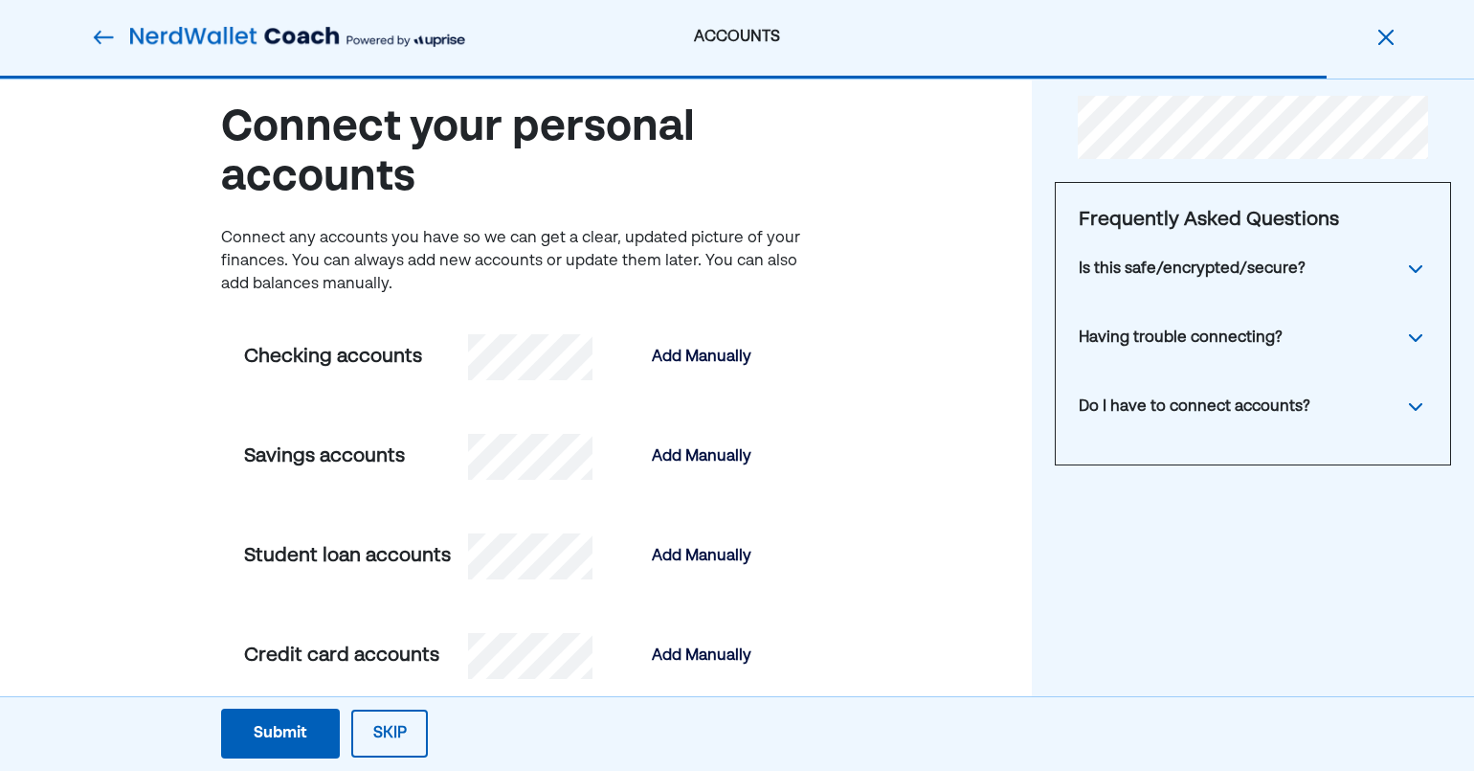
scroll to position [0, 0]
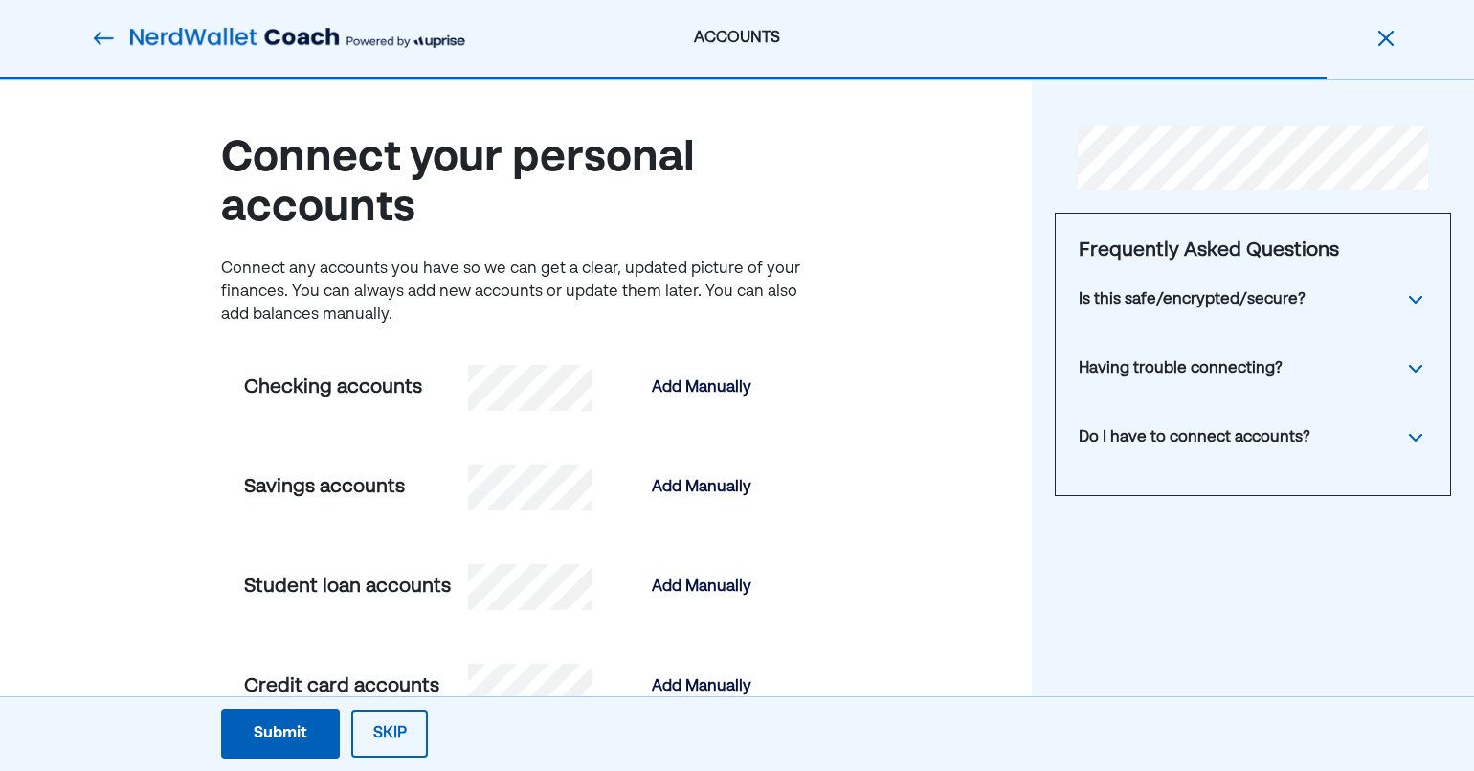
click at [317, 732] on button "Submit Submit Submit" at bounding box center [280, 733] width 119 height 50
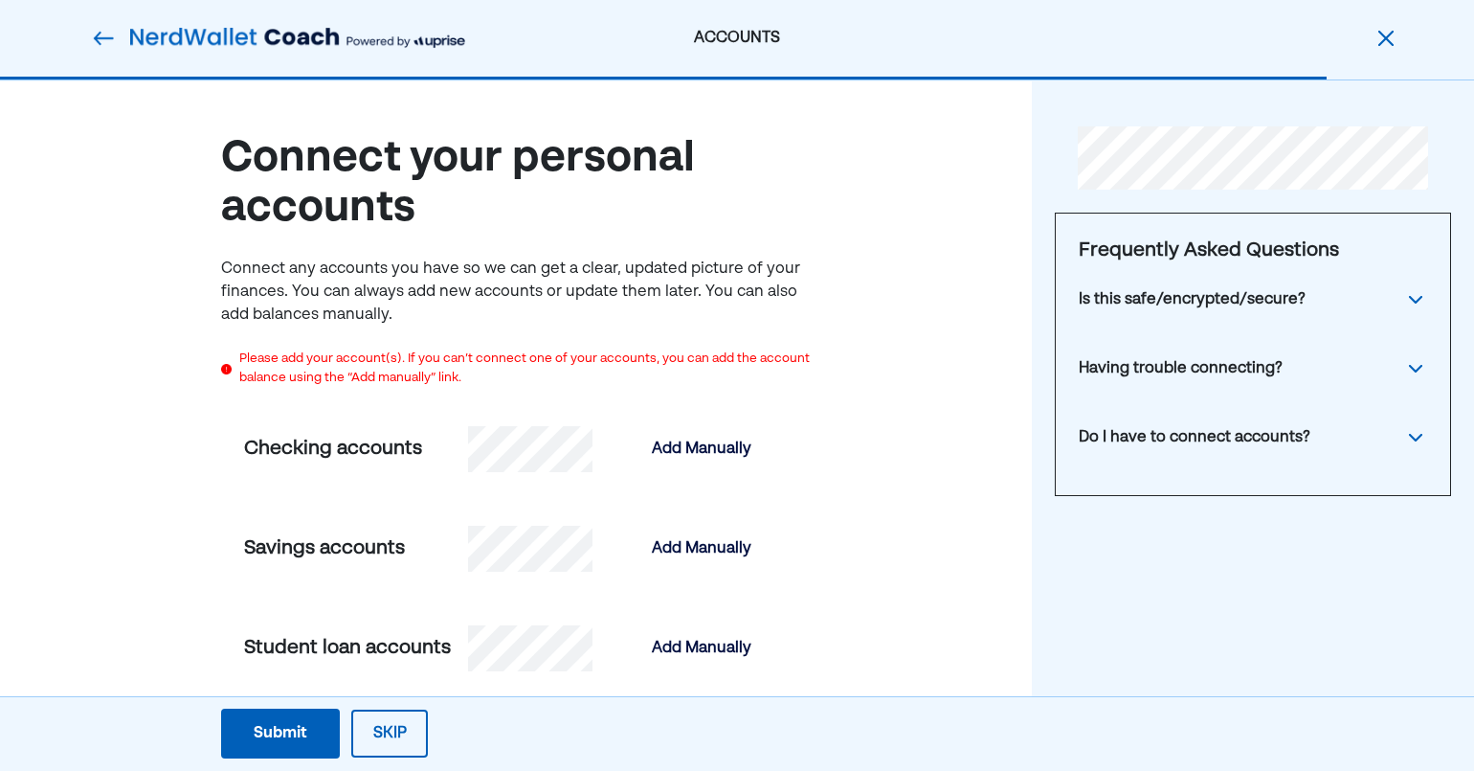
click at [389, 731] on button "Skip" at bounding box center [389, 733] width 77 height 48
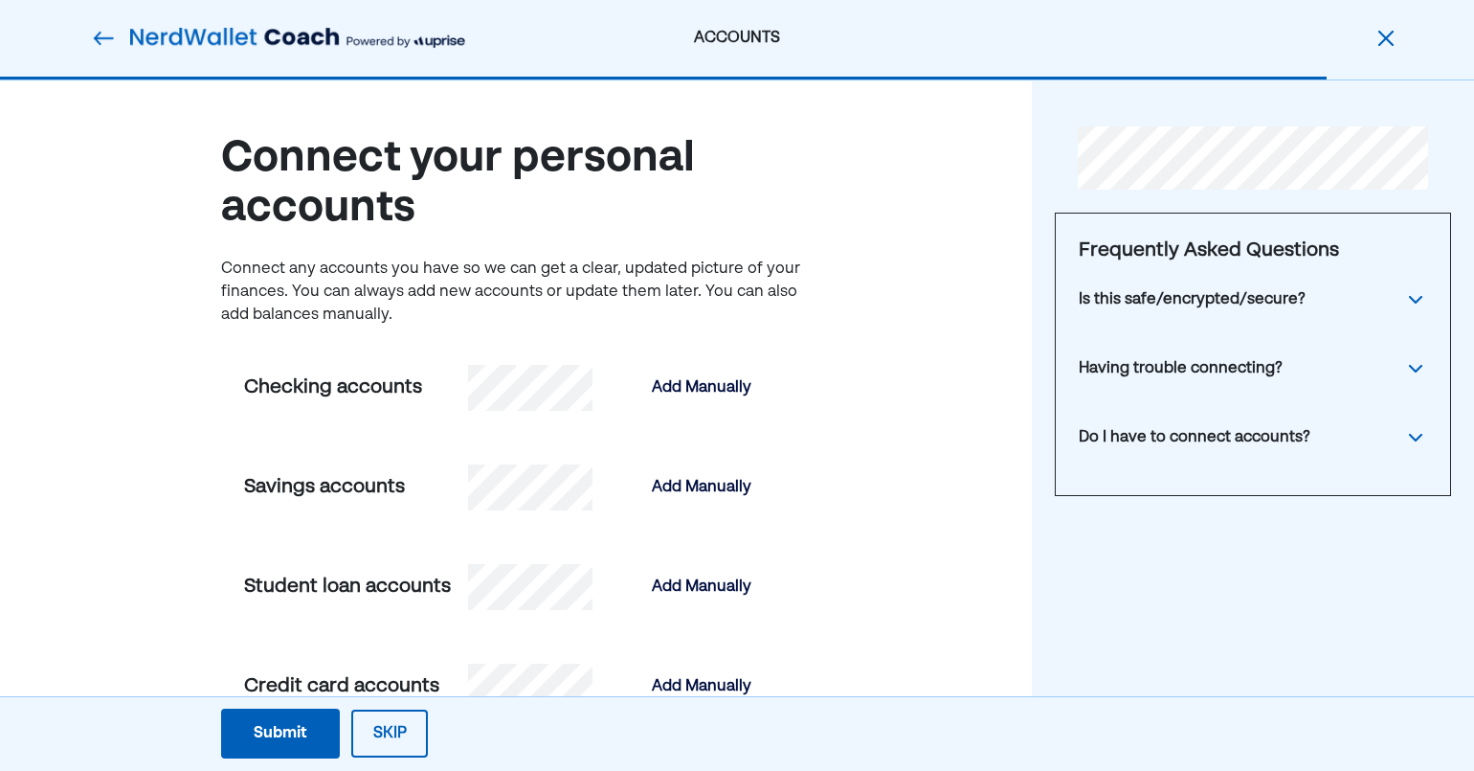
click at [389, 731] on button "Skip" at bounding box center [389, 733] width 77 height 48
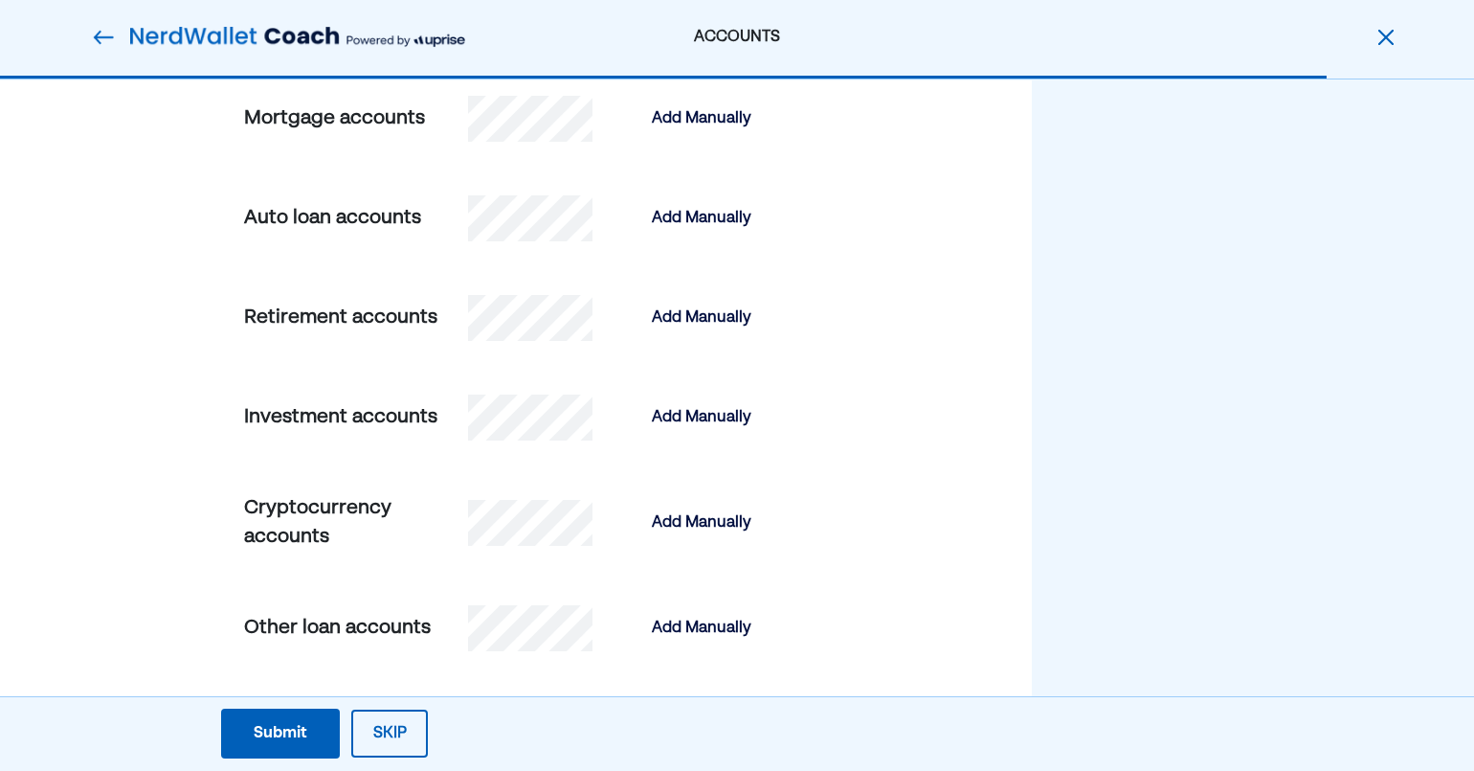
scroll to position [700, 0]
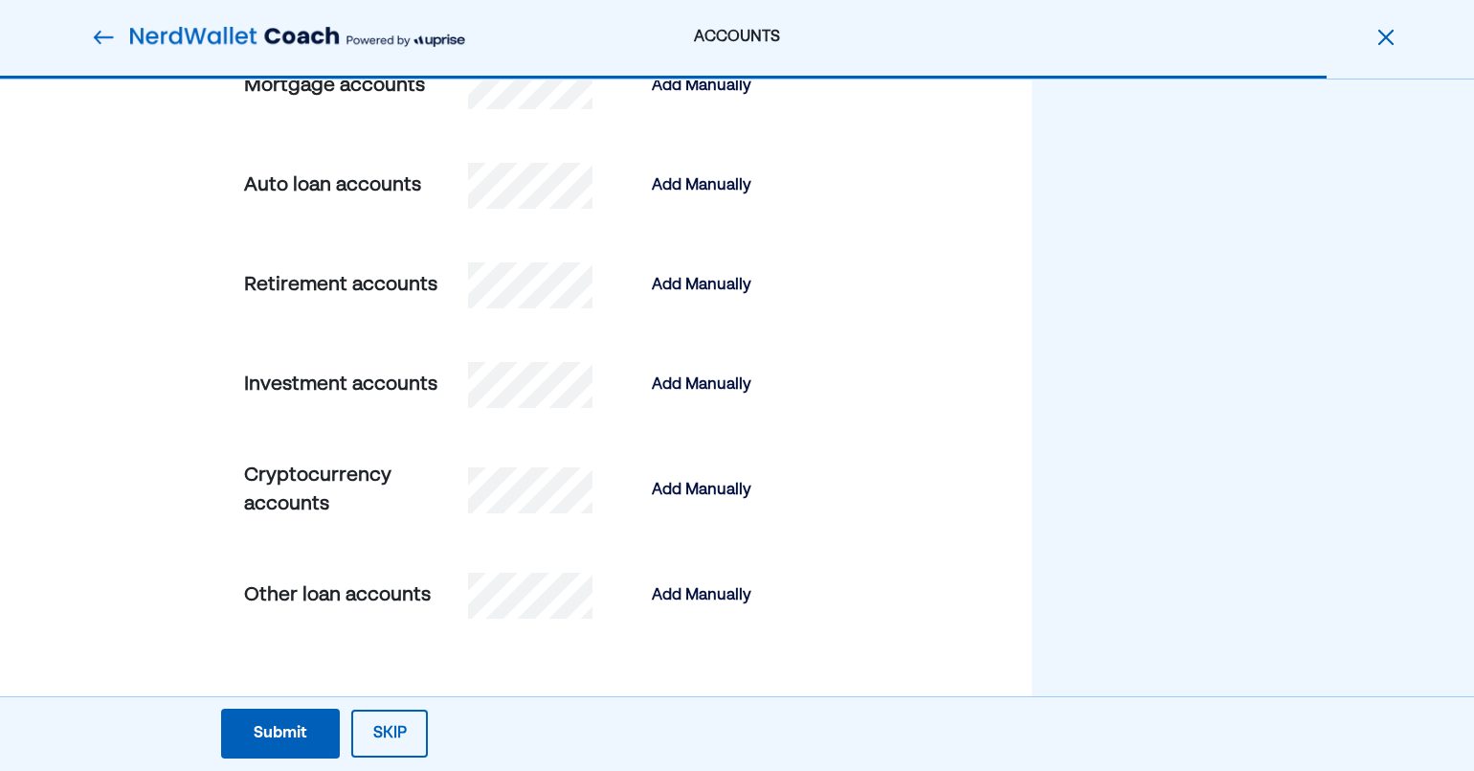
click at [401, 732] on button "Skip" at bounding box center [389, 733] width 77 height 48
click at [110, 36] on img at bounding box center [103, 37] width 23 height 23
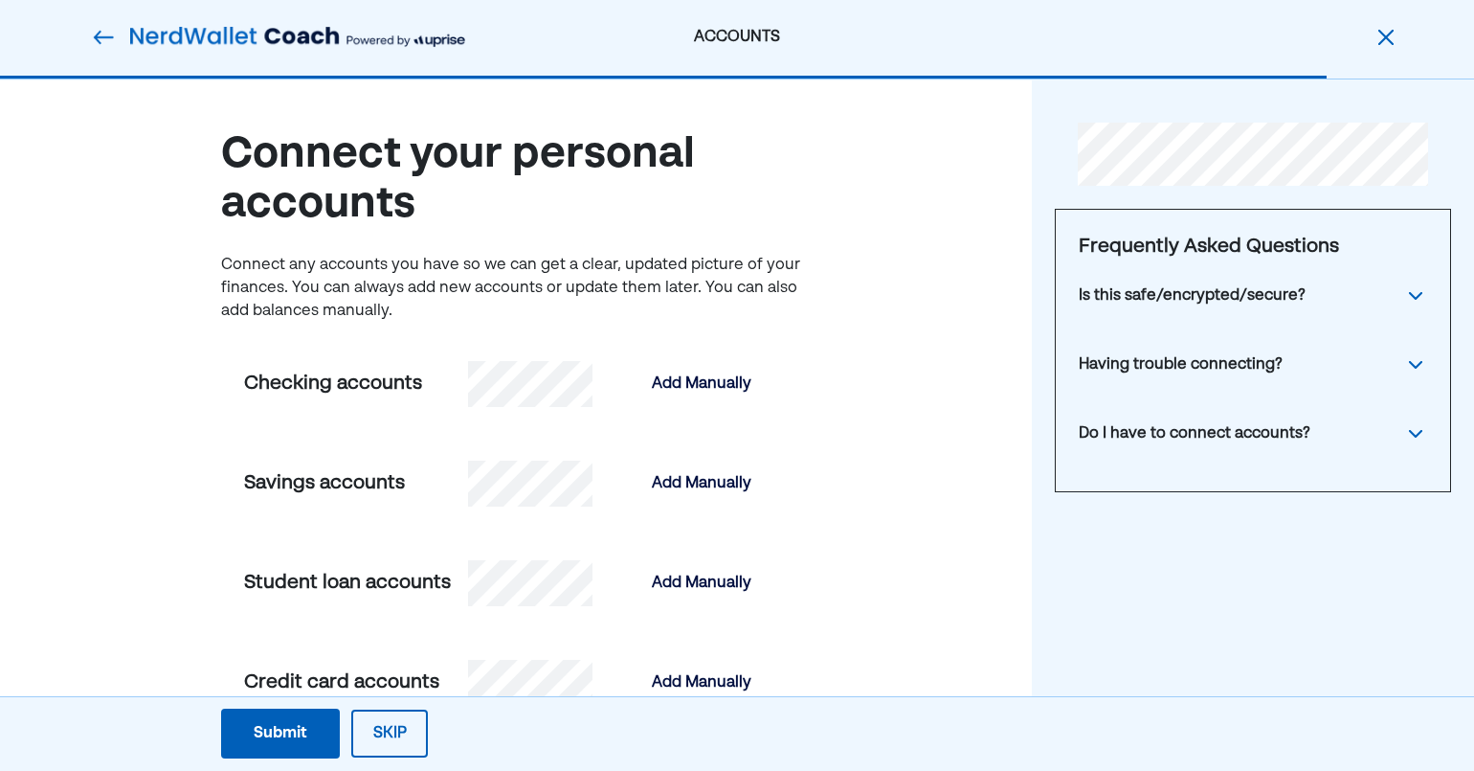
scroll to position [0, 0]
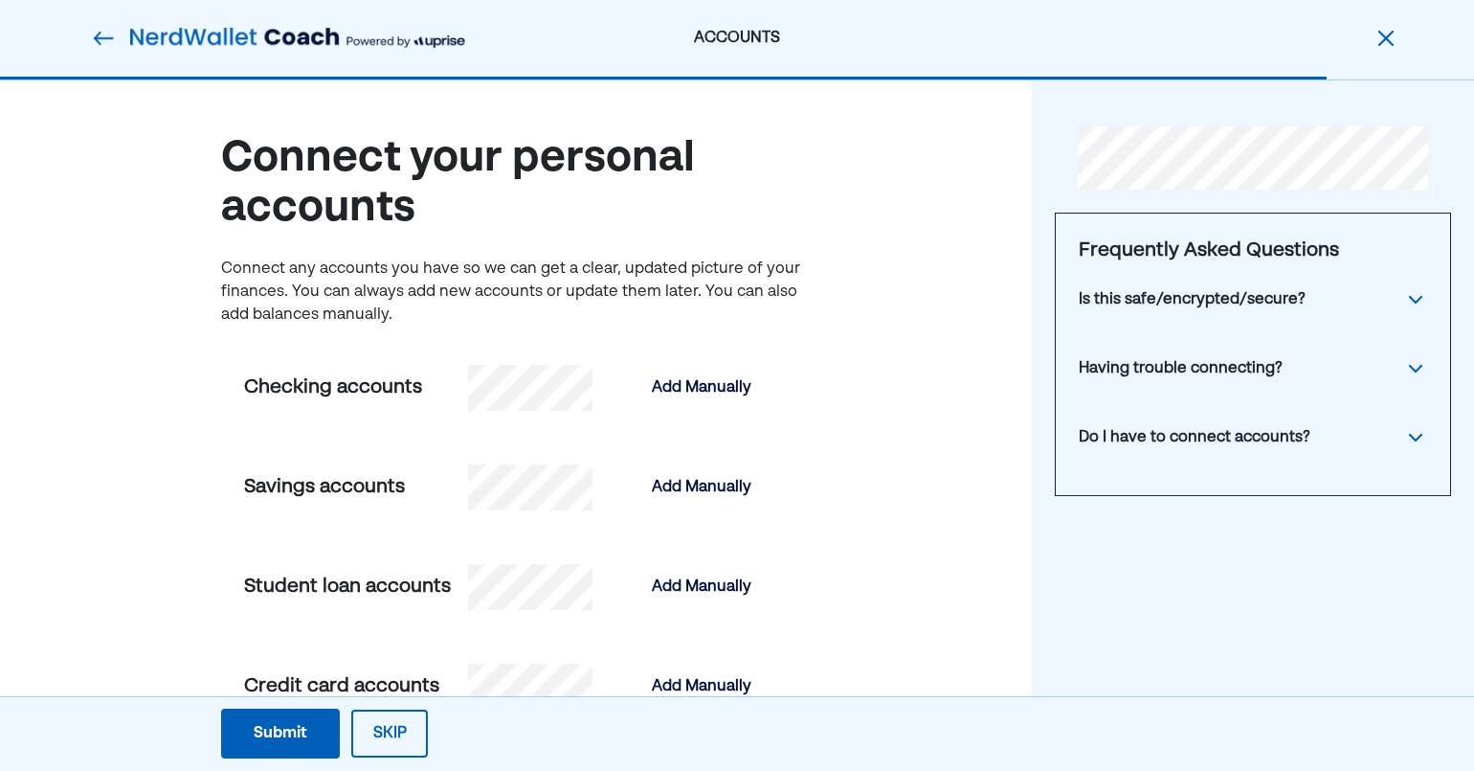
click at [105, 34] on img at bounding box center [103, 38] width 23 height 23
